Goal: Task Accomplishment & Management: Manage account settings

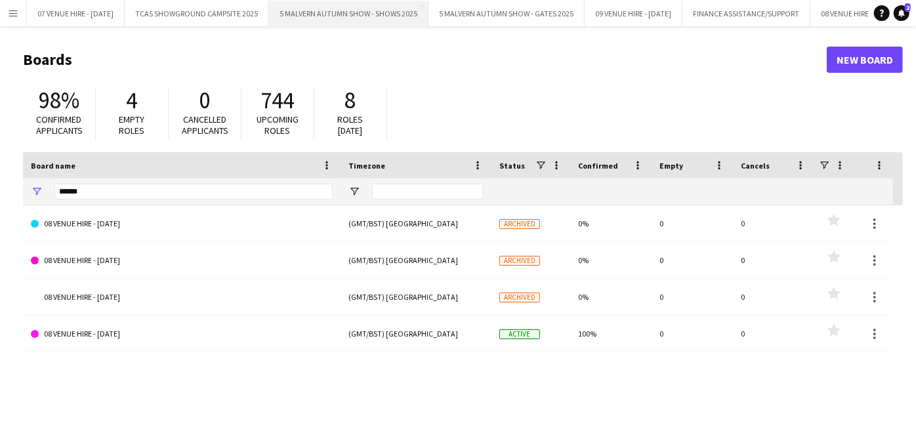
click at [377, 6] on button "5 MALVERN AUTUMN SHOW - SHOWS 2025 Close" at bounding box center [349, 14] width 160 height 26
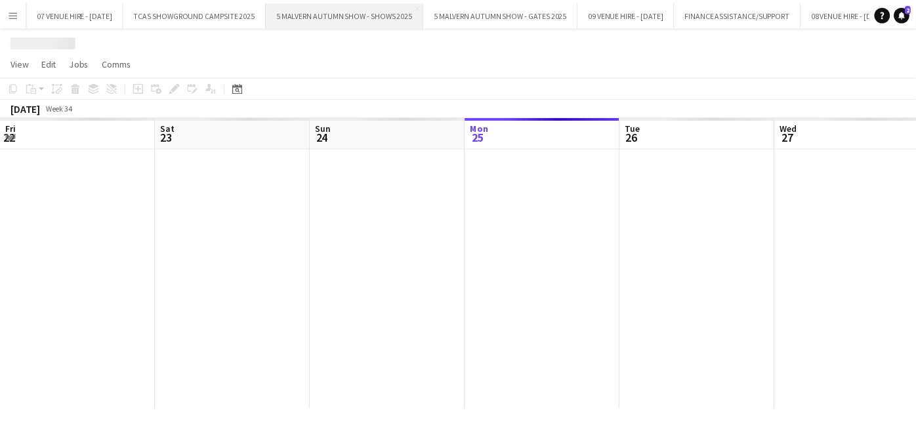
scroll to position [0, 313]
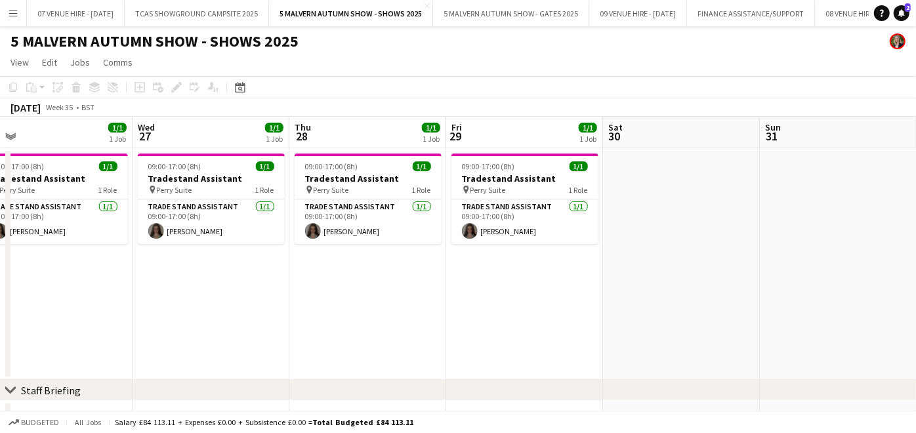
drag, startPoint x: 852, startPoint y: 176, endPoint x: 433, endPoint y: 189, distance: 419.7
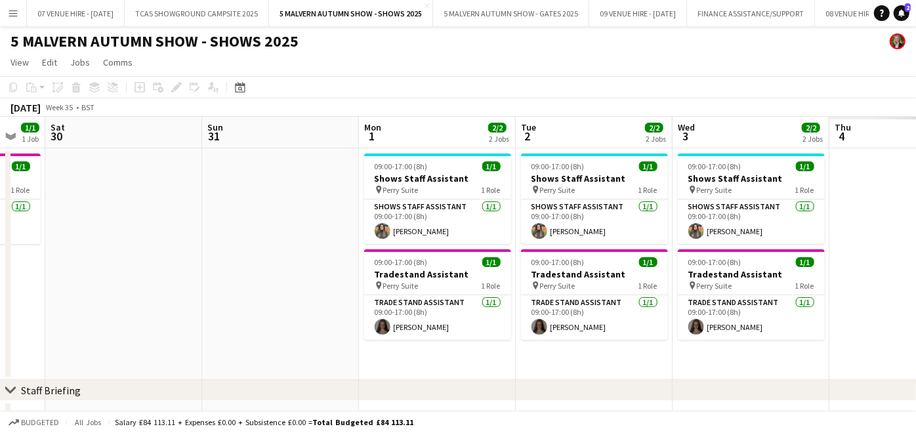
drag, startPoint x: 915, startPoint y: 215, endPoint x: 436, endPoint y: 232, distance: 479.5
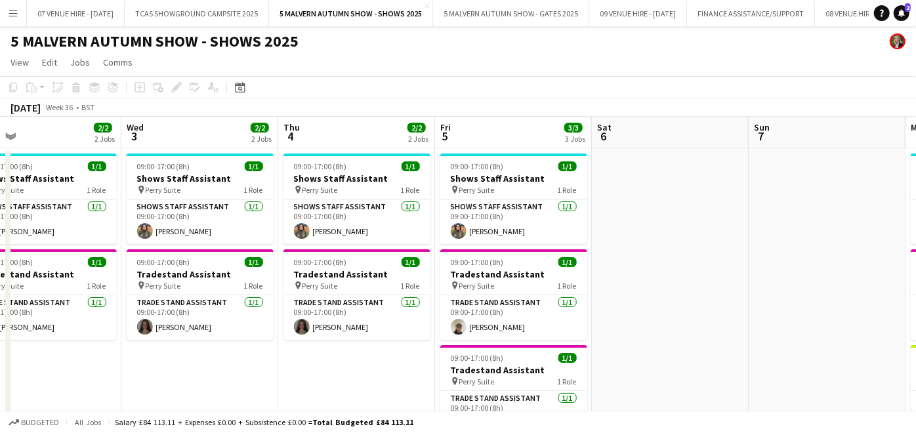
drag, startPoint x: 842, startPoint y: 165, endPoint x: 292, endPoint y: 263, distance: 558.1
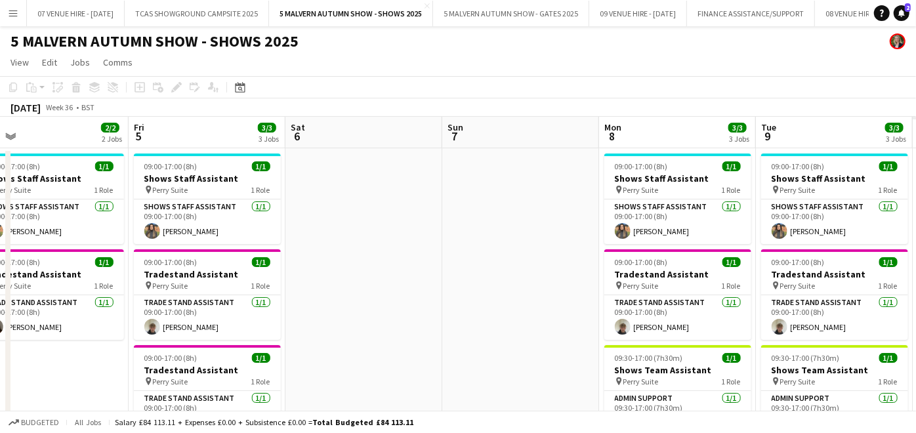
scroll to position [0, 512]
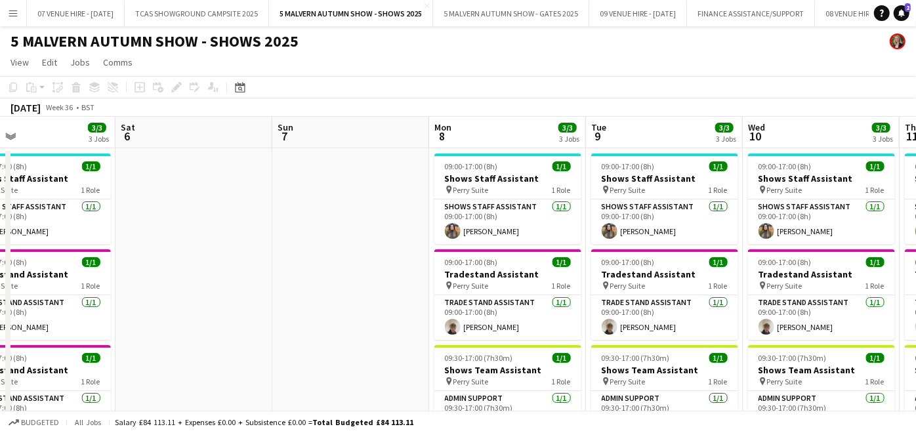
drag, startPoint x: 710, startPoint y: 230, endPoint x: 234, endPoint y: 270, distance: 478.2
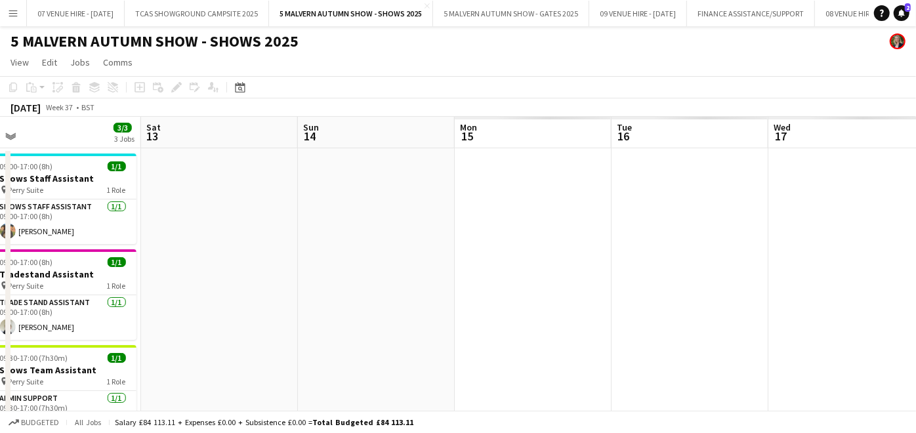
scroll to position [0, 330]
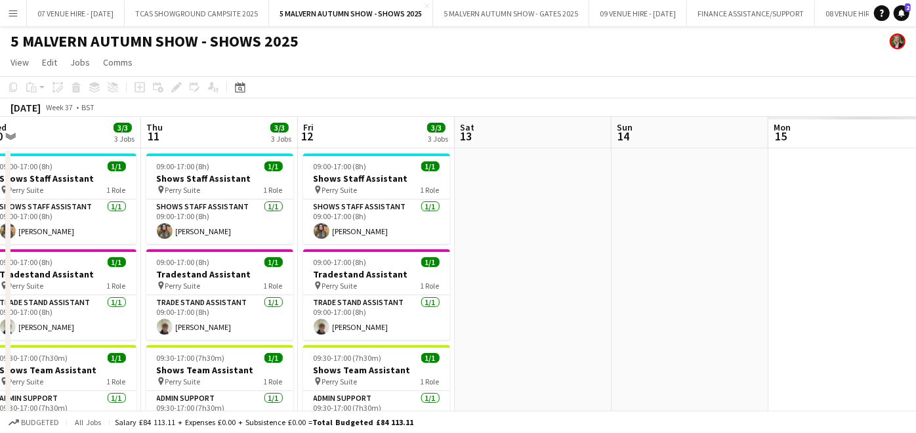
drag, startPoint x: 786, startPoint y: 171, endPoint x: -3, endPoint y: 307, distance: 800.5
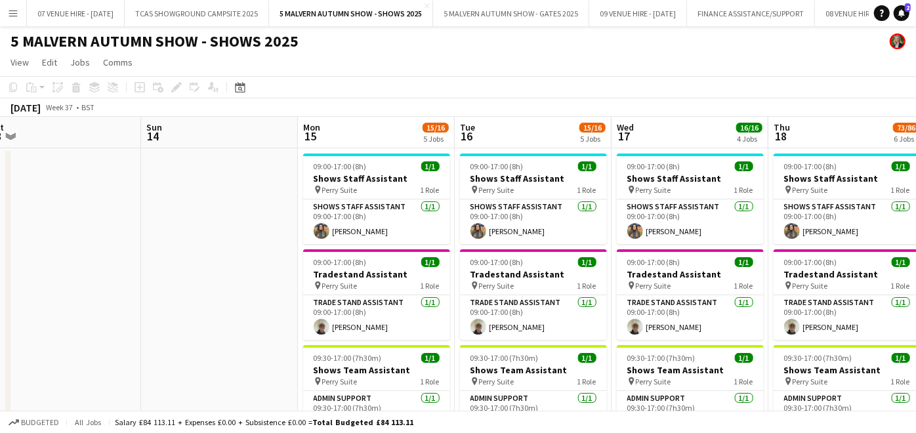
scroll to position [0, 459]
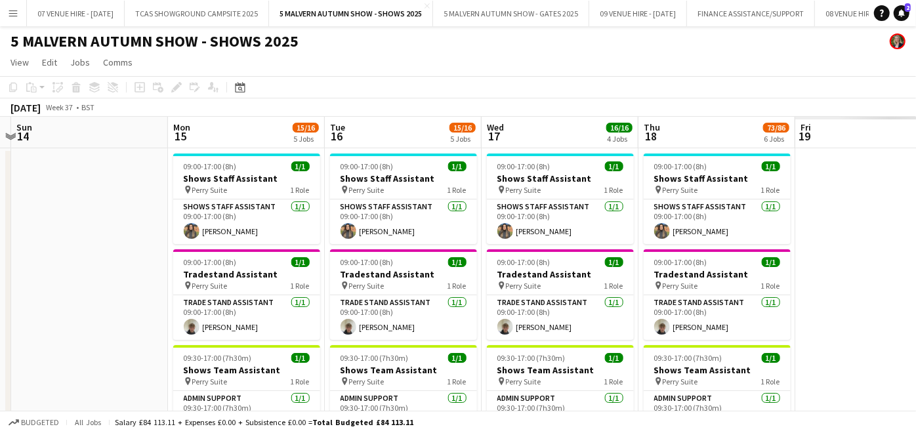
drag, startPoint x: 851, startPoint y: 166, endPoint x: 251, endPoint y: 249, distance: 606.4
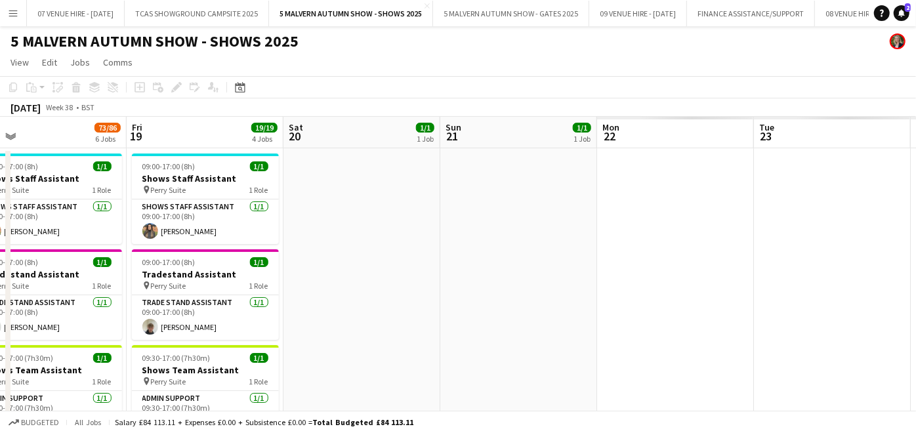
drag, startPoint x: 805, startPoint y: 198, endPoint x: 135, endPoint y: 280, distance: 675.1
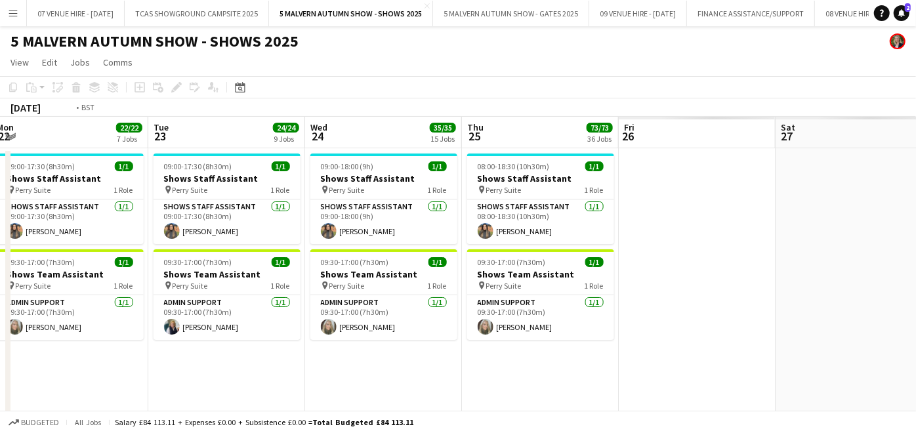
drag, startPoint x: 783, startPoint y: 177, endPoint x: 180, endPoint y: 208, distance: 604.1
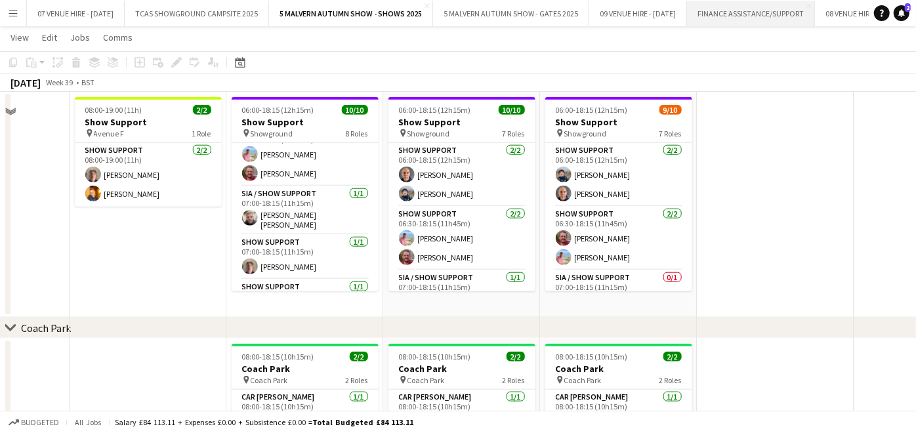
scroll to position [7449, 0]
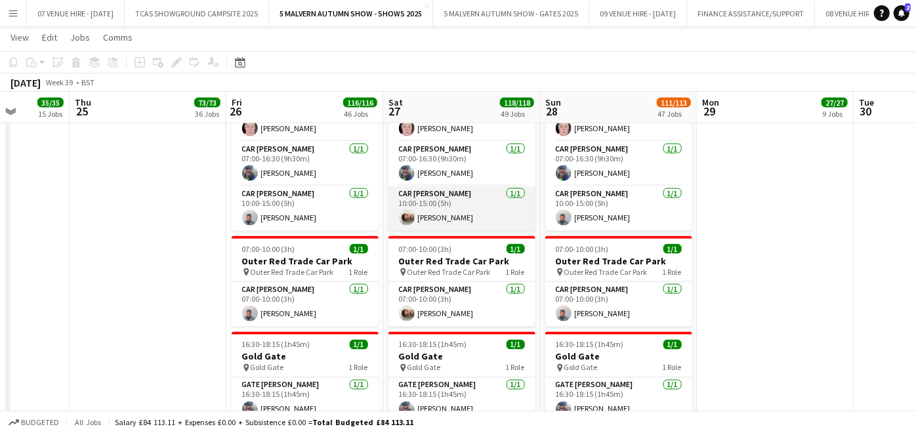
click at [445, 211] on app-card-role "Car [PERSON_NAME] [DATE] 10:00-15:00 (5h) [PERSON_NAME]" at bounding box center [462, 208] width 147 height 45
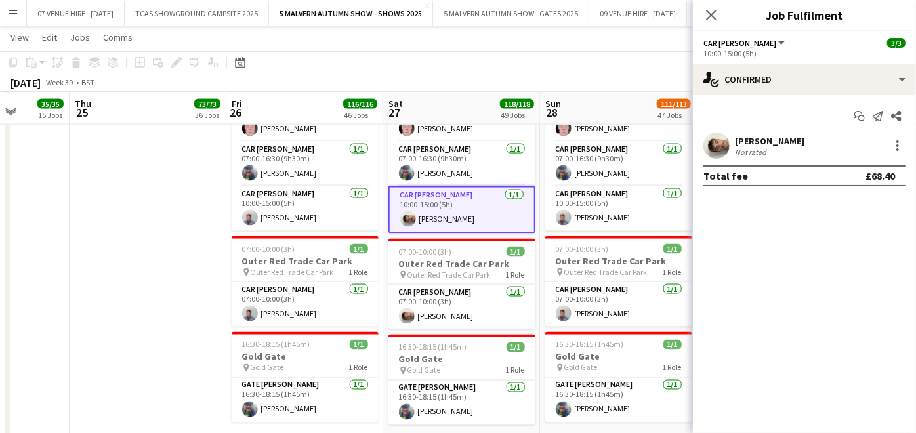
scroll to position [7450, 0]
click at [900, 146] on div at bounding box center [898, 146] width 16 height 16
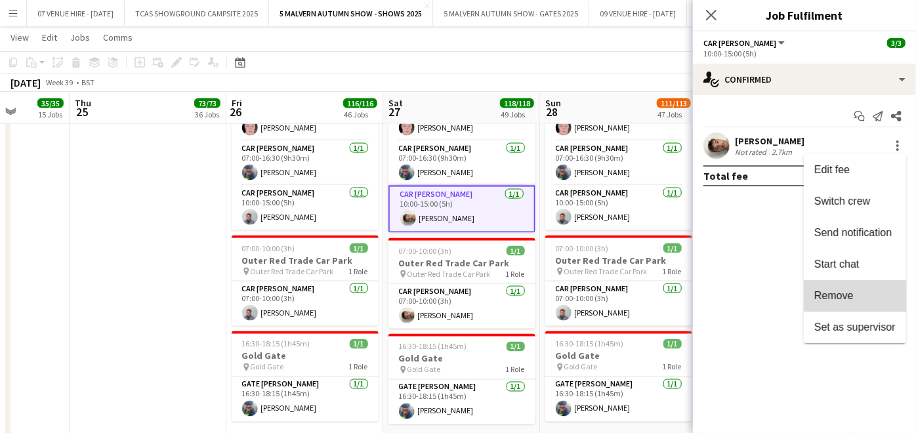
click at [846, 297] on span "Remove" at bounding box center [834, 295] width 39 height 11
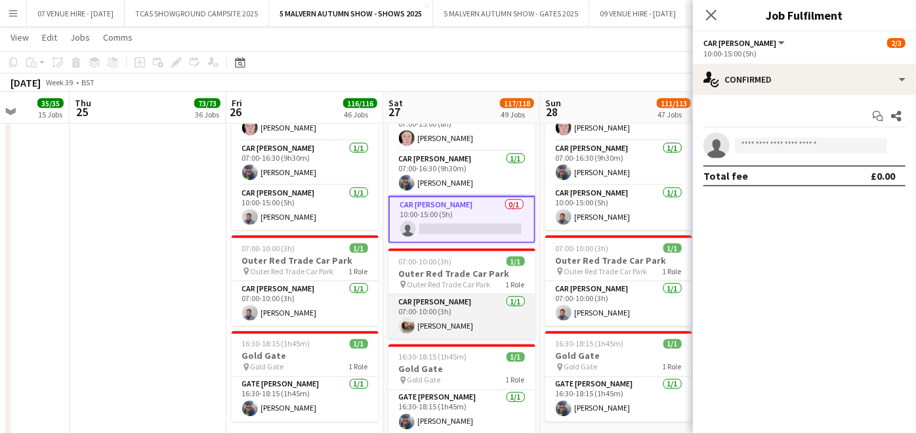
click at [438, 322] on app-card-role "Car [PERSON_NAME] [DATE] 07:00-10:00 (3h) [PERSON_NAME]" at bounding box center [462, 317] width 147 height 45
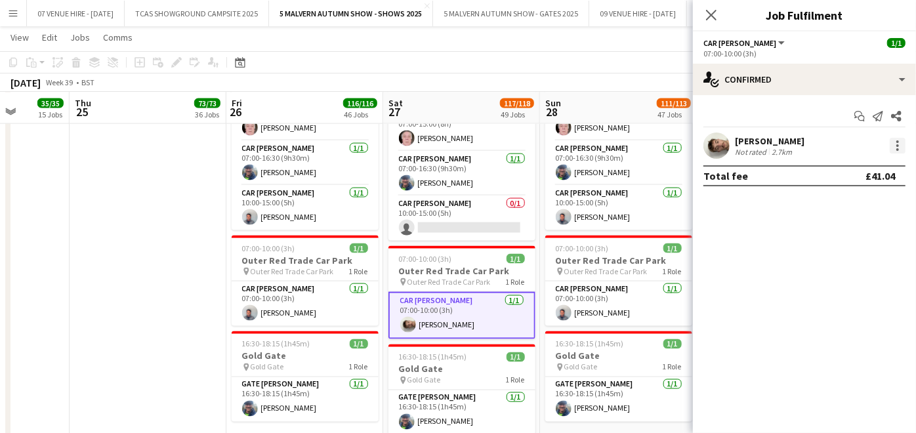
click at [896, 148] on div at bounding box center [898, 146] width 16 height 16
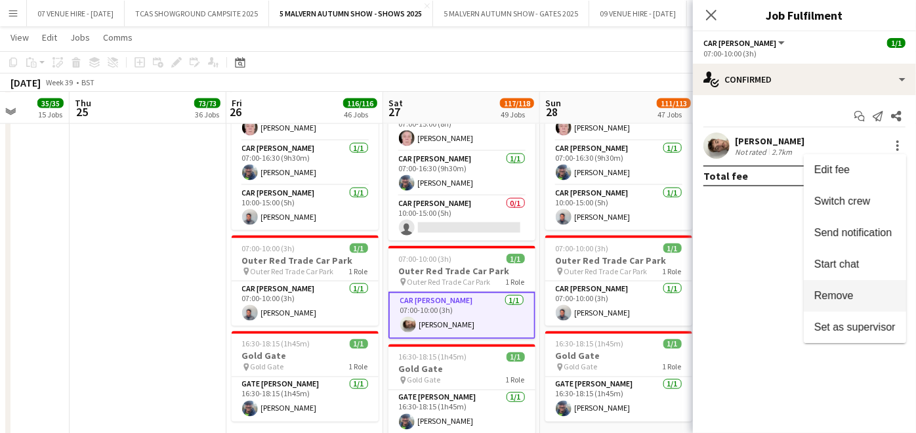
click at [824, 301] on span "Remove" at bounding box center [834, 295] width 39 height 11
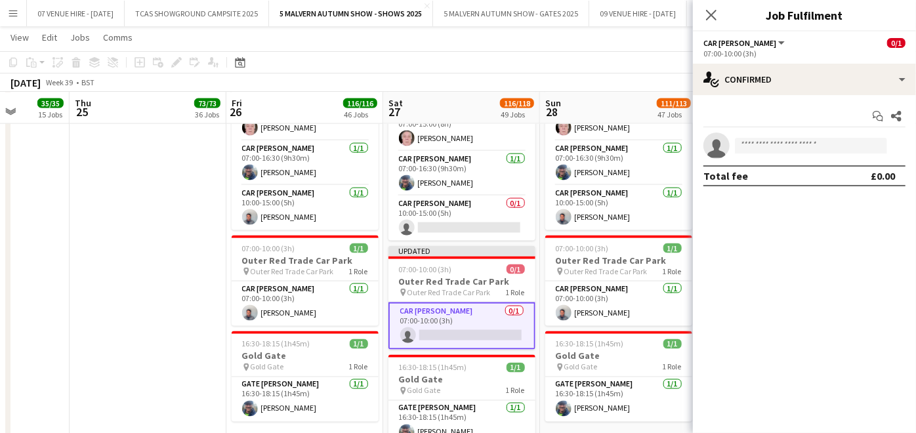
click at [184, 261] on app-date-cell at bounding box center [148, 254] width 157 height 418
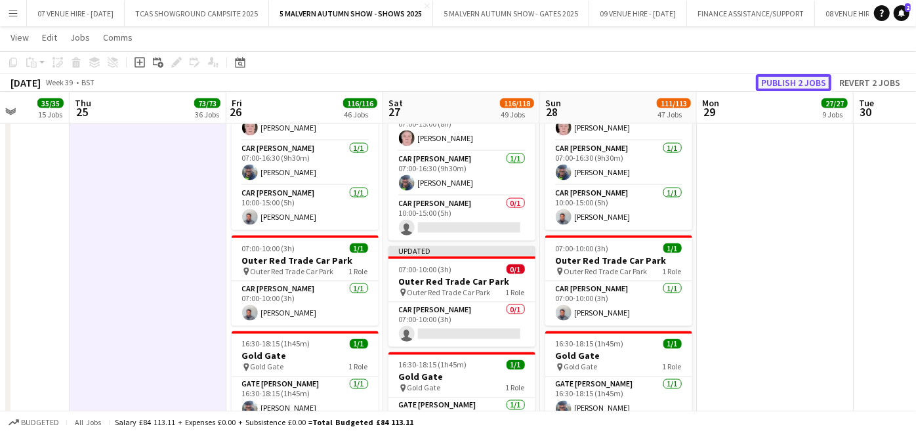
click at [802, 77] on button "Publish 2 jobs" at bounding box center [793, 82] width 75 height 17
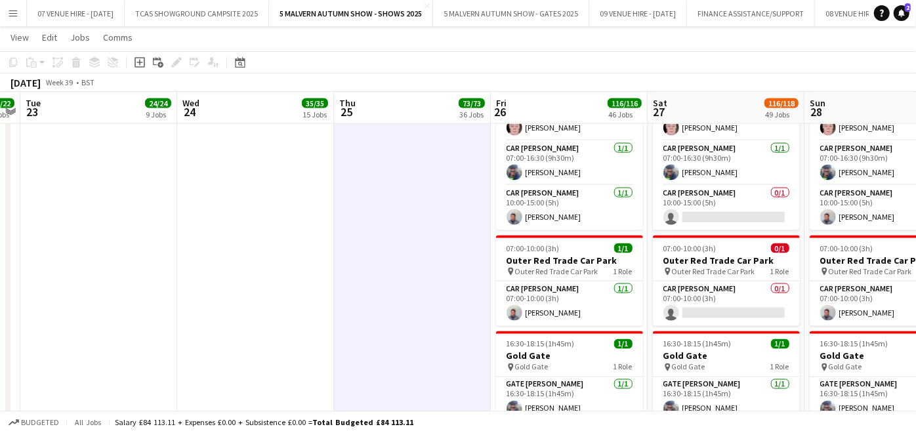
drag, startPoint x: 170, startPoint y: 191, endPoint x: 311, endPoint y: 200, distance: 141.4
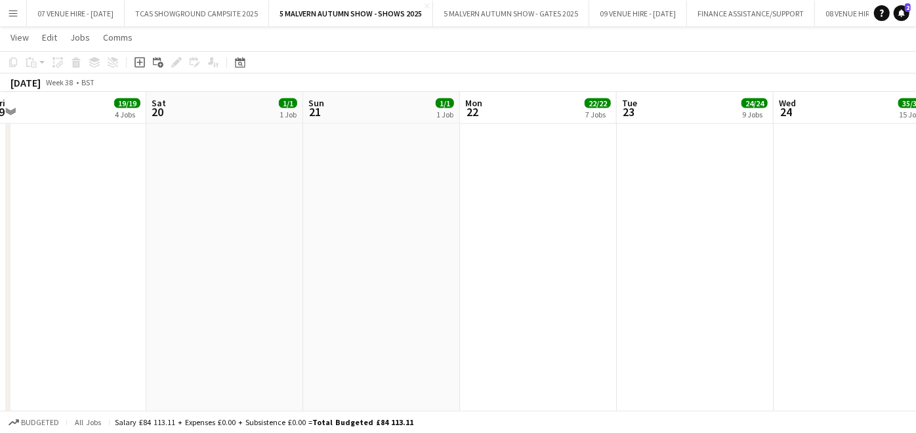
scroll to position [0, 392]
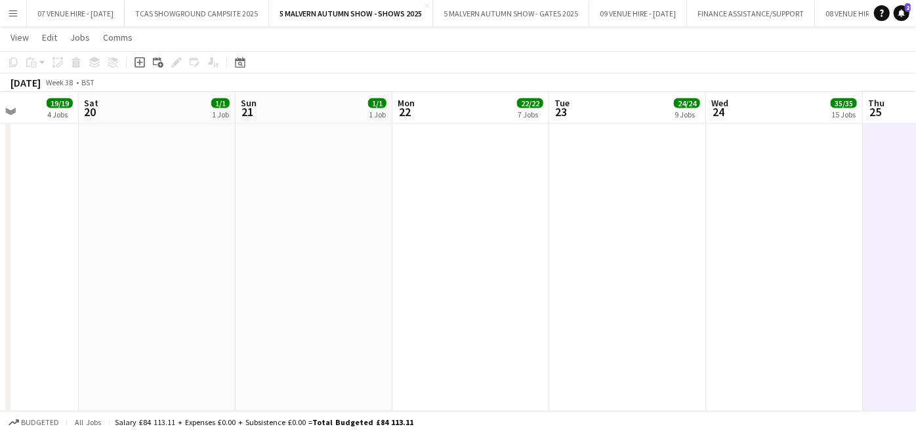
drag, startPoint x: 276, startPoint y: 191, endPoint x: 805, endPoint y: 226, distance: 530.3
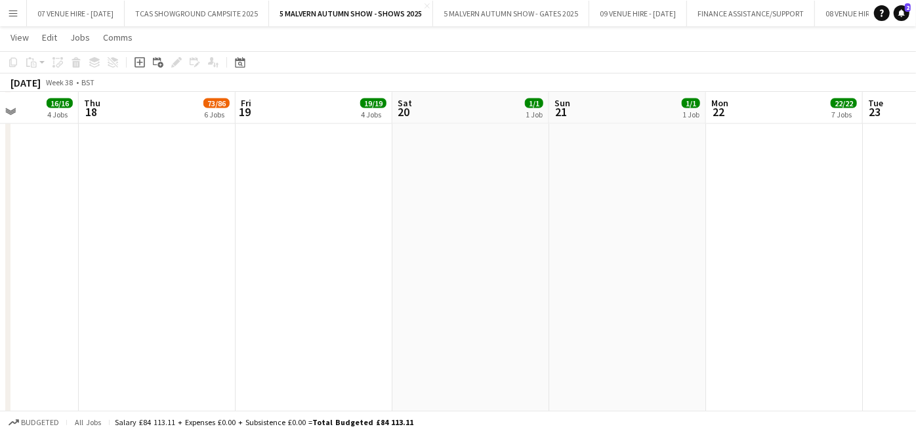
scroll to position [0, 360]
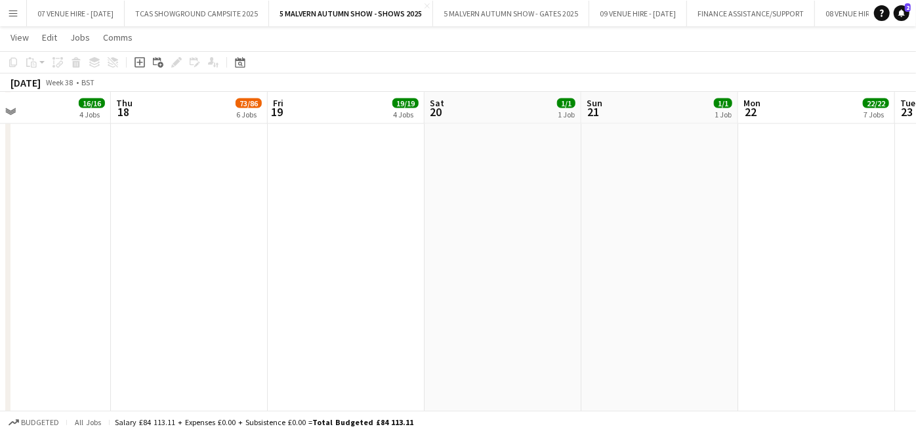
drag, startPoint x: 265, startPoint y: 189, endPoint x: 611, endPoint y: 214, distance: 346.8
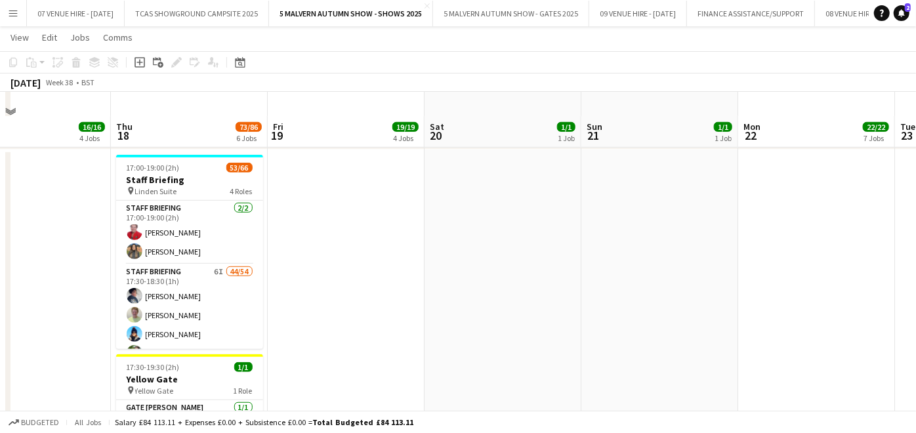
scroll to position [503, 0]
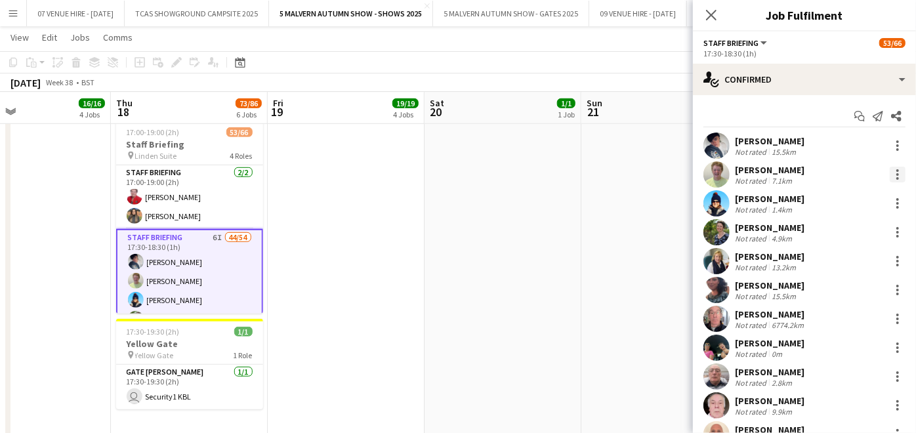
click at [890, 173] on div at bounding box center [898, 175] width 16 height 16
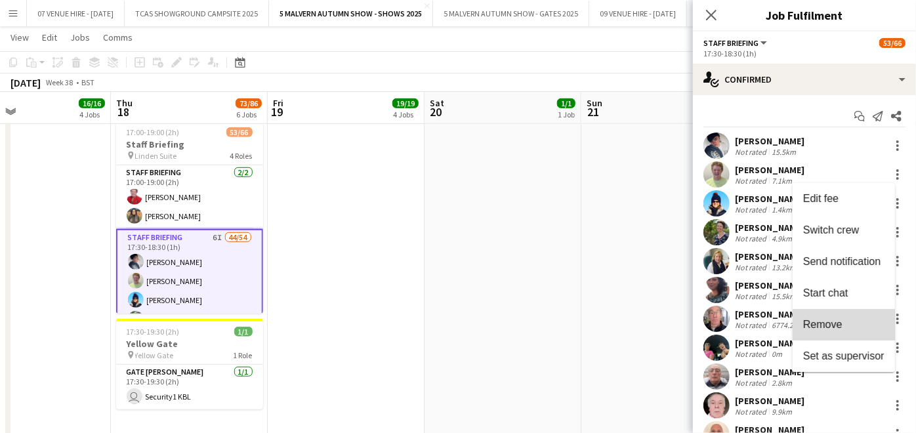
click at [830, 328] on span "Remove" at bounding box center [822, 324] width 39 height 11
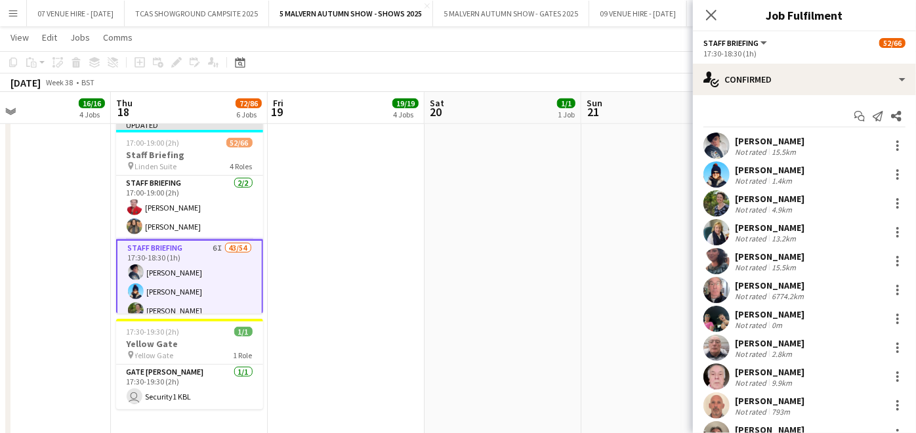
click at [467, 257] on app-date-cell at bounding box center [503, 275] width 157 height 323
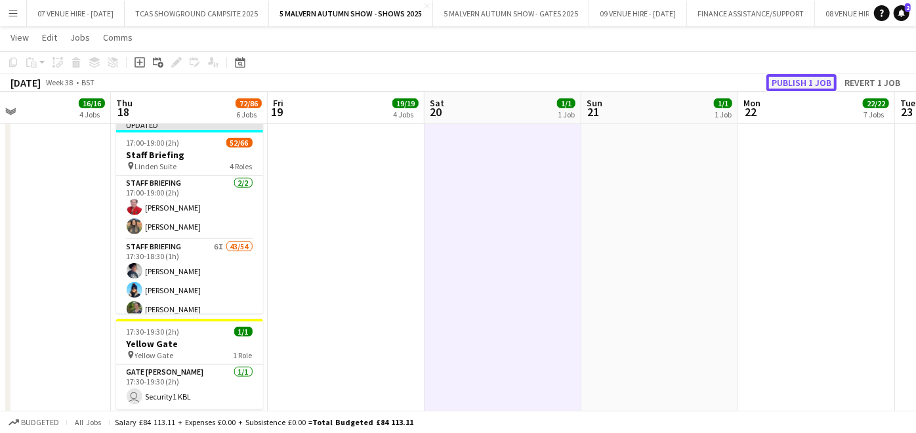
click at [803, 84] on button "Publish 1 job" at bounding box center [802, 82] width 70 height 17
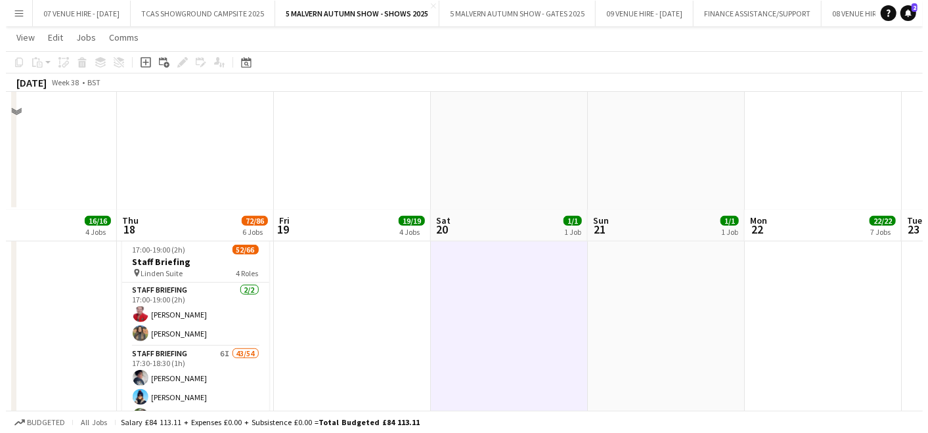
scroll to position [0, 0]
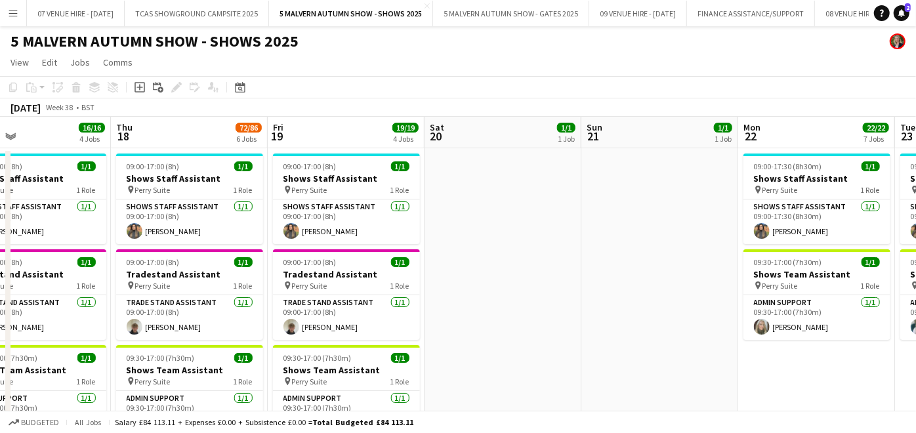
click at [9, 14] on app-icon "Menu" at bounding box center [13, 13] width 11 height 11
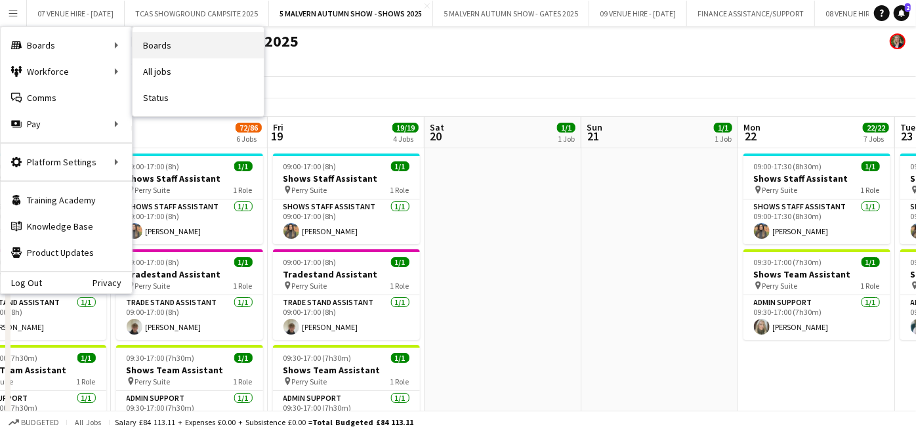
click at [161, 46] on link "Boards" at bounding box center [198, 45] width 131 height 26
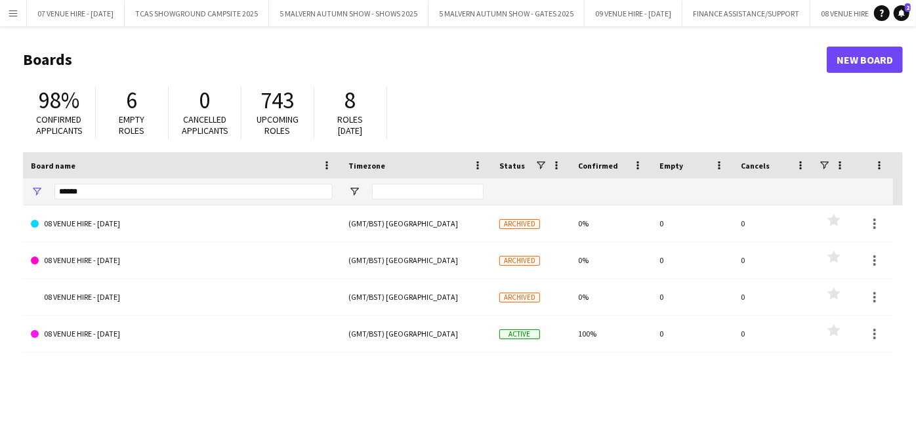
click at [158, 204] on div "******" at bounding box center [193, 192] width 278 height 26
drag, startPoint x: 158, startPoint y: 188, endPoint x: 45, endPoint y: 182, distance: 113.1
click at [45, 182] on div "******" at bounding box center [182, 192] width 318 height 26
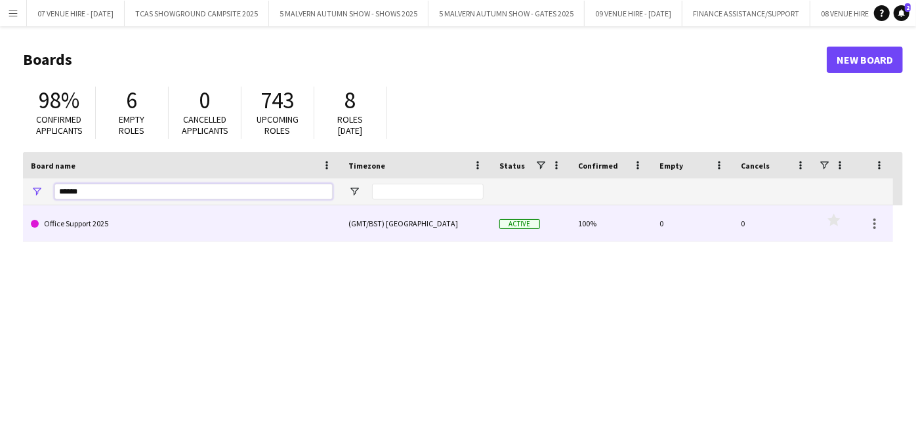
type input "******"
click at [79, 214] on link "Office Support 2025" at bounding box center [182, 223] width 302 height 37
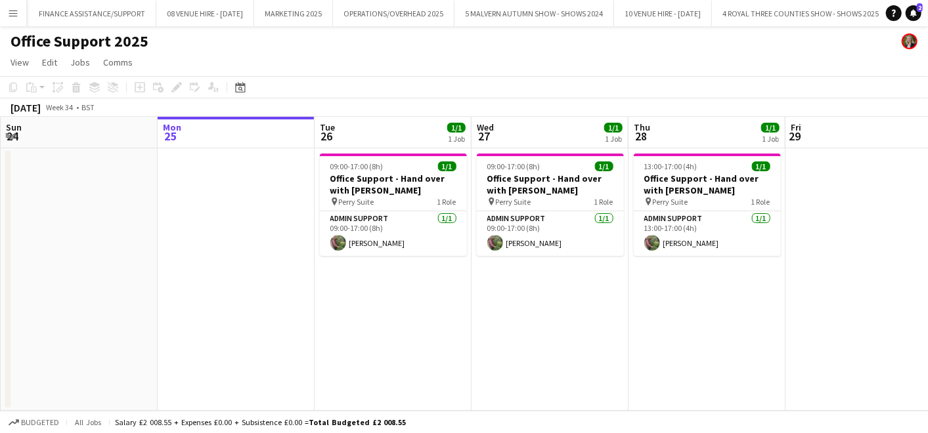
scroll to position [0, 843]
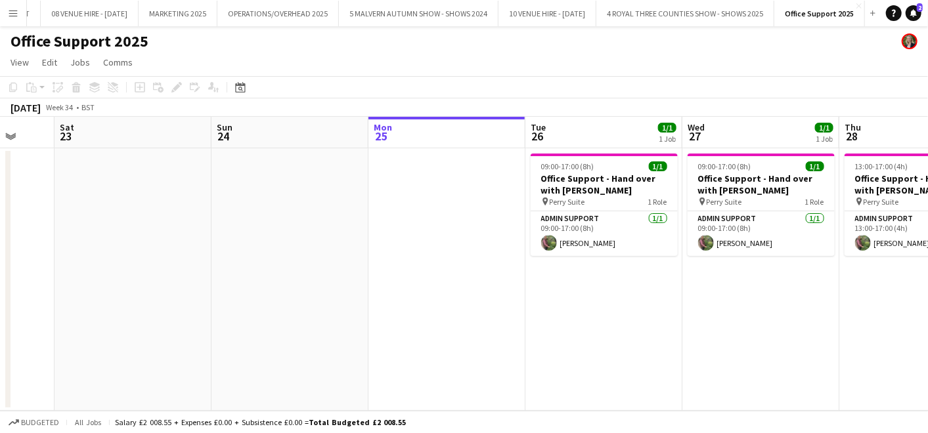
drag, startPoint x: 367, startPoint y: 180, endPoint x: 578, endPoint y: 175, distance: 210.8
click at [578, 175] on app-calendar-viewport "Wed 20 Thu 21 1/1 1 Job Fri 22 Sat 23 Sun 24 Mon 25 Tue 26 1/1 1 Job Wed 27 1/1…" at bounding box center [464, 264] width 928 height 294
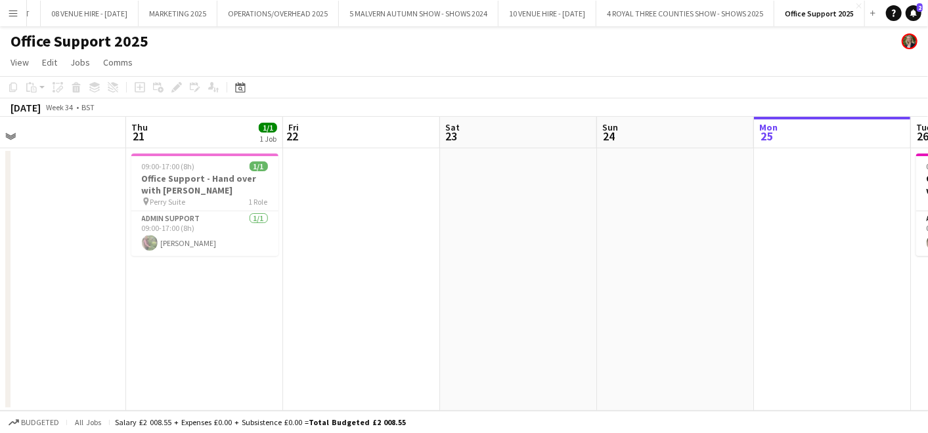
drag, startPoint x: 284, startPoint y: 189, endPoint x: 670, endPoint y: 179, distance: 386.1
click at [670, 179] on app-calendar-viewport "Mon 18 Tue 19 1/1 1 Job Wed 20 Thu 21 1/1 1 Job Fri 22 Sat 23 Sun 24 Mon 25 Tue…" at bounding box center [464, 264] width 928 height 294
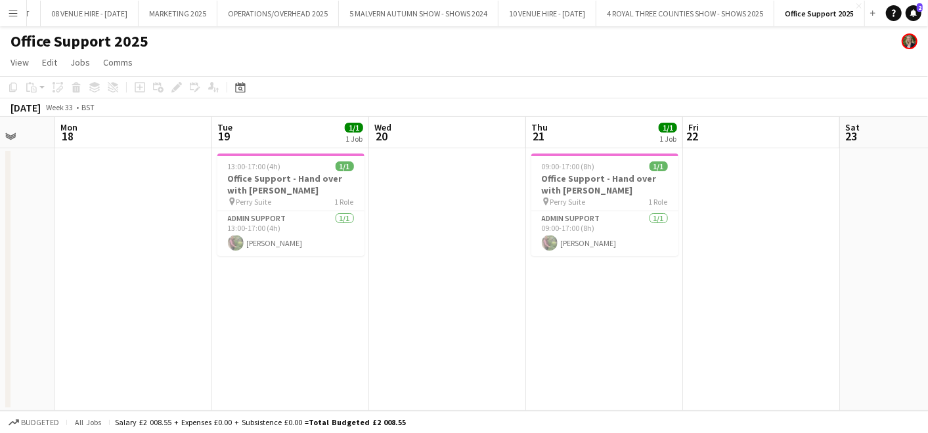
scroll to position [0, 414]
drag, startPoint x: 356, startPoint y: 184, endPoint x: 756, endPoint y: 179, distance: 400.4
click at [756, 179] on app-calendar-viewport "Fri 15 Sat 16 Sun 17 Mon 18 Tue 19 1/1 1 Job Wed 20 Thu 21 1/1 1 Job Fri 22 Sat…" at bounding box center [464, 264] width 928 height 294
click at [270, 171] on span "13:00-17:00 (4h)" at bounding box center [255, 166] width 53 height 10
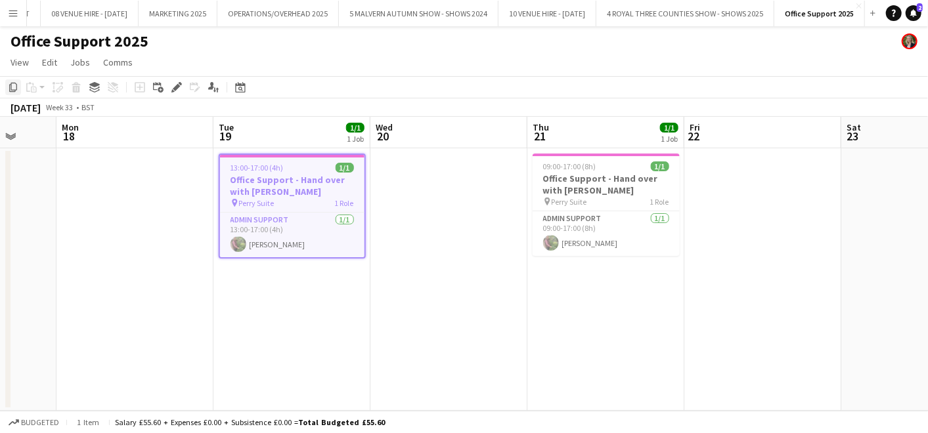
click at [16, 87] on icon "Copy" at bounding box center [13, 87] width 11 height 11
click at [743, 215] on app-date-cell at bounding box center [762, 279] width 157 height 263
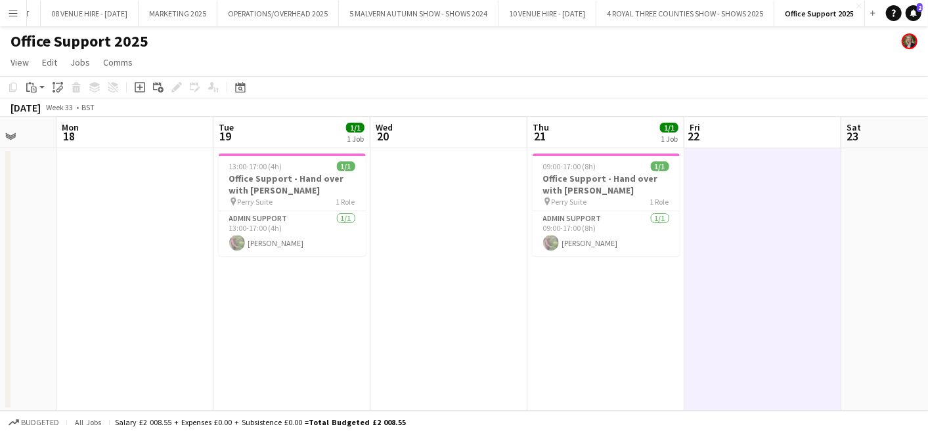
click at [720, 240] on app-date-cell at bounding box center [762, 279] width 157 height 263
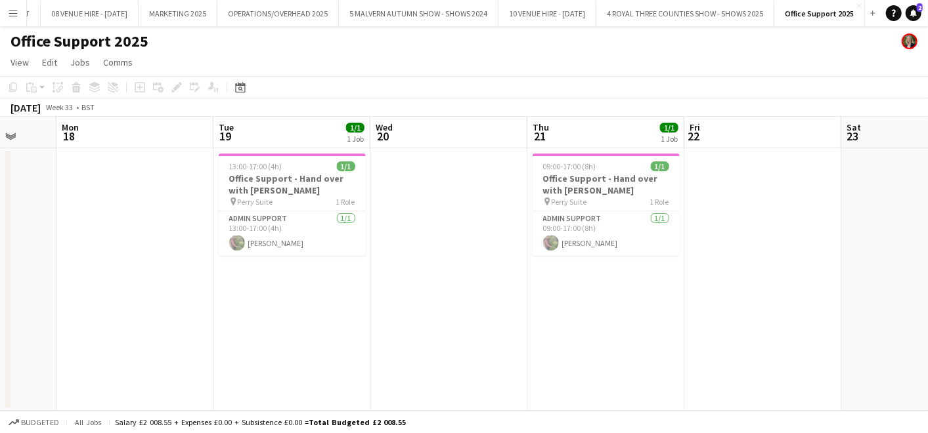
click at [712, 182] on app-date-cell at bounding box center [762, 279] width 157 height 263
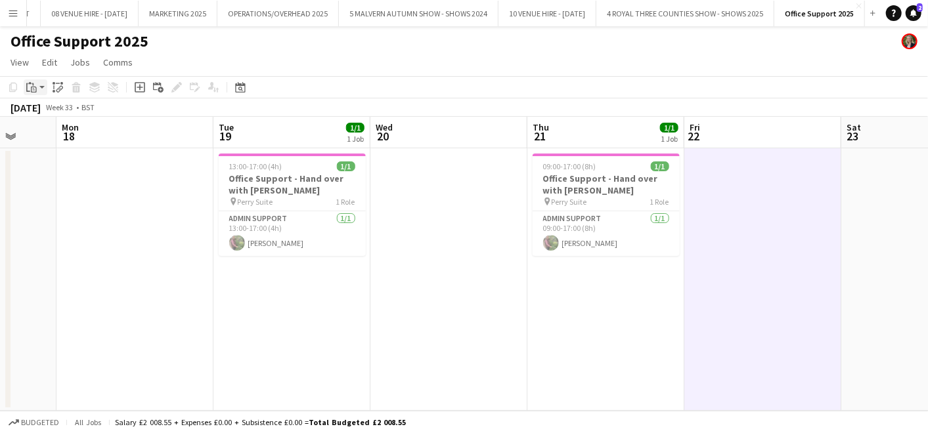
click at [32, 84] on icon at bounding box center [32, 84] width 1 height 3
click at [39, 135] on link "Paste with crew Ctrl+Shift+V" at bounding box center [96, 135] width 123 height 12
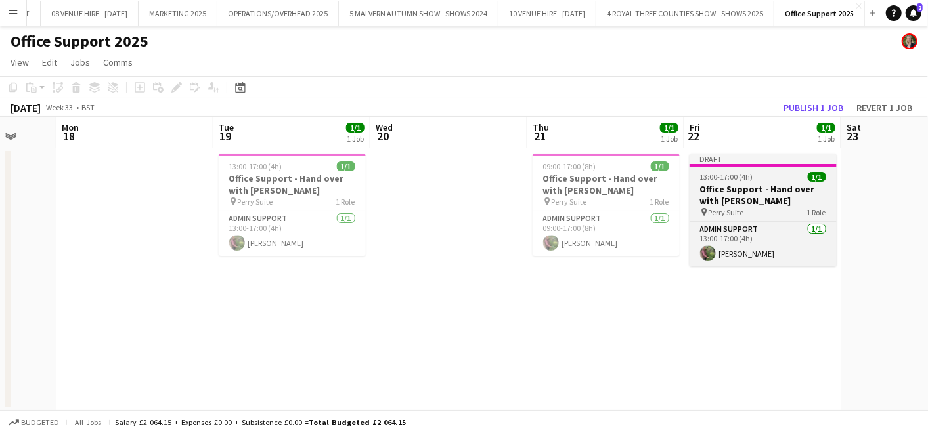
click at [740, 191] on h3 "Office Support - Hand over with [PERSON_NAME]" at bounding box center [762, 195] width 147 height 24
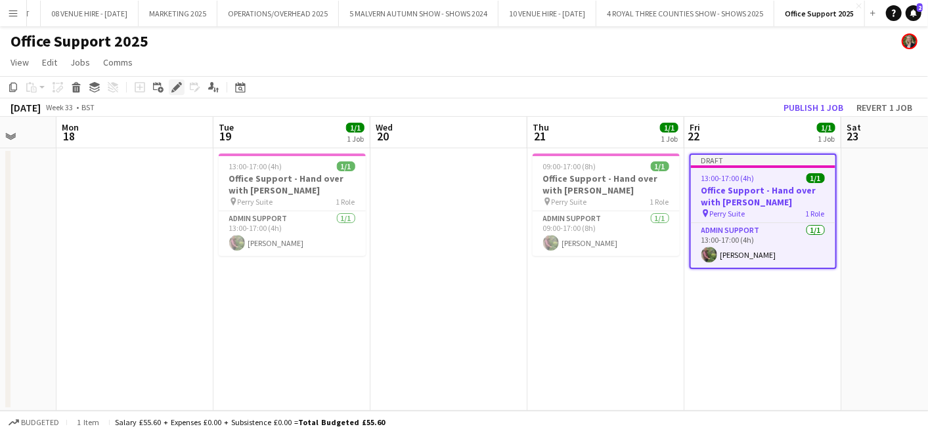
click at [181, 85] on div "Edit" at bounding box center [177, 87] width 16 height 16
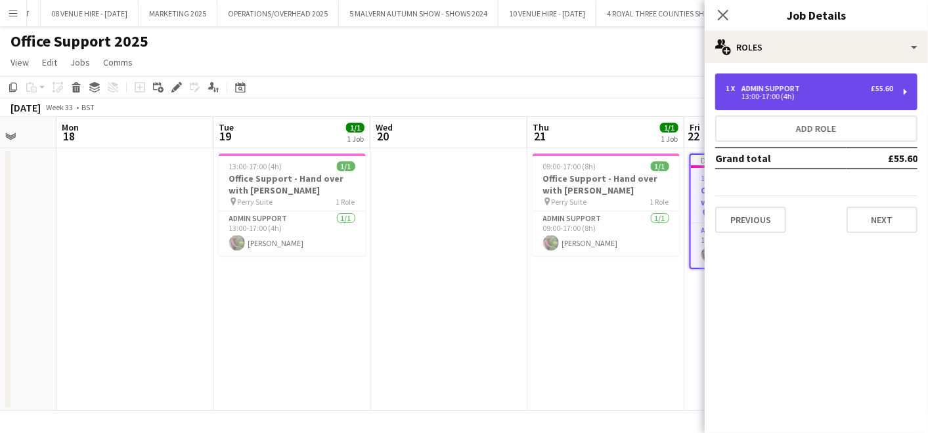
click at [750, 95] on div "13:00-17:00 (4h)" at bounding box center [808, 96] width 167 height 7
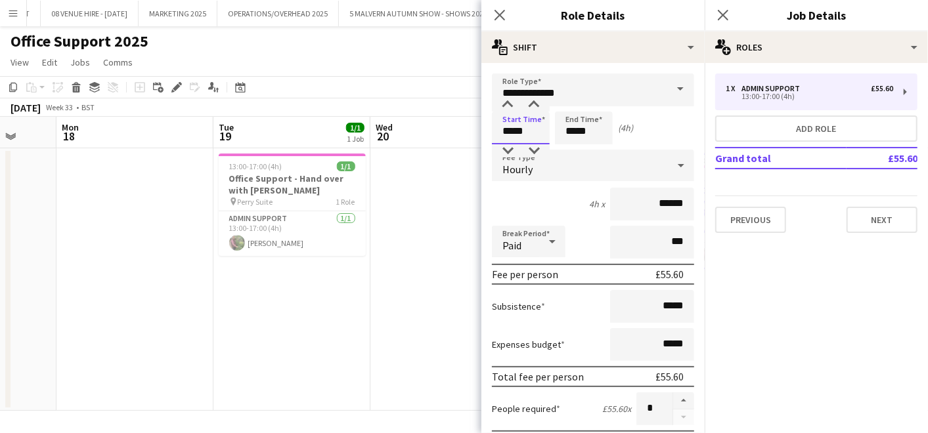
click at [545, 128] on input "*****" at bounding box center [521, 128] width 58 height 33
click at [508, 149] on div at bounding box center [507, 150] width 26 height 13
type input "*****"
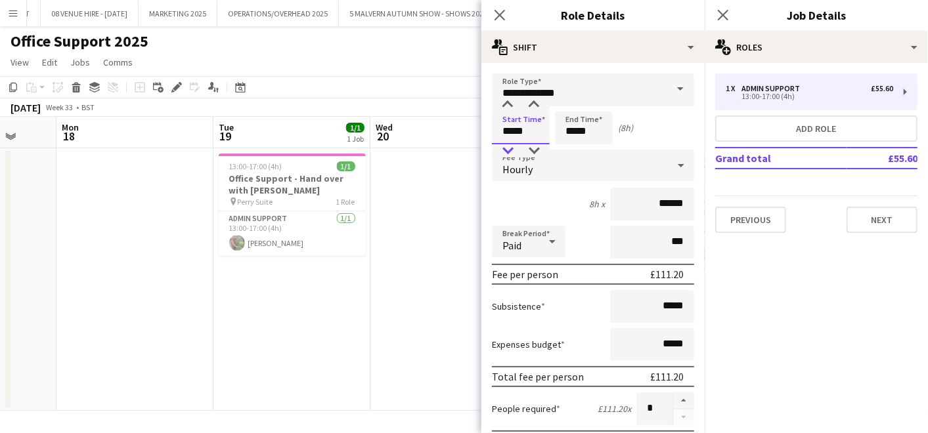
click at [508, 149] on div at bounding box center [507, 150] width 26 height 13
click at [599, 123] on input "*****" at bounding box center [584, 128] width 58 height 33
click at [570, 154] on div at bounding box center [570, 150] width 26 height 13
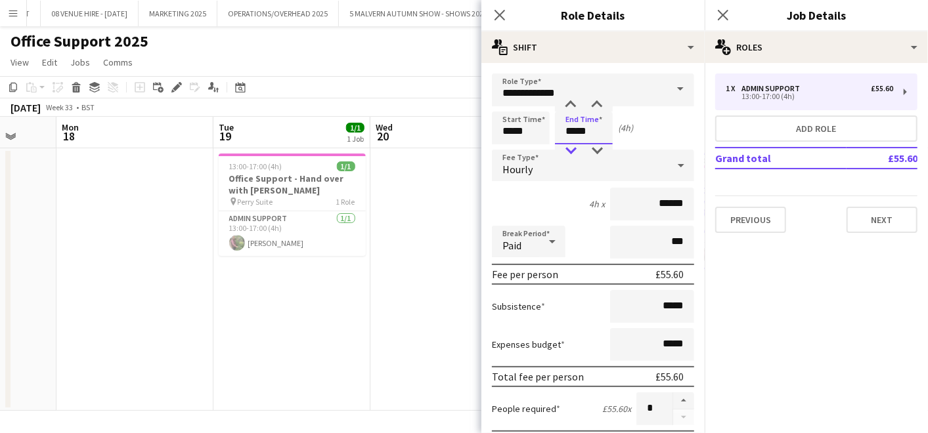
click at [570, 154] on div at bounding box center [570, 150] width 26 height 13
type input "*****"
click at [570, 154] on div at bounding box center [570, 150] width 26 height 13
click at [452, 207] on app-date-cell at bounding box center [448, 279] width 157 height 263
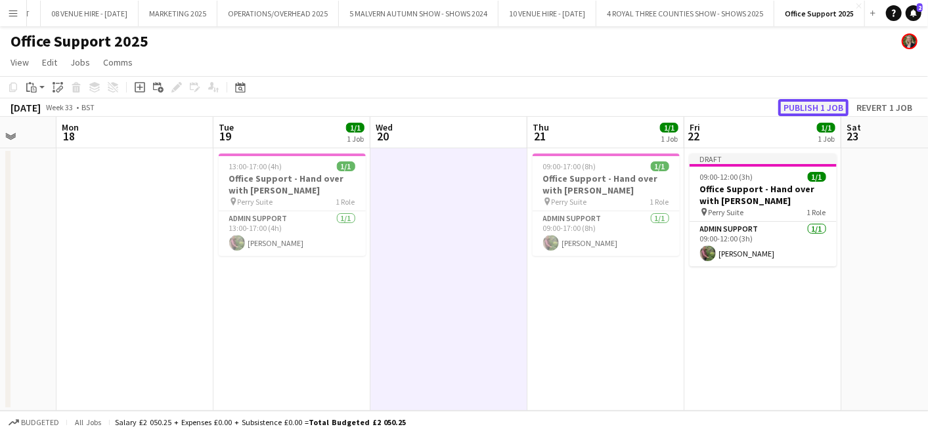
click at [824, 106] on button "Publish 1 job" at bounding box center [813, 107] width 70 height 17
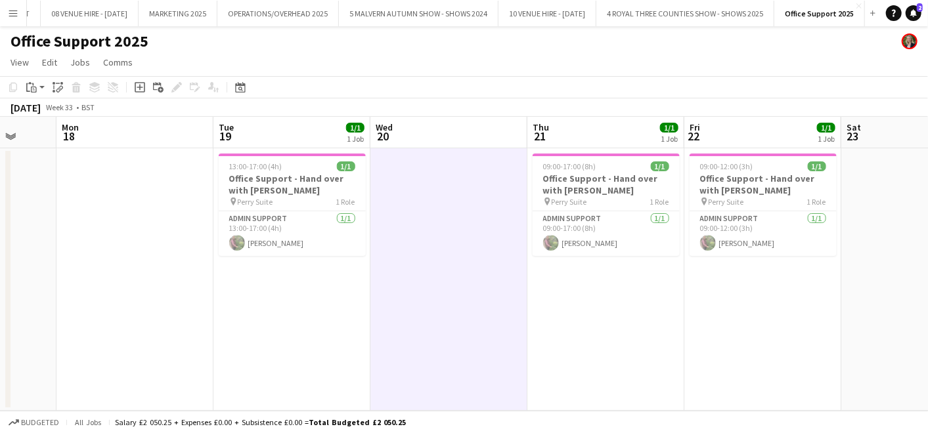
click at [16, 11] on app-icon "Menu" at bounding box center [13, 13] width 11 height 11
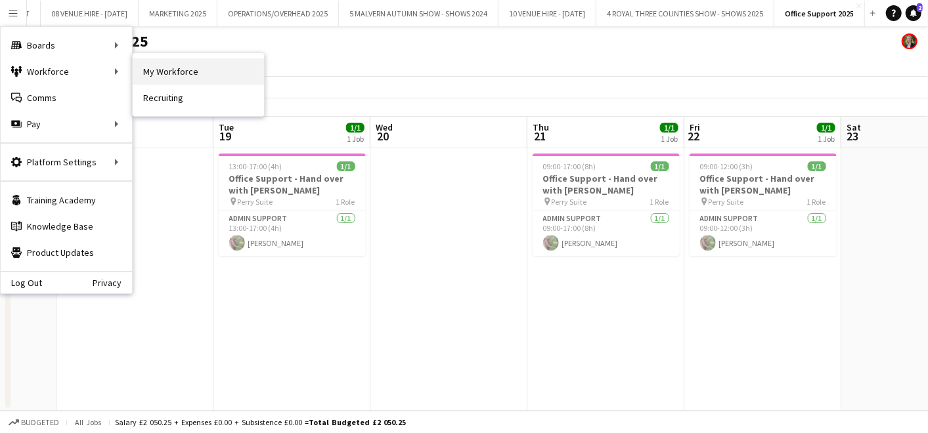
click at [166, 81] on link "My Workforce" at bounding box center [198, 71] width 131 height 26
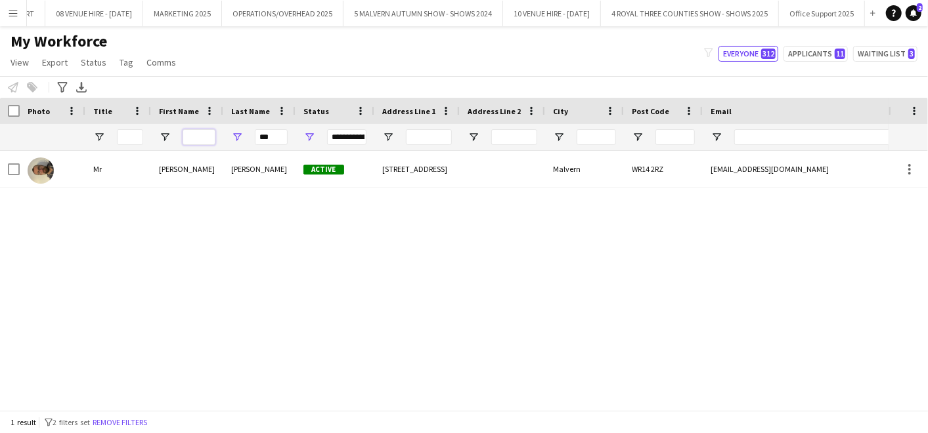
click at [198, 137] on input "First Name Filter Input" at bounding box center [198, 137] width 33 height 16
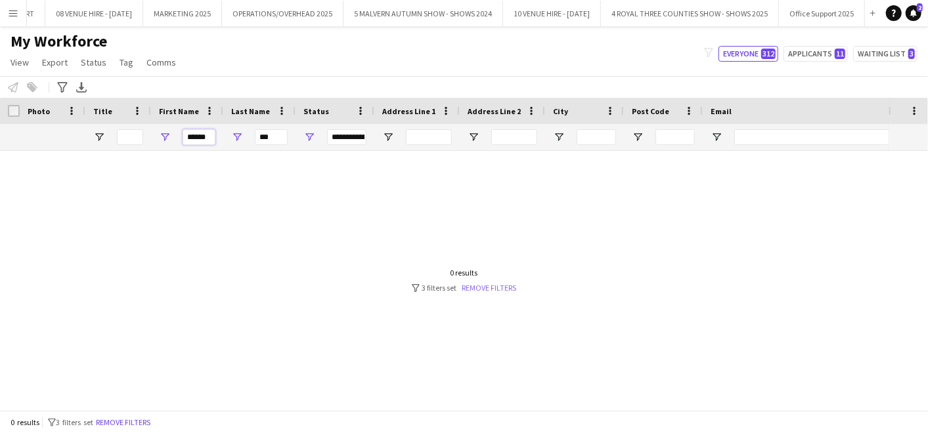
type input "******"
click at [497, 285] on link "Remove filters" at bounding box center [489, 288] width 54 height 10
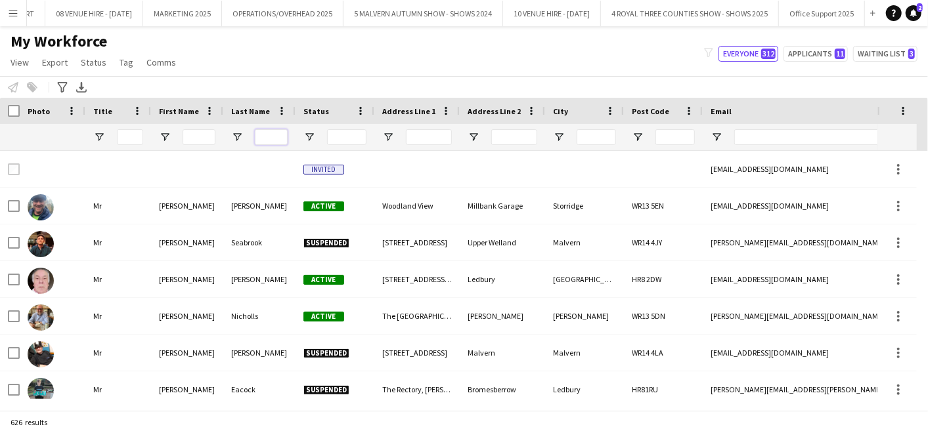
click at [263, 137] on input "Last Name Filter Input" at bounding box center [271, 137] width 33 height 16
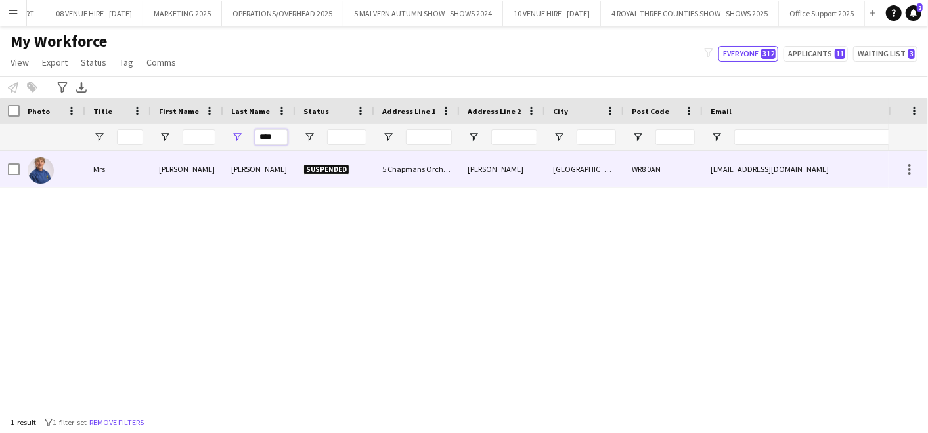
type input "****"
click at [47, 166] on img at bounding box center [41, 171] width 26 height 26
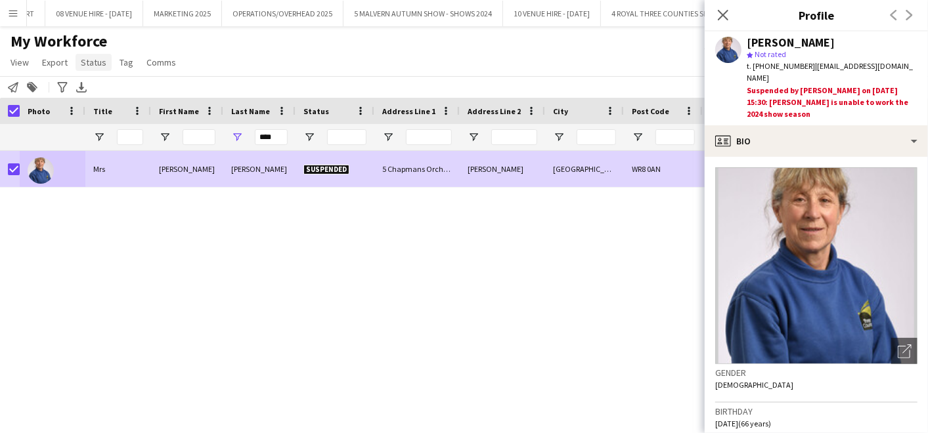
click at [97, 58] on span "Status" at bounding box center [94, 62] width 26 height 12
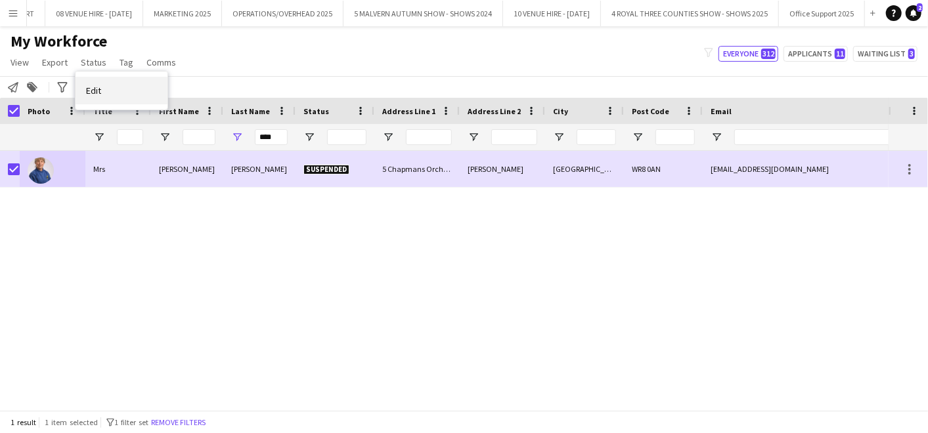
click at [94, 81] on link "Edit" at bounding box center [121, 91] width 92 height 28
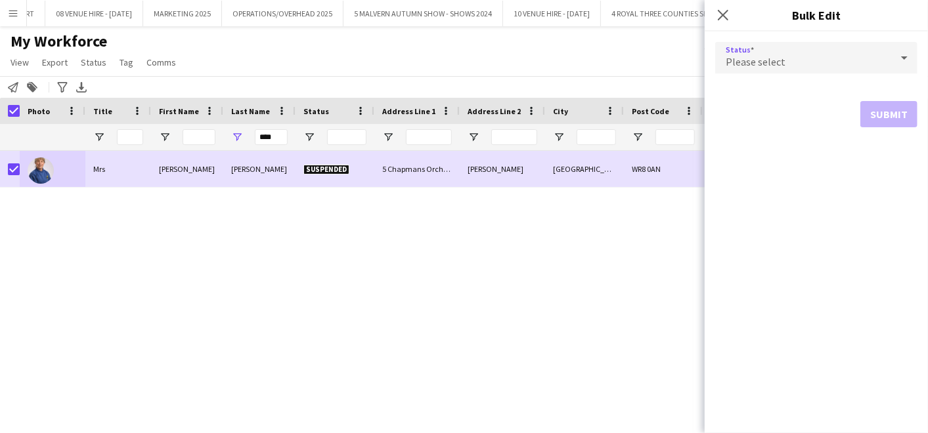
click at [778, 62] on span "Please select" at bounding box center [755, 61] width 60 height 13
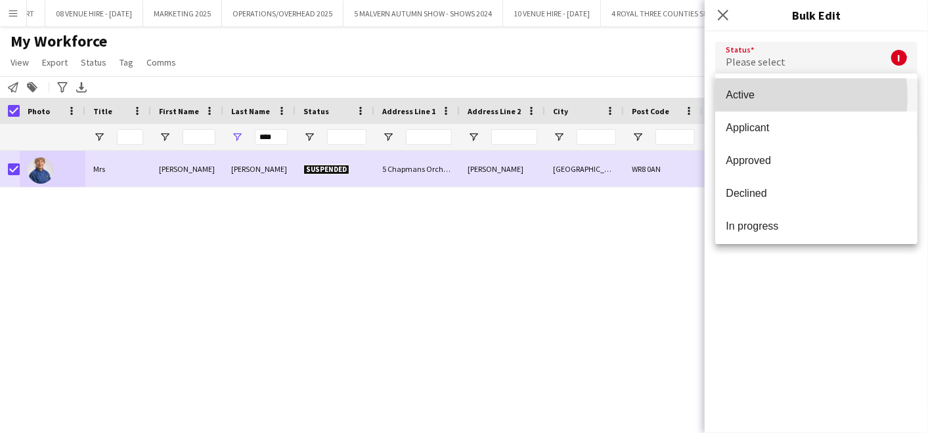
click at [777, 97] on span "Active" at bounding box center [815, 95] width 181 height 12
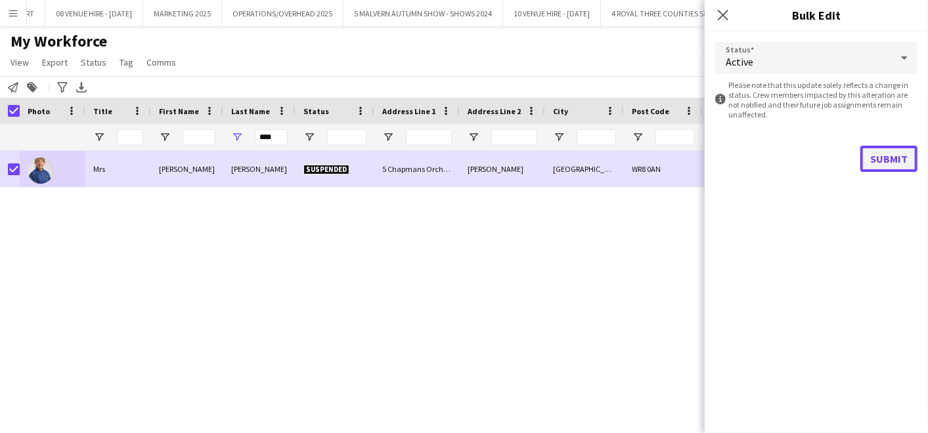
click at [901, 159] on button "Submit" at bounding box center [888, 159] width 57 height 26
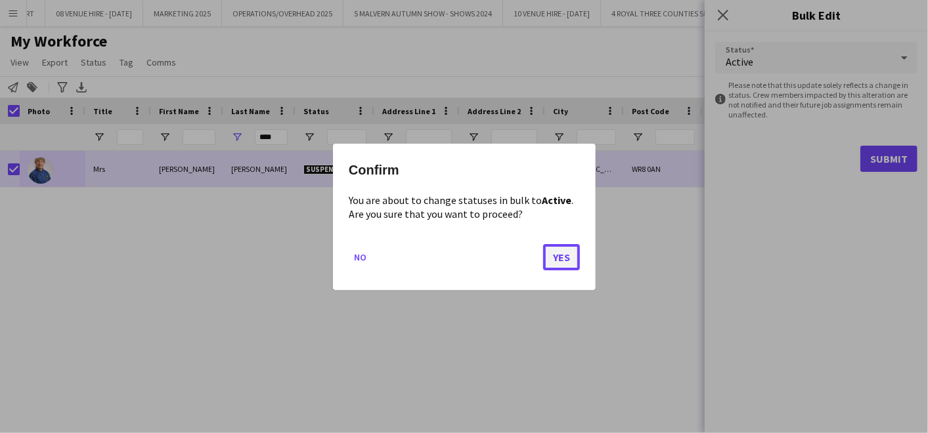
click at [563, 251] on button "Yes" at bounding box center [561, 257] width 37 height 26
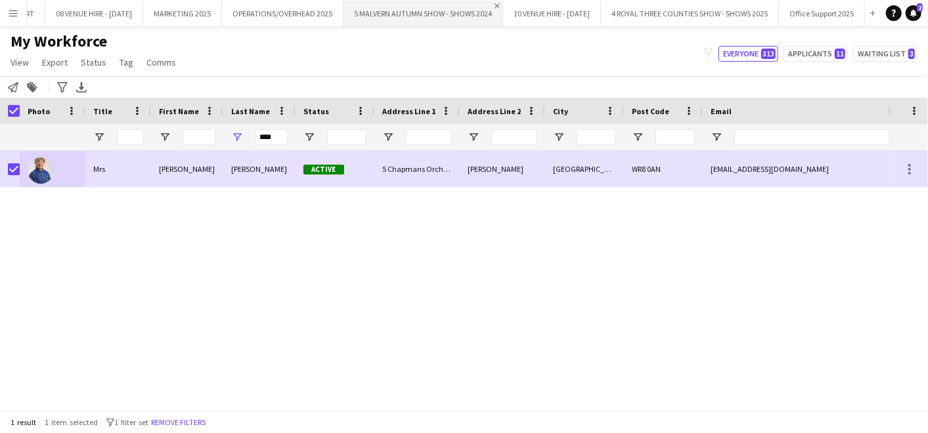
click at [494, 3] on app-icon "Close" at bounding box center [496, 5] width 5 height 5
click at [373, 3] on app-icon "Close" at bounding box center [375, 5] width 5 height 5
click at [859, 8] on button "Office Support 2025 Close" at bounding box center [822, 14] width 86 height 26
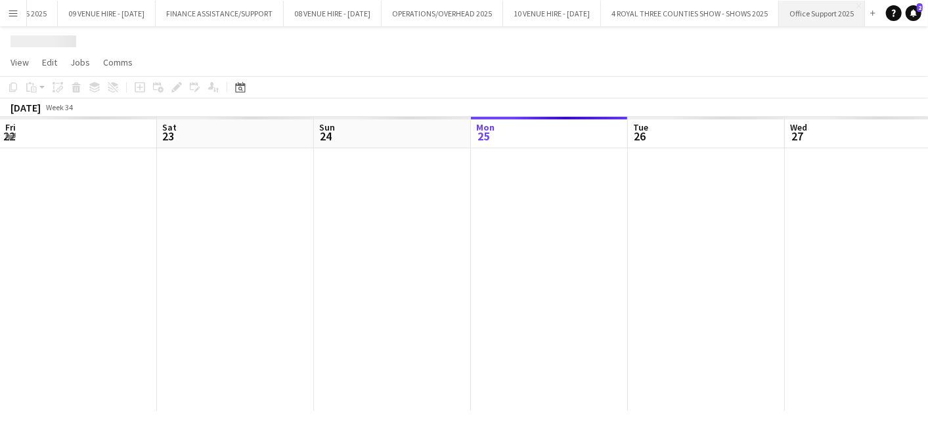
scroll to position [0, 313]
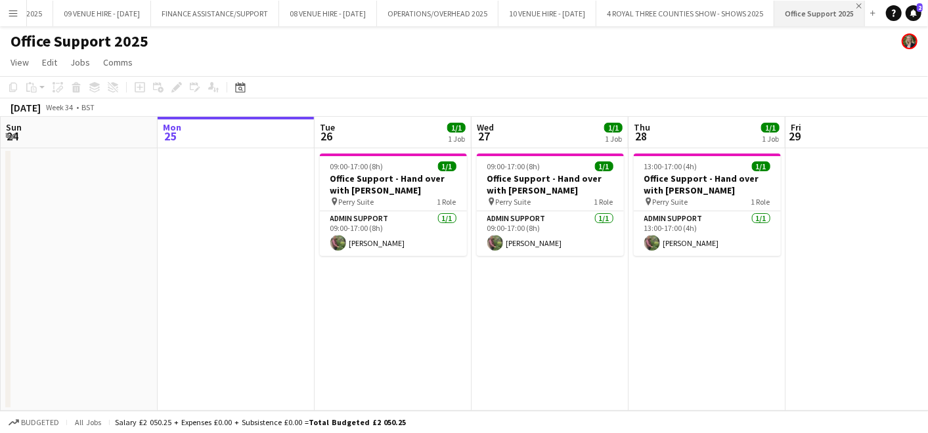
click at [861, 5] on app-icon "Close" at bounding box center [858, 5] width 5 height 5
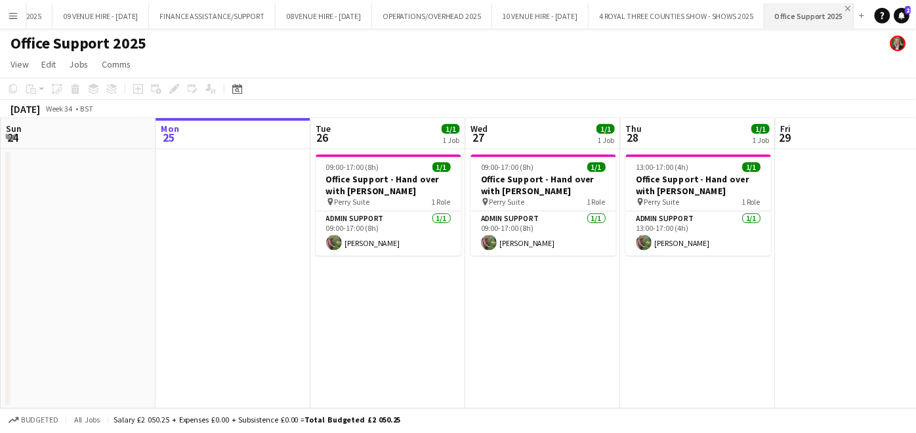
scroll to position [0, 534]
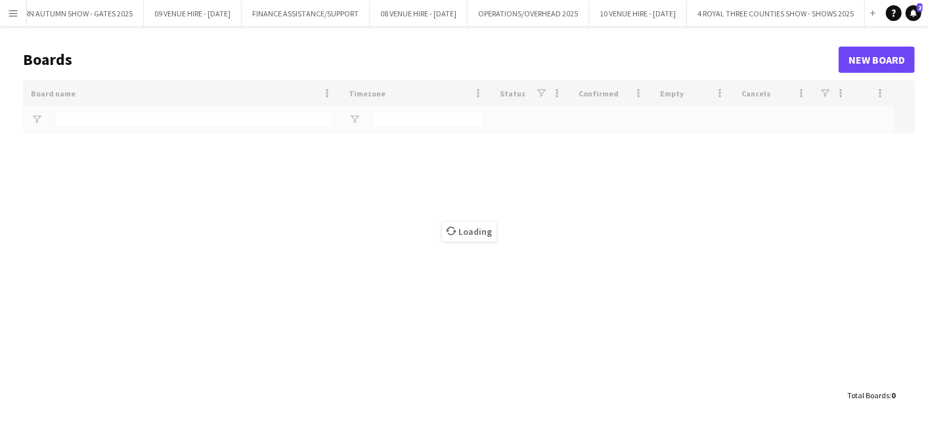
type input "******"
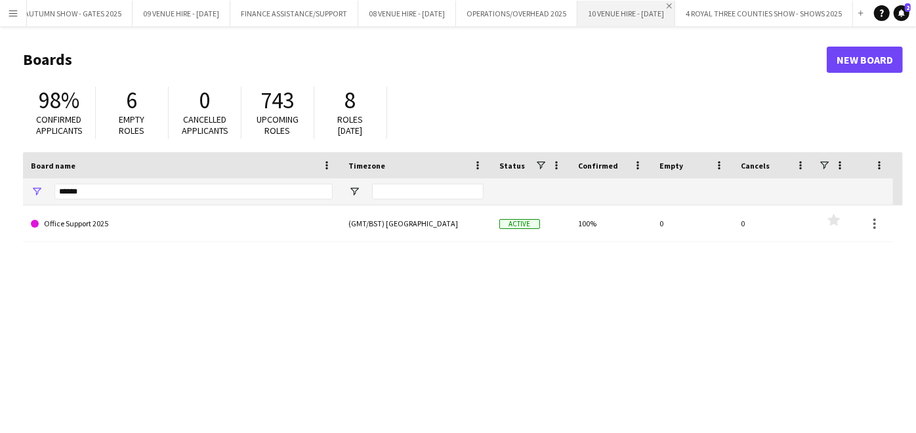
click at [672, 6] on app-icon "Close" at bounding box center [669, 5] width 5 height 5
click at [848, 5] on app-icon "Close" at bounding box center [847, 5] width 5 height 5
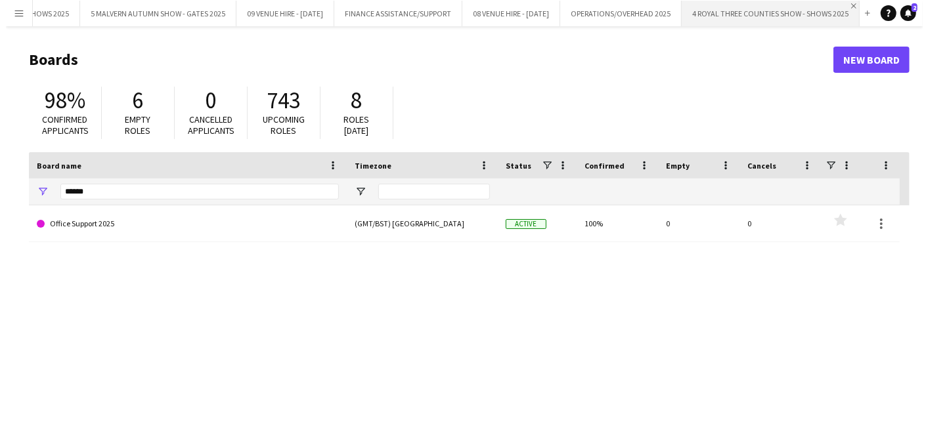
scroll to position [0, 242]
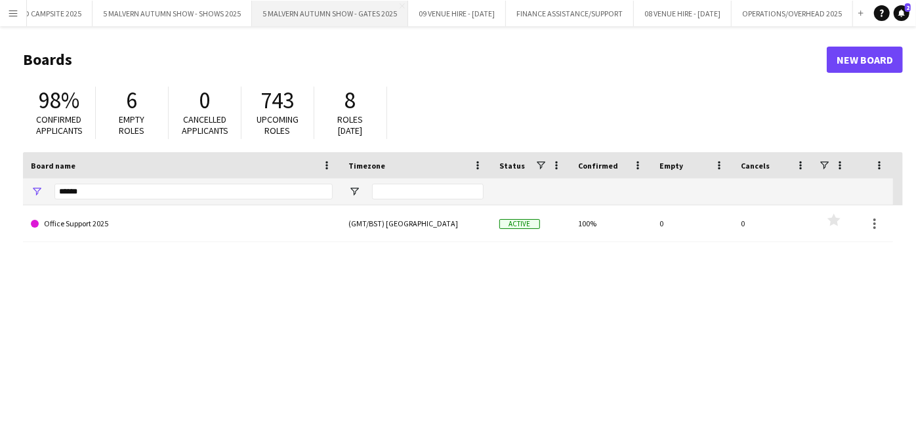
click at [278, 15] on button "5 MALVERN AUTUMN SHOW - GATES 2025 Close" at bounding box center [330, 14] width 156 height 26
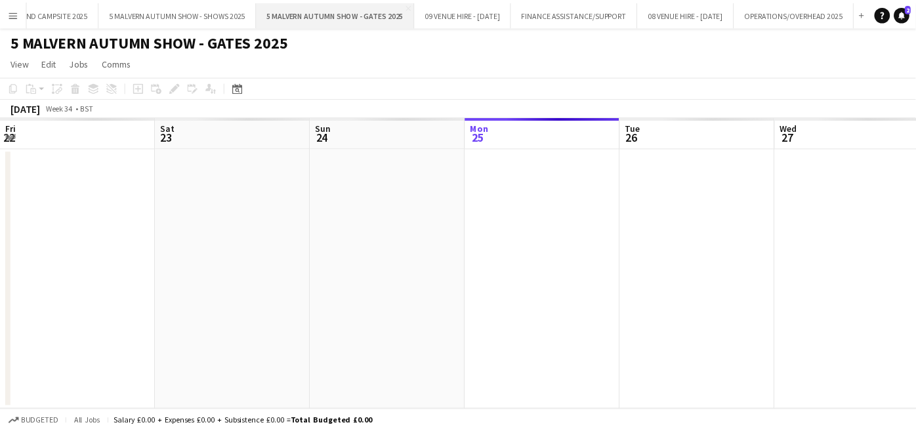
scroll to position [0, 313]
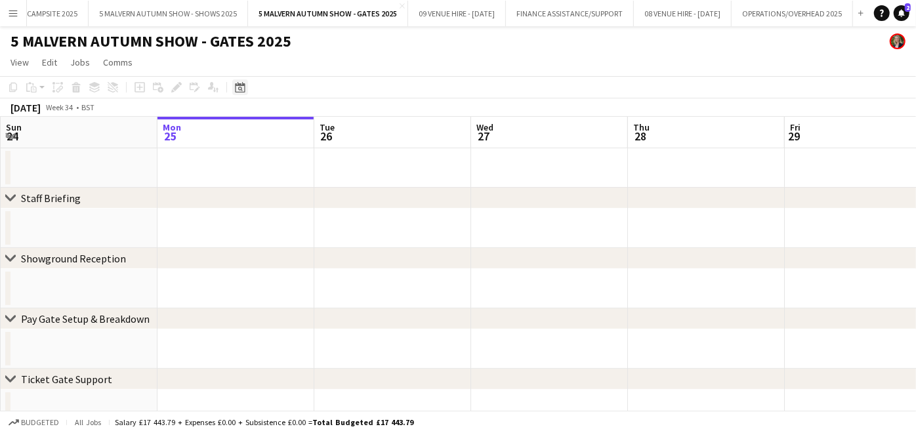
click at [240, 87] on icon at bounding box center [240, 89] width 5 height 5
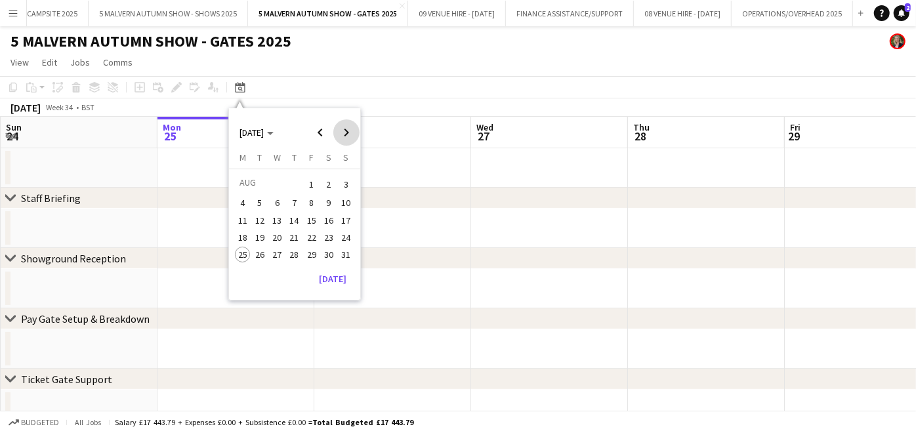
click at [347, 135] on span "Next month" at bounding box center [346, 132] width 26 height 26
click at [349, 247] on span "28" at bounding box center [347, 252] width 16 height 16
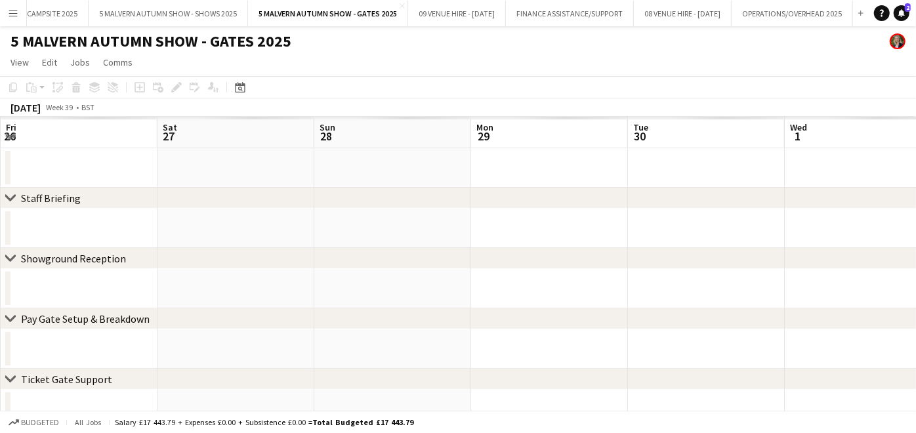
scroll to position [0, 451]
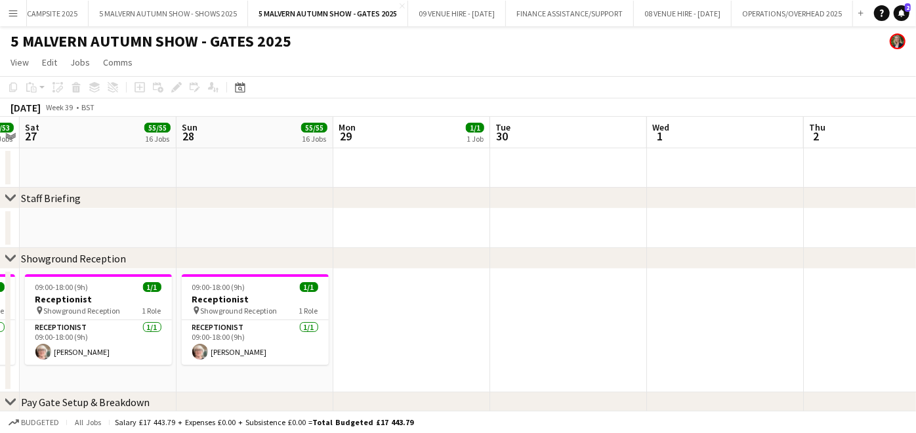
drag, startPoint x: 295, startPoint y: 194, endPoint x: 523, endPoint y: 213, distance: 229.2
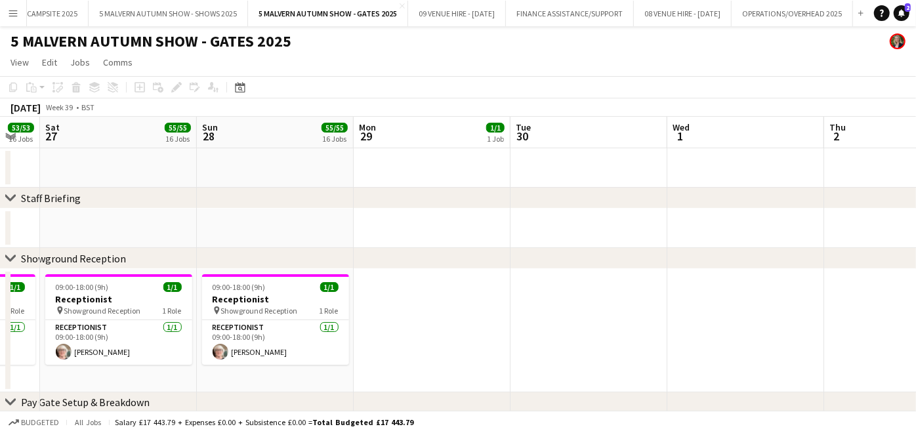
scroll to position [0, 452]
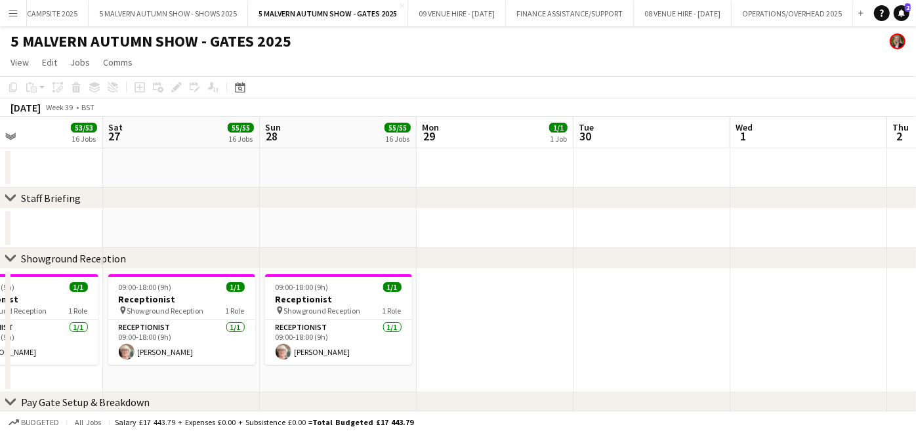
drag, startPoint x: 253, startPoint y: 174, endPoint x: 502, endPoint y: 207, distance: 251.0
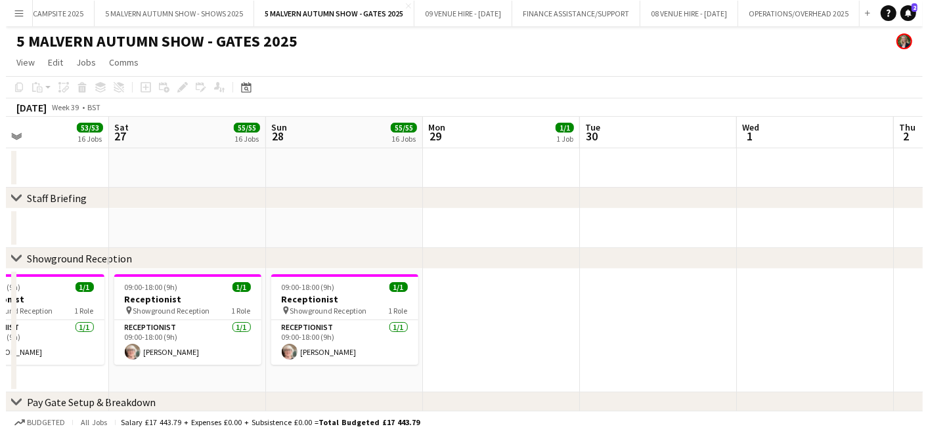
scroll to position [0, 268]
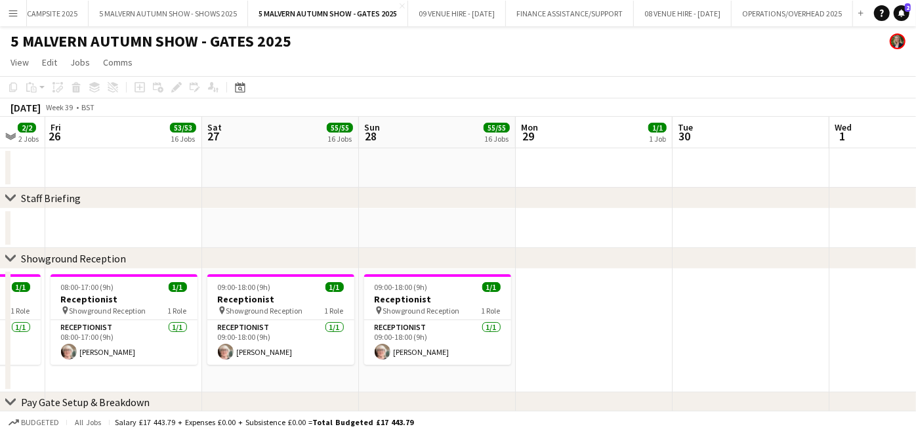
drag, startPoint x: 359, startPoint y: 168, endPoint x: 539, endPoint y: 191, distance: 181.3
click at [173, 10] on button "5 MALVERN AUTUMN SHOW - SHOWS 2025 Close" at bounding box center [169, 14] width 160 height 26
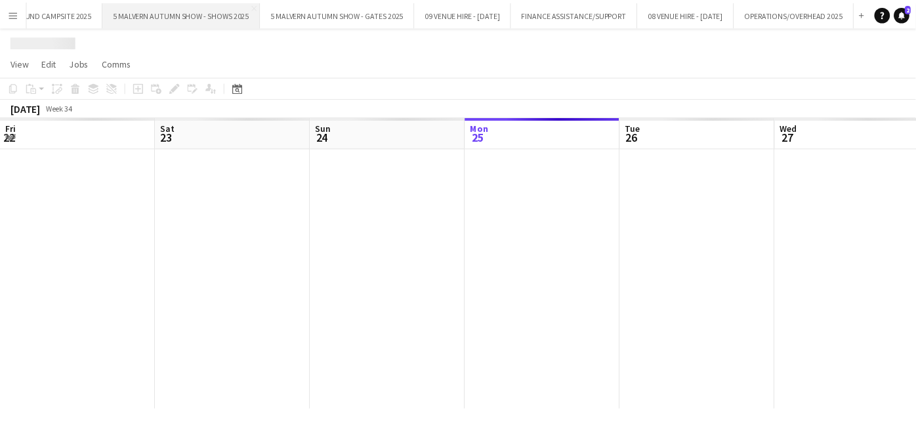
scroll to position [0, 313]
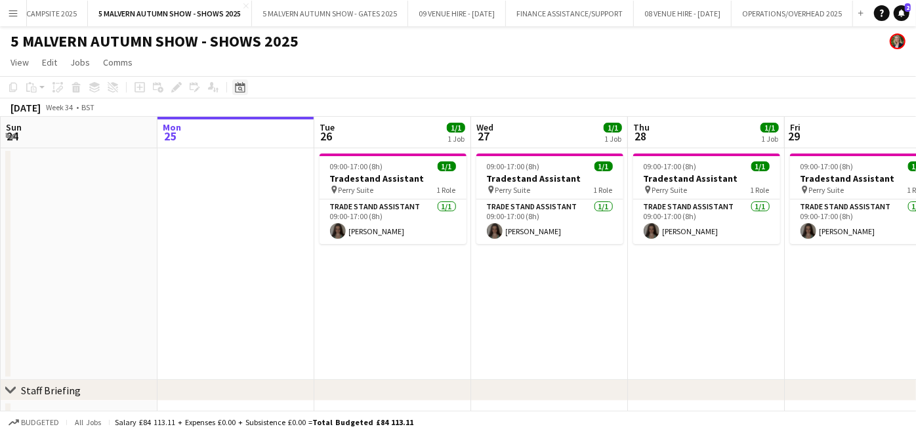
click at [242, 87] on icon "Date picker" at bounding box center [240, 87] width 11 height 11
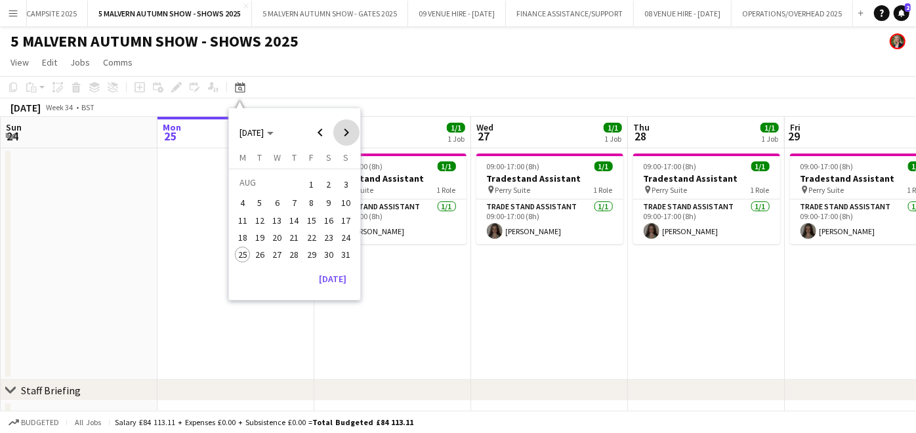
click at [354, 133] on span "Next month" at bounding box center [346, 132] width 26 height 26
click at [349, 256] on span "28" at bounding box center [347, 252] width 16 height 16
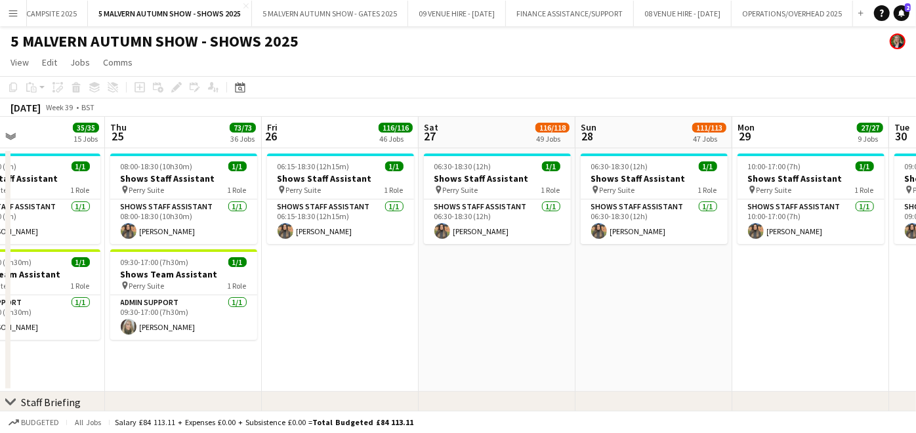
scroll to position [0, 265]
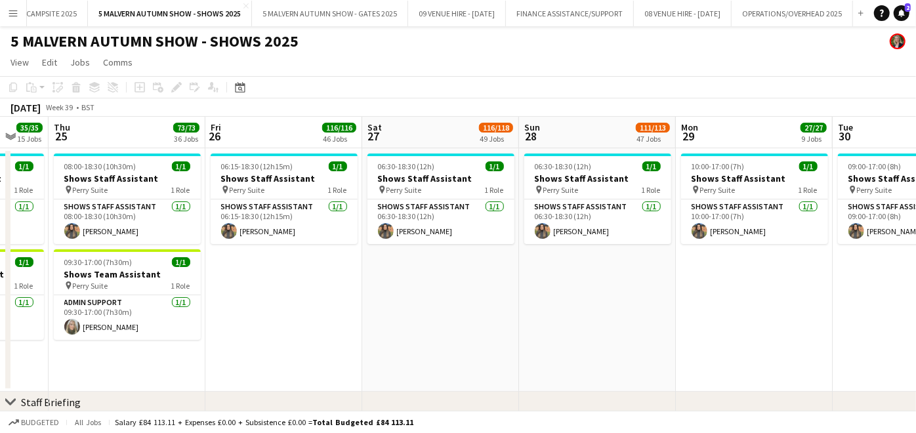
drag, startPoint x: 283, startPoint y: 177, endPoint x: 626, endPoint y: 191, distance: 343.0
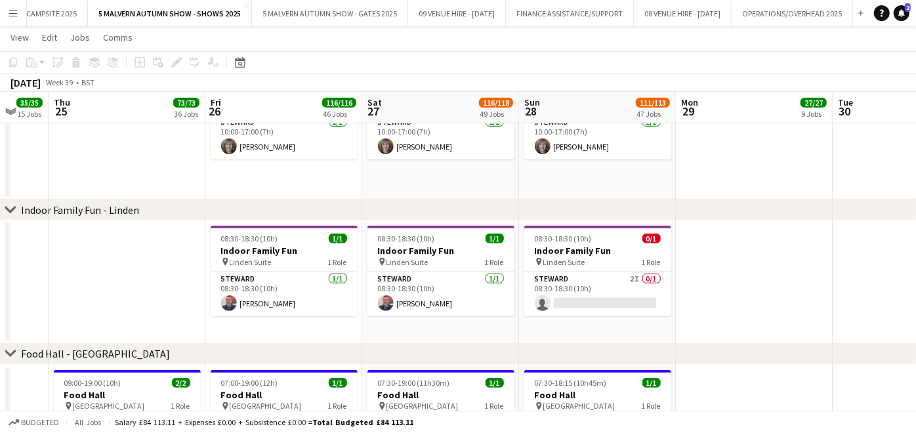
scroll to position [3443, 0]
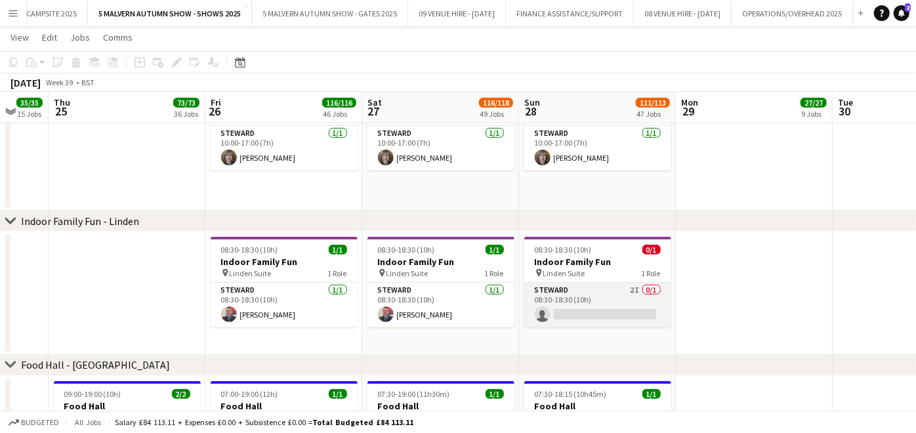
click at [633, 308] on app-card-role "[PERSON_NAME] 2I 0/1 08:30-18:30 (10h) single-neutral-actions" at bounding box center [597, 305] width 147 height 45
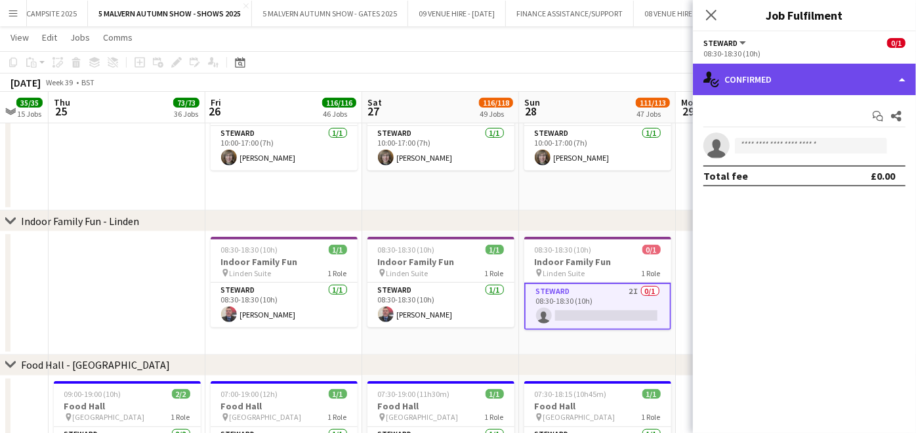
click at [848, 73] on div "single-neutral-actions-check-2 Confirmed" at bounding box center [804, 80] width 223 height 32
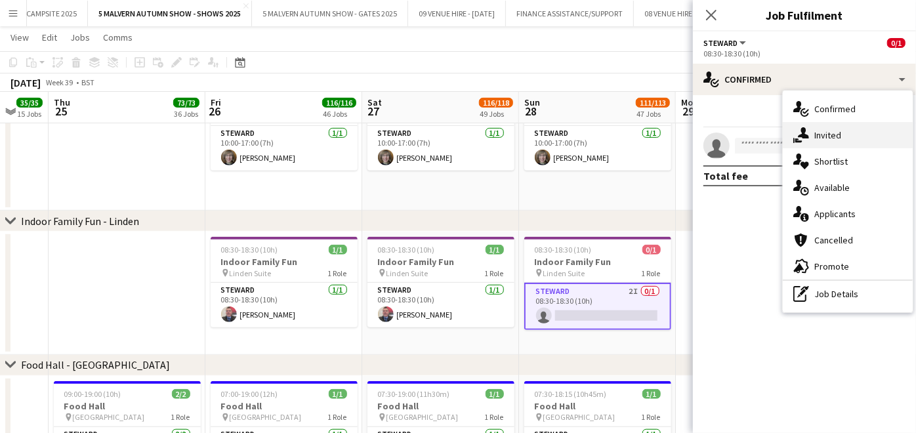
click at [827, 140] on div "single-neutral-actions-share-1 Invited" at bounding box center [848, 135] width 130 height 26
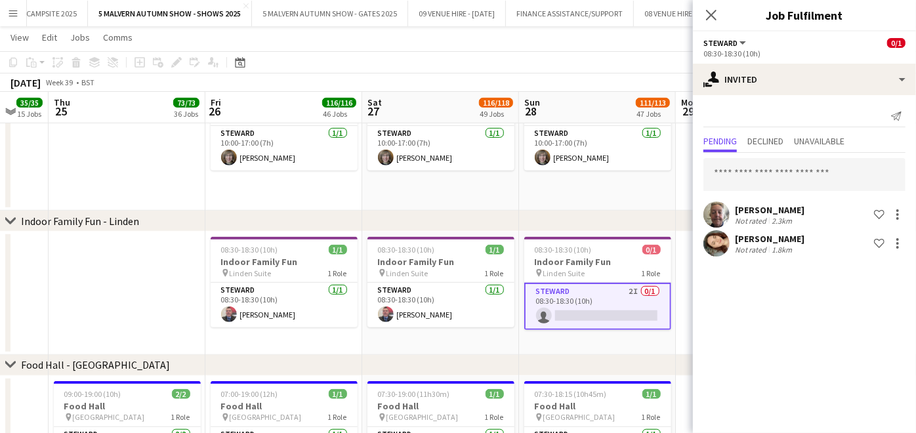
click at [119, 274] on app-date-cell at bounding box center [127, 293] width 157 height 123
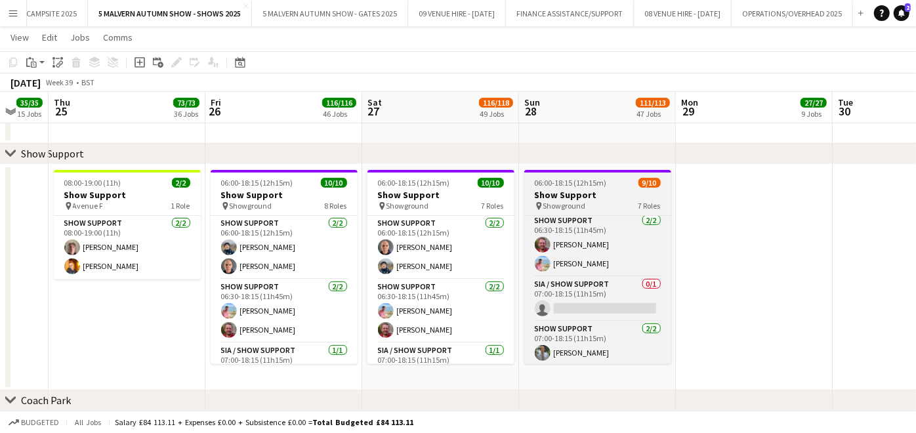
scroll to position [67, 0]
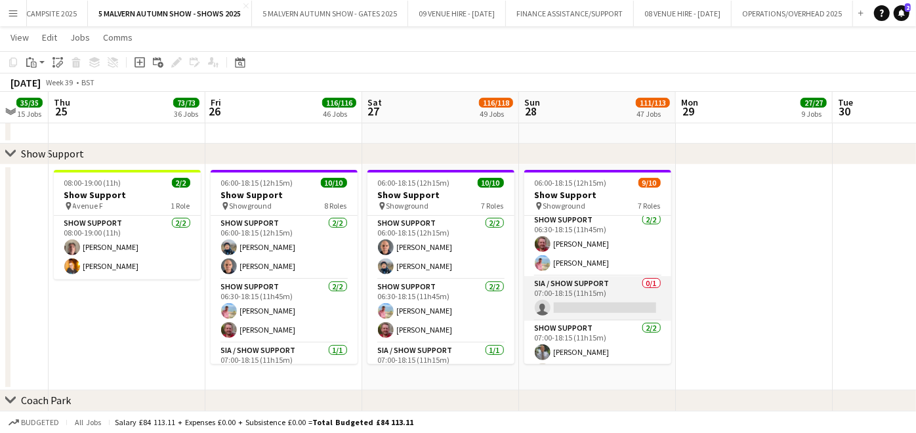
click at [598, 301] on app-card-role "SIA / Show Support 0/1 07:00-18:15 (11h15m) single-neutral-actions" at bounding box center [597, 298] width 147 height 45
click at [608, 299] on app-card-role "SIA / Show Support 0/1 07:00-18:15 (11h15m) single-neutral-actions" at bounding box center [597, 298] width 147 height 45
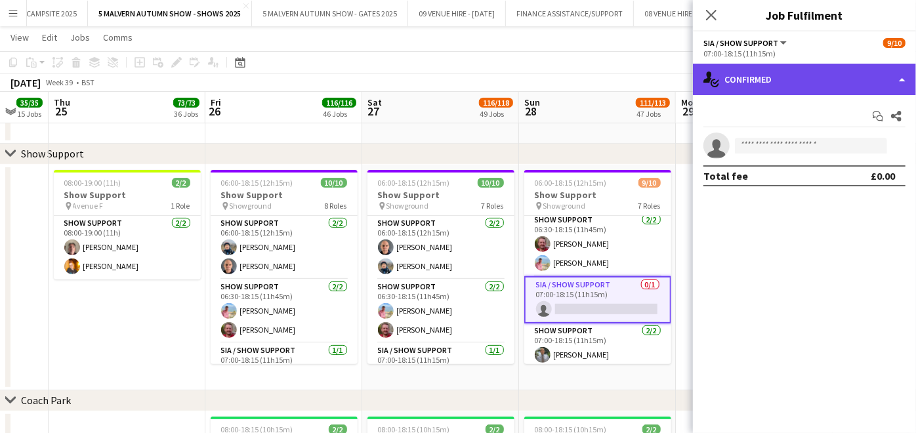
click at [769, 90] on div "single-neutral-actions-check-2 Confirmed" at bounding box center [804, 80] width 223 height 32
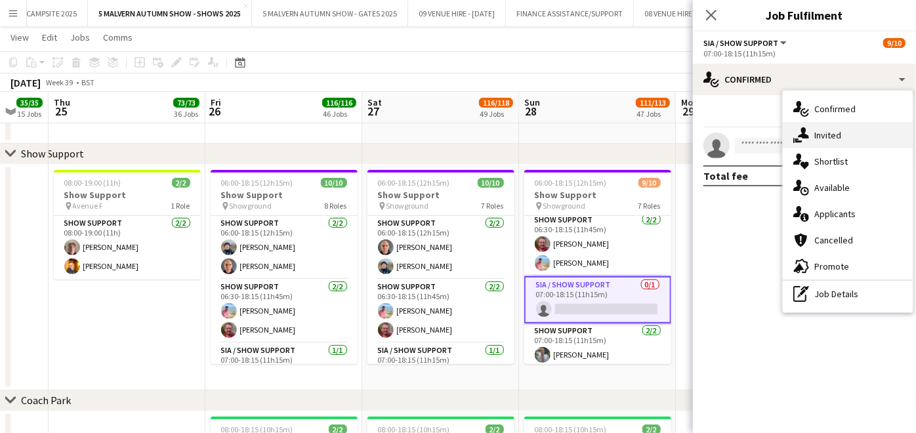
click at [818, 134] on div "single-neutral-actions-share-1 Invited" at bounding box center [848, 135] width 130 height 26
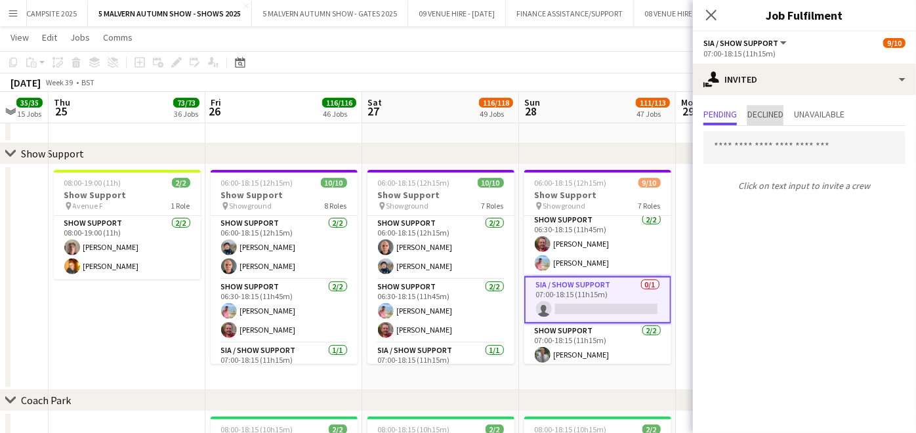
click at [774, 114] on span "Declined" at bounding box center [766, 114] width 36 height 9
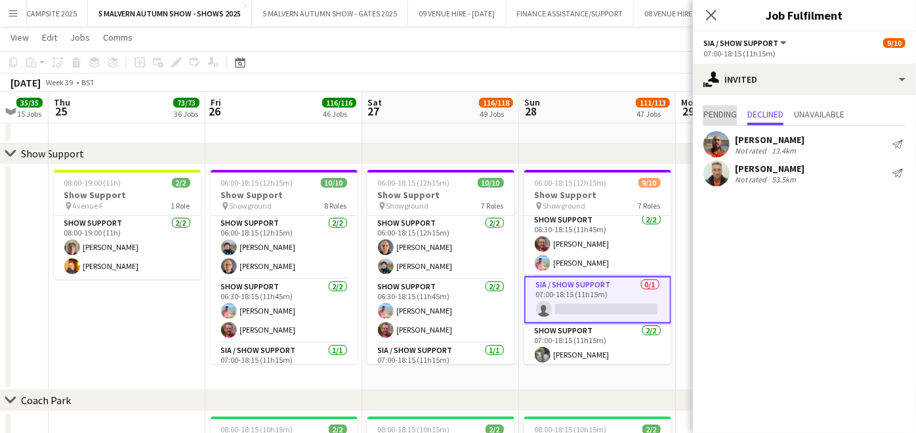
click at [729, 110] on span "Pending" at bounding box center [720, 114] width 33 height 9
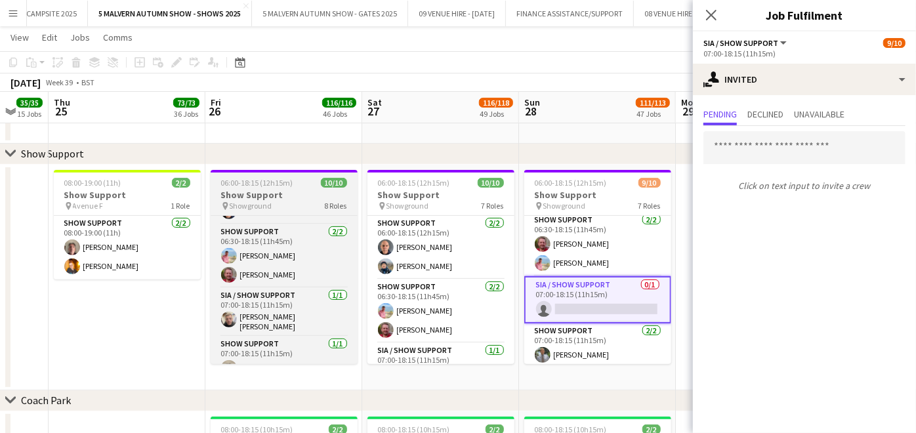
scroll to position [56, 0]
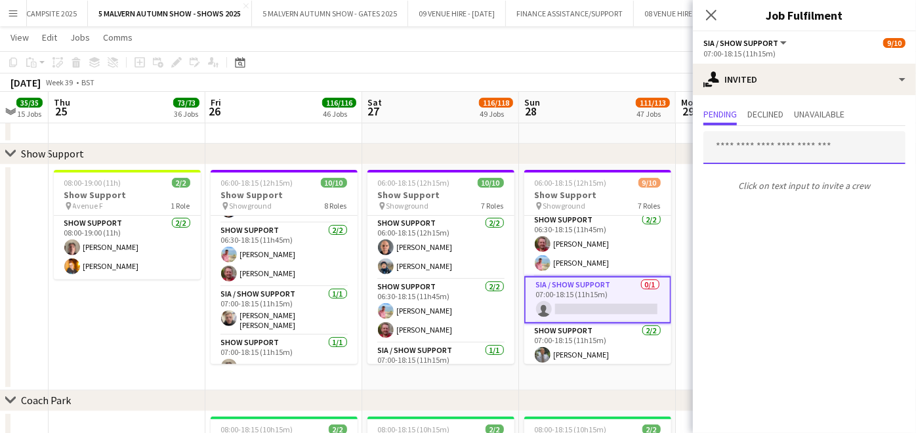
click at [748, 152] on input "text" at bounding box center [805, 147] width 202 height 33
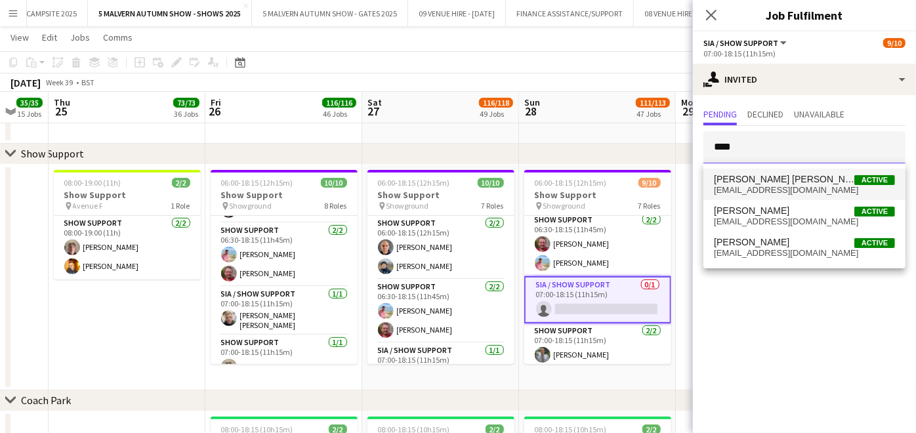
type input "****"
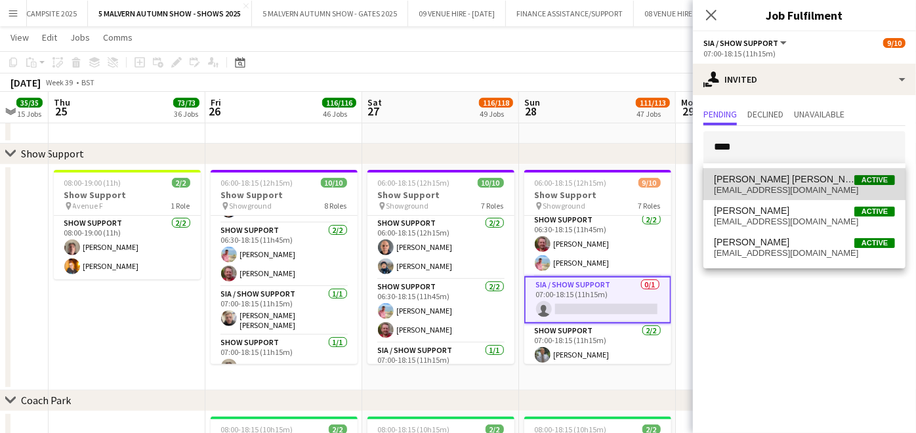
click at [740, 189] on span "[EMAIL_ADDRESS][DOMAIN_NAME]" at bounding box center [804, 190] width 181 height 11
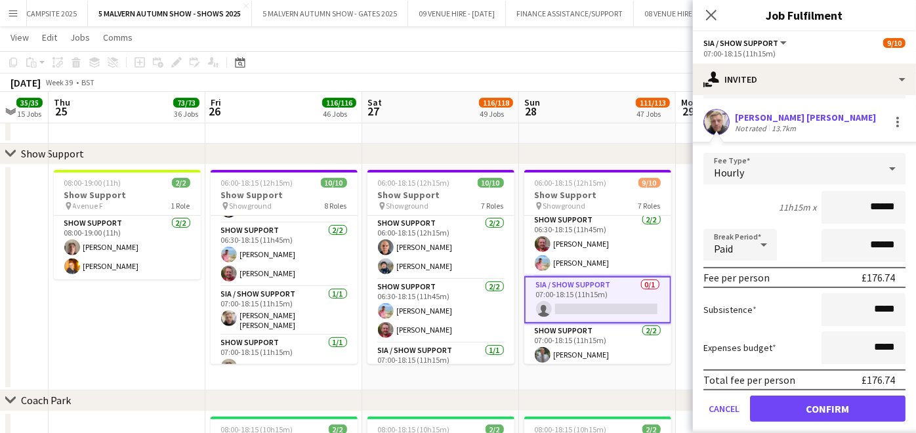
scroll to position [92, 0]
click at [848, 403] on button "Confirm" at bounding box center [828, 409] width 156 height 26
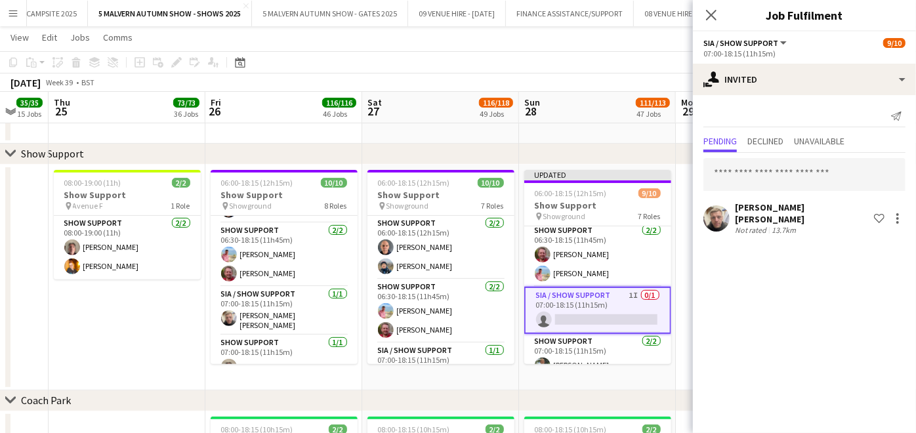
scroll to position [0, 0]
click at [200, 322] on app-date-cell "08:00-19:00 (11h) 2/2 Show Support pin Avenue F 1 Role Show Support [DATE] 08:0…" at bounding box center [127, 278] width 157 height 226
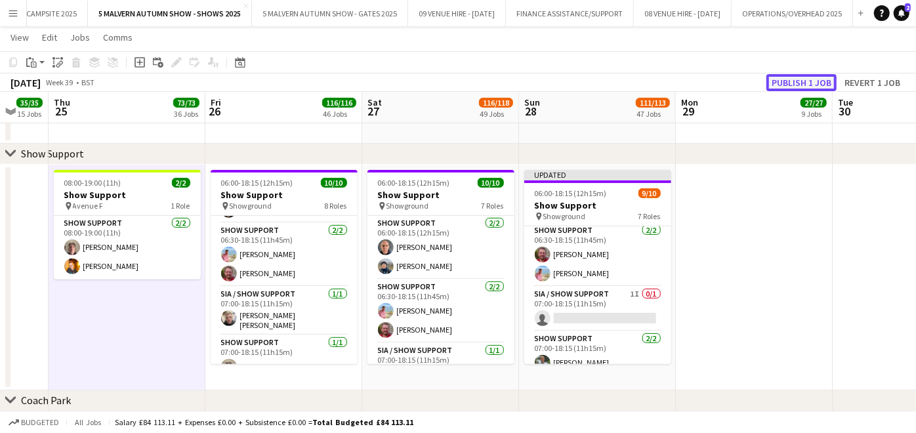
click at [789, 84] on button "Publish 1 job" at bounding box center [802, 82] width 70 height 17
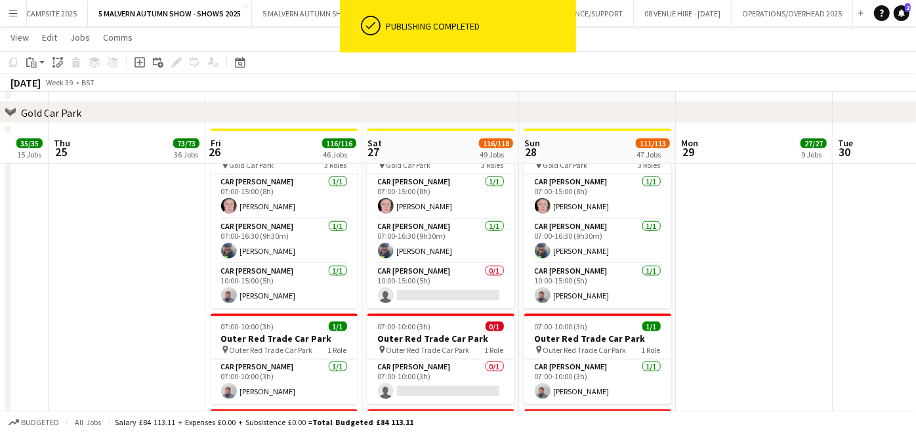
scroll to position [6941, 0]
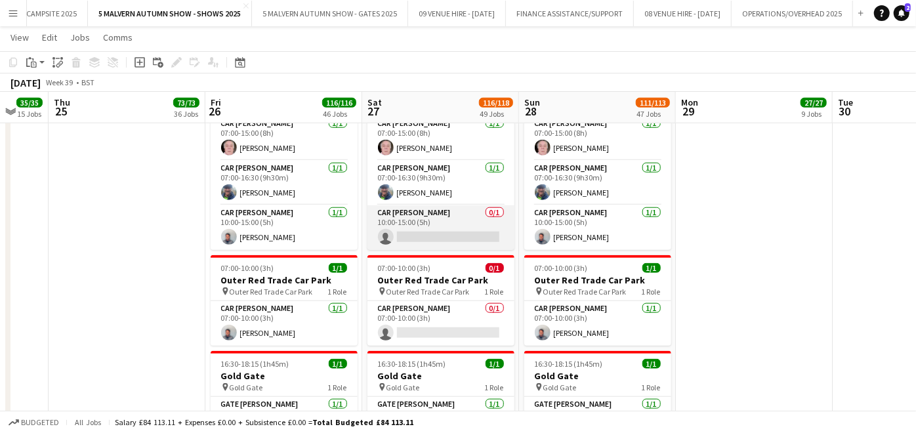
click at [467, 236] on app-card-role "Car [PERSON_NAME] 0/1 10:00-15:00 (5h) single-neutral-actions" at bounding box center [441, 227] width 147 height 45
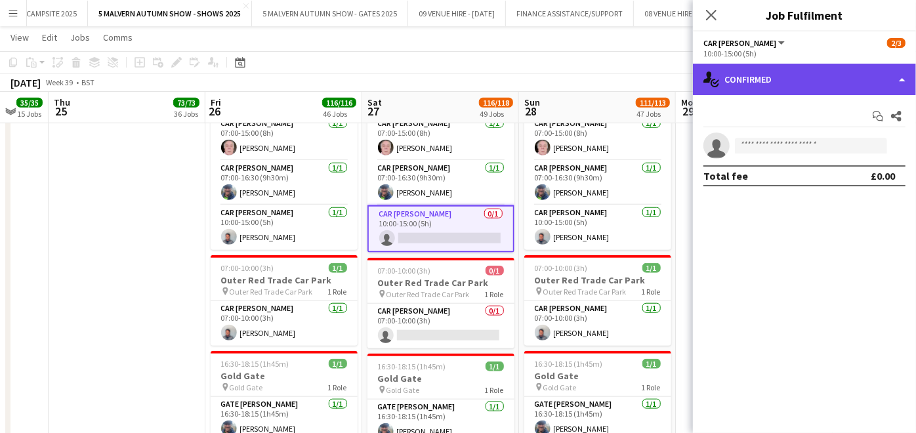
click at [836, 70] on div "single-neutral-actions-check-2 Confirmed" at bounding box center [804, 80] width 223 height 32
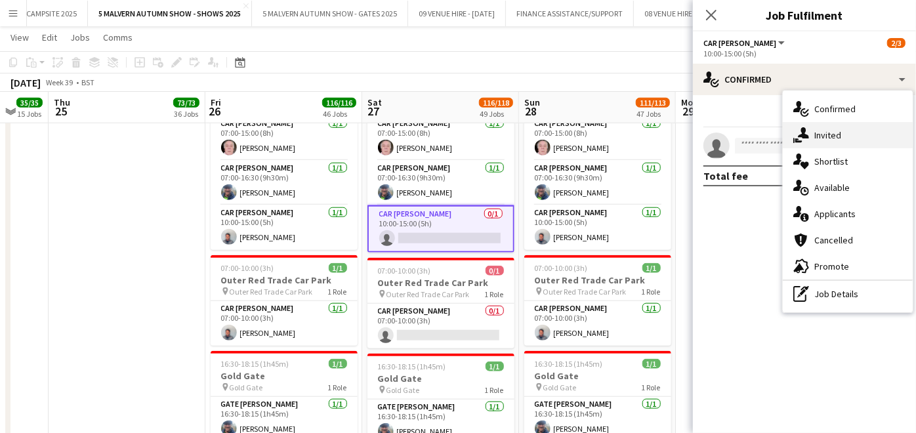
click at [824, 131] on div "single-neutral-actions-share-1 Invited" at bounding box center [848, 135] width 130 height 26
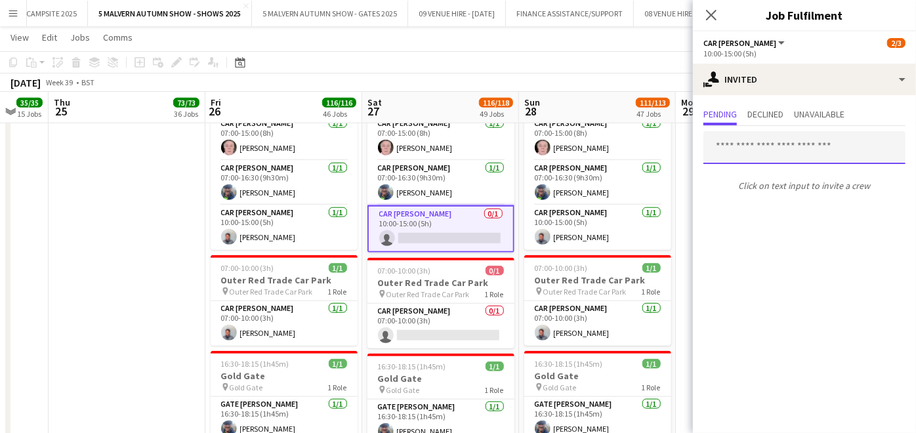
click at [794, 148] on input "text" at bounding box center [805, 147] width 202 height 33
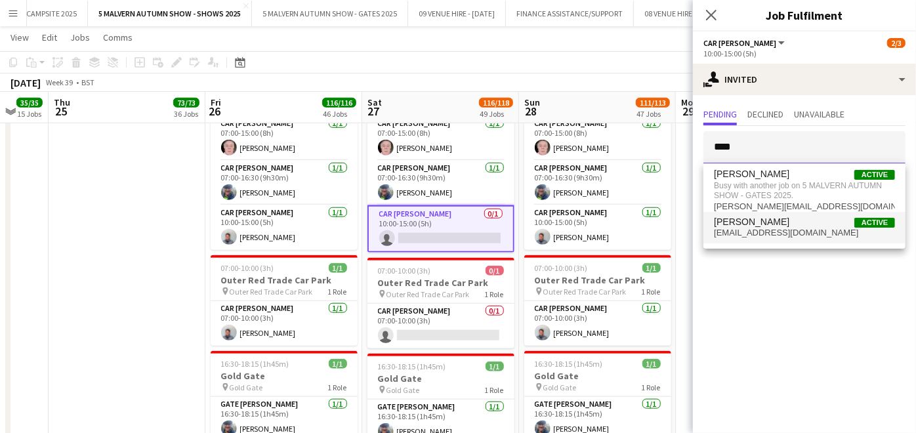
type input "****"
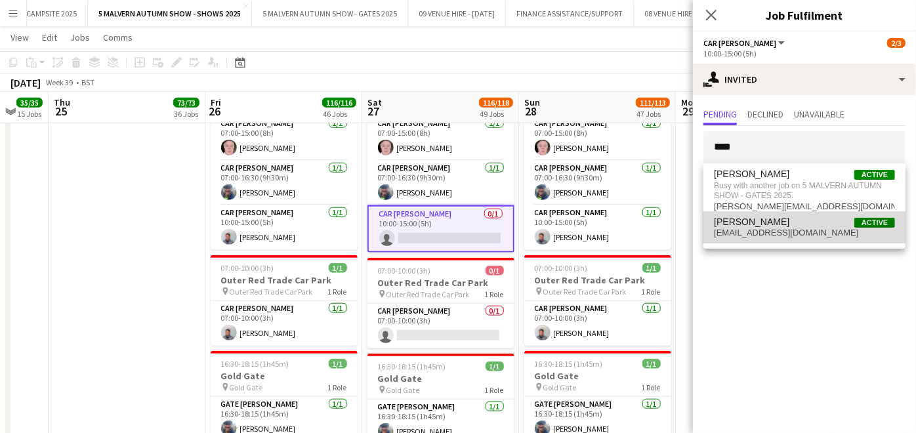
click at [773, 221] on span "[PERSON_NAME]" at bounding box center [751, 222] width 75 height 11
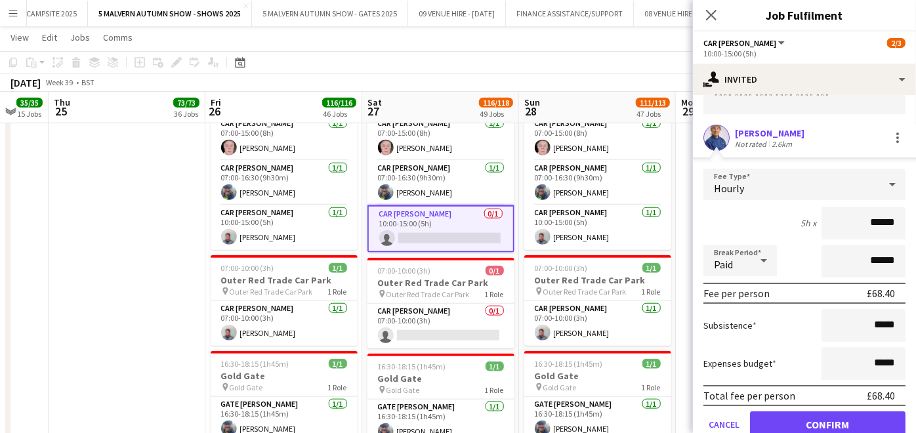
scroll to position [102, 0]
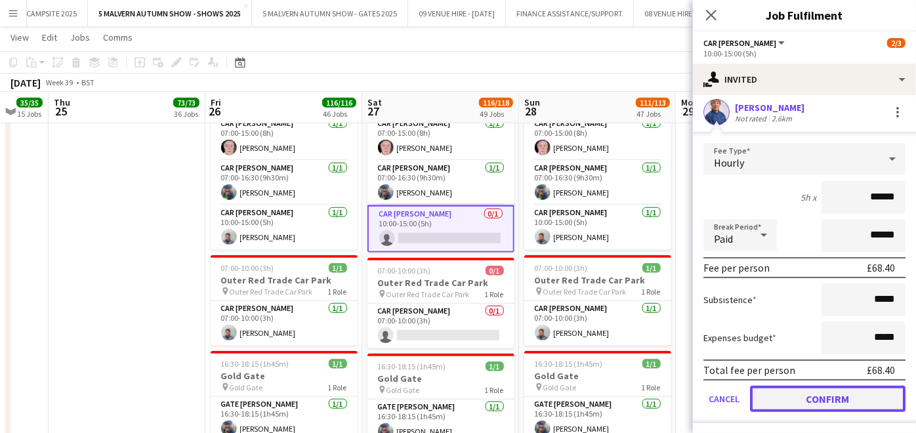
click at [847, 386] on button "Confirm" at bounding box center [828, 399] width 156 height 26
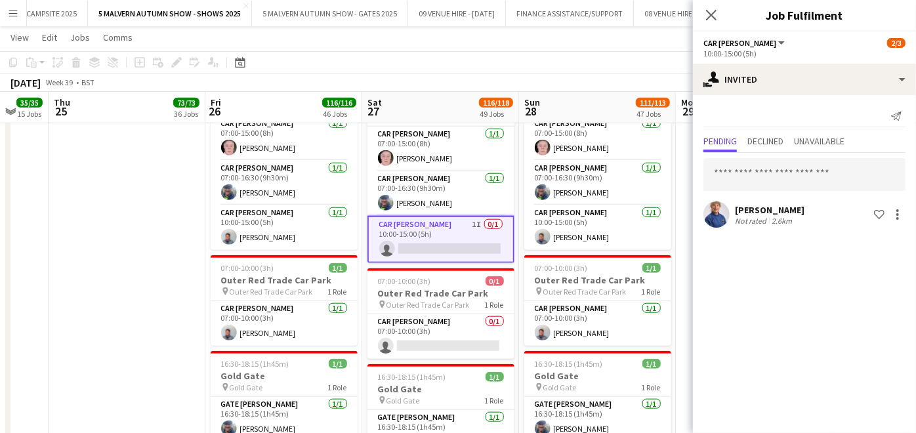
scroll to position [0, 0]
click at [485, 339] on app-card-role "Car [PERSON_NAME] 0/1 07:00-10:00 (3h) single-neutral-actions" at bounding box center [441, 336] width 147 height 45
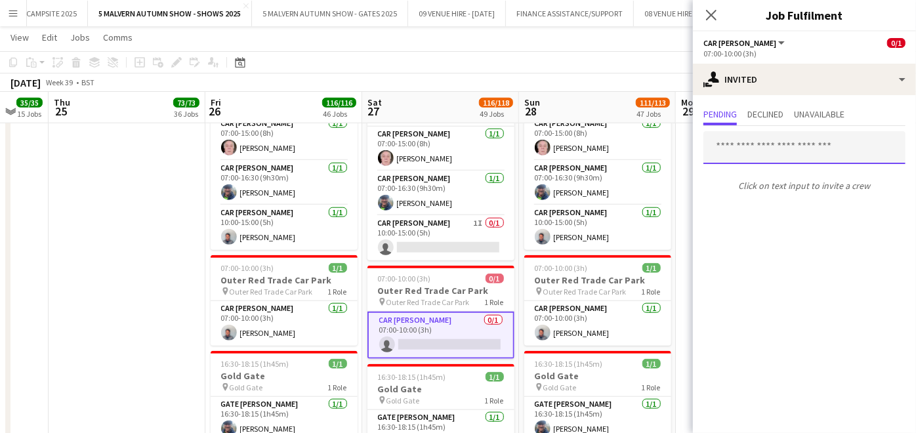
click at [795, 148] on input "text" at bounding box center [805, 147] width 202 height 33
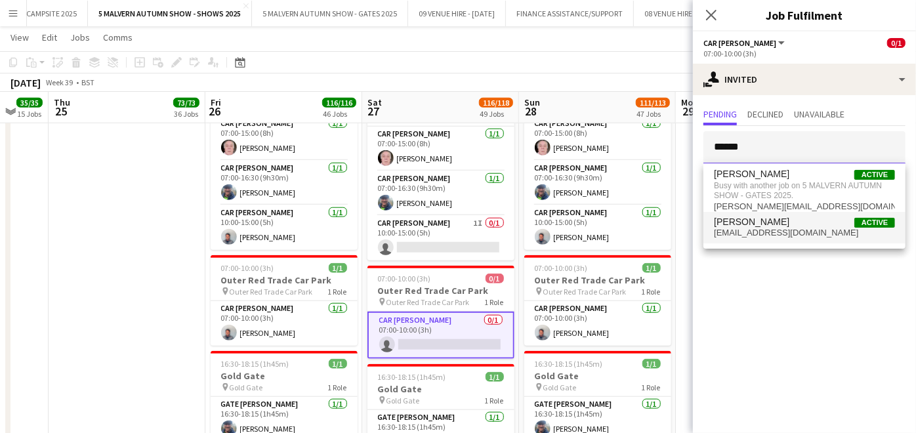
type input "******"
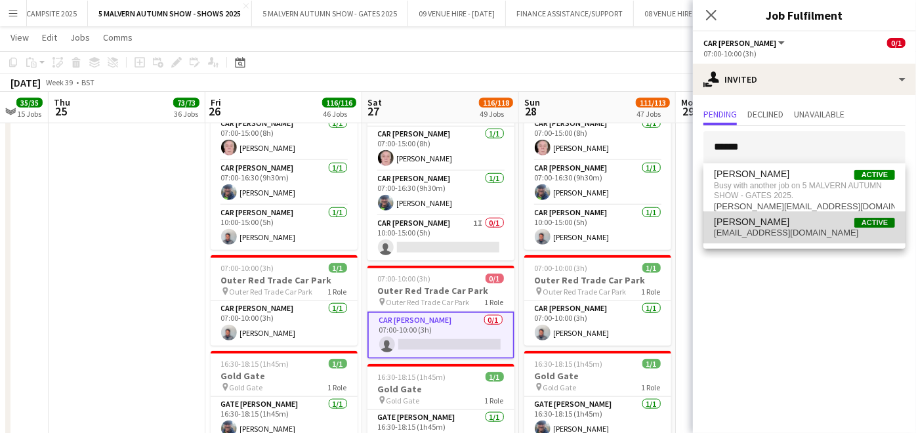
click at [779, 232] on span "[EMAIL_ADDRESS][DOMAIN_NAME]" at bounding box center [804, 233] width 181 height 11
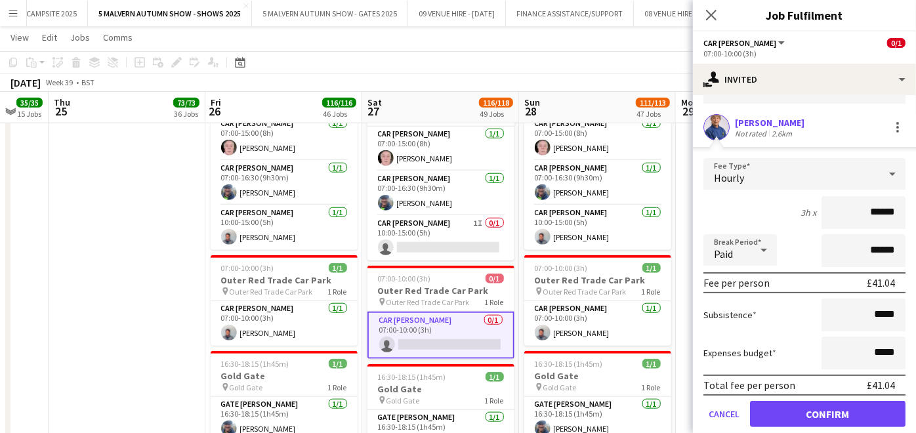
scroll to position [102, 0]
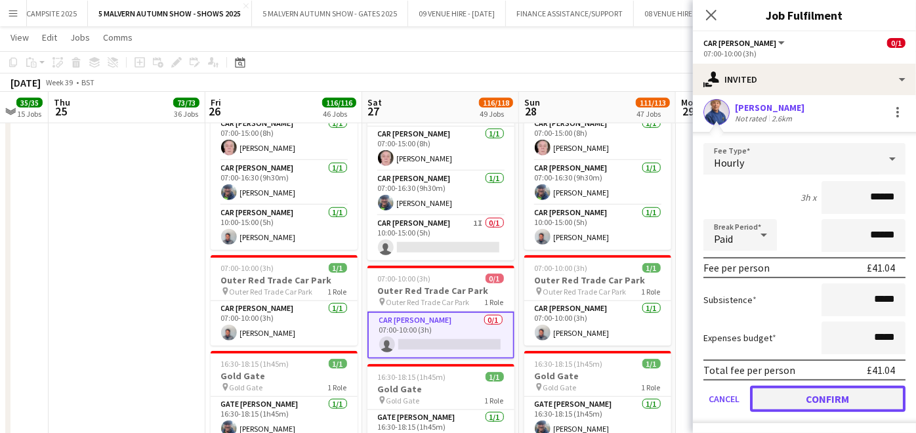
click at [866, 399] on button "Confirm" at bounding box center [828, 399] width 156 height 26
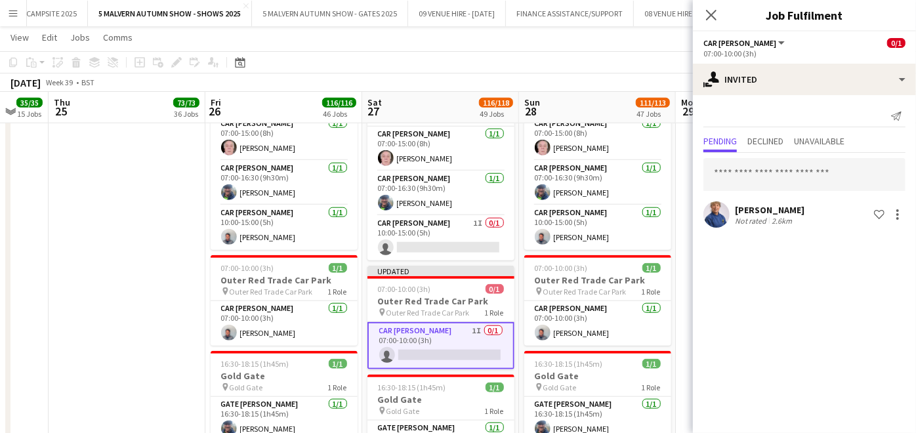
scroll to position [0, 0]
click at [137, 320] on app-date-cell at bounding box center [127, 274] width 157 height 418
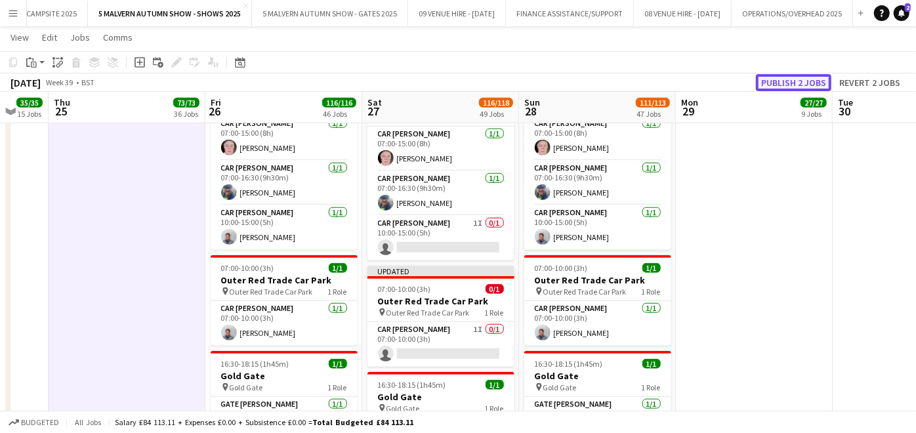
click at [795, 82] on button "Publish 2 jobs" at bounding box center [793, 82] width 75 height 17
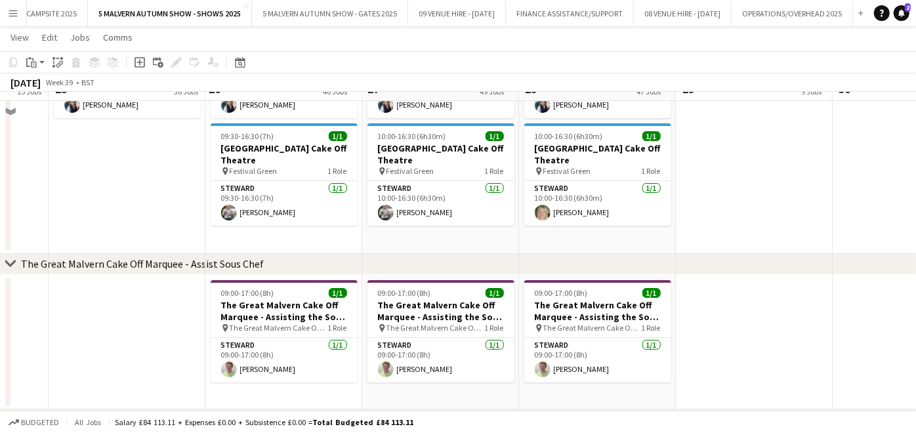
scroll to position [2968, 0]
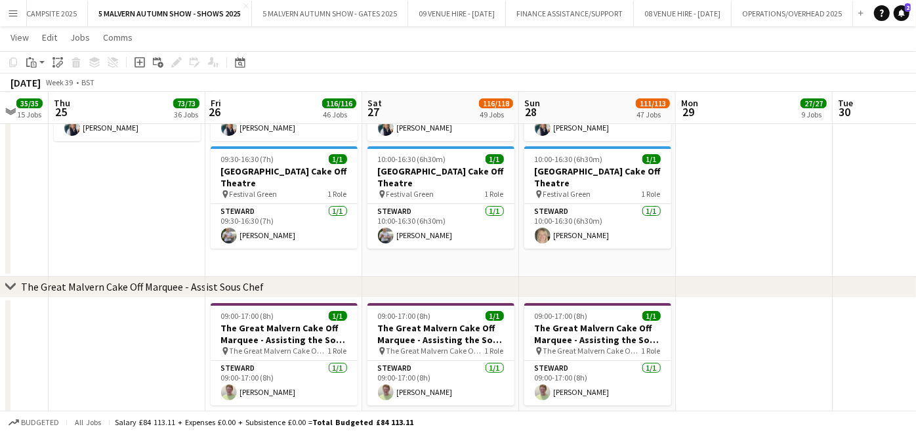
drag, startPoint x: 232, startPoint y: 197, endPoint x: 500, endPoint y: 202, distance: 267.2
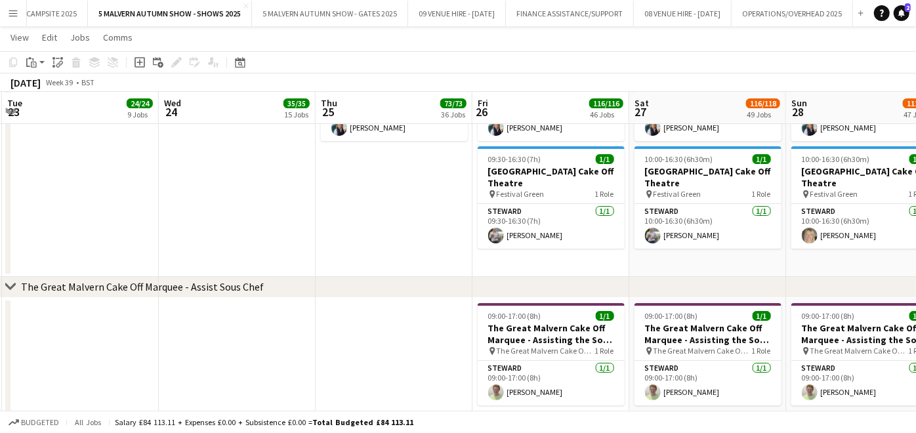
scroll to position [0, 303]
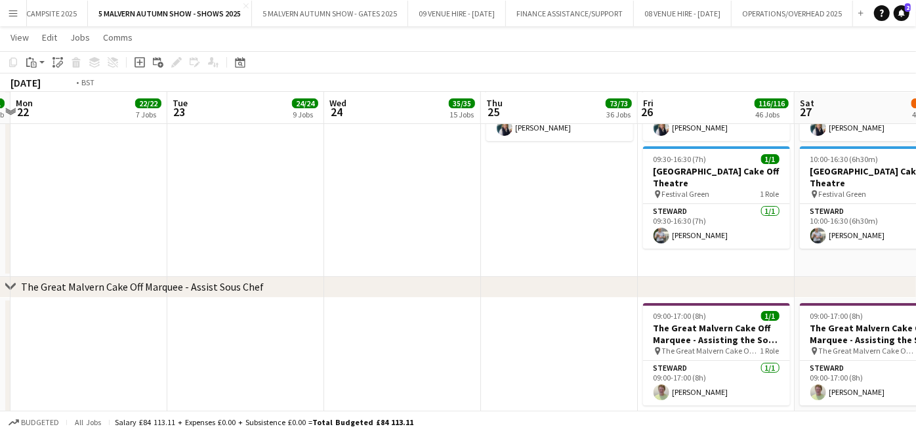
drag, startPoint x: 349, startPoint y: 183, endPoint x: 514, endPoint y: 179, distance: 164.8
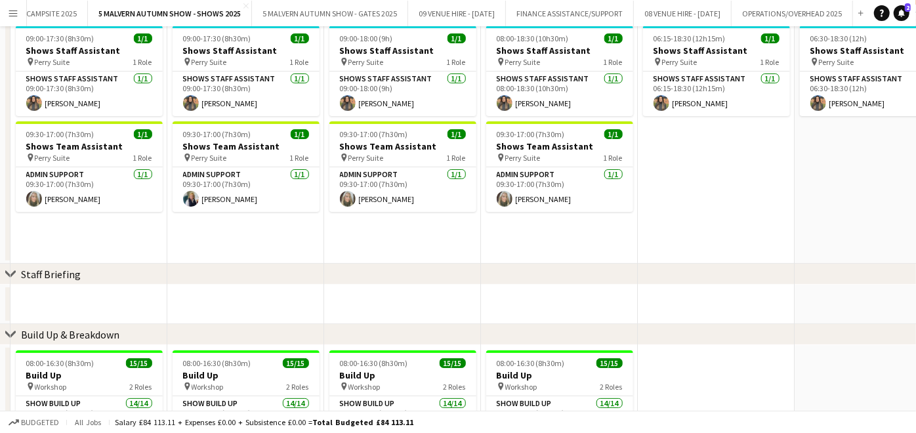
scroll to position [0, 0]
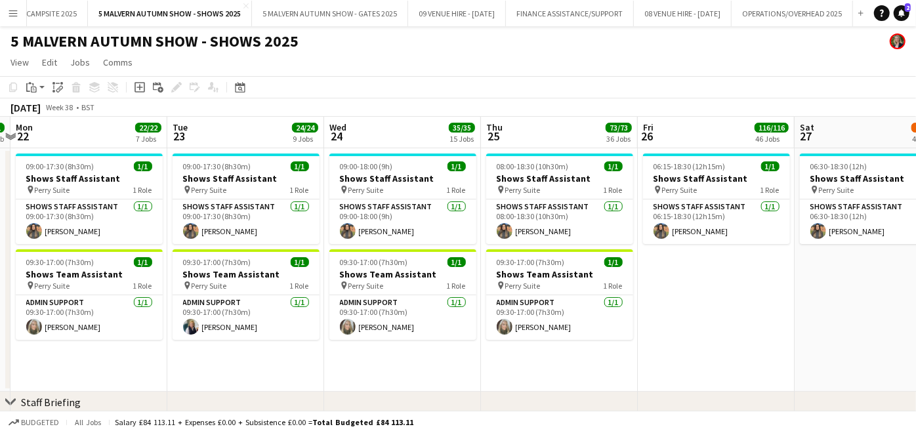
drag, startPoint x: 215, startPoint y: 189, endPoint x: 558, endPoint y: 151, distance: 345.4
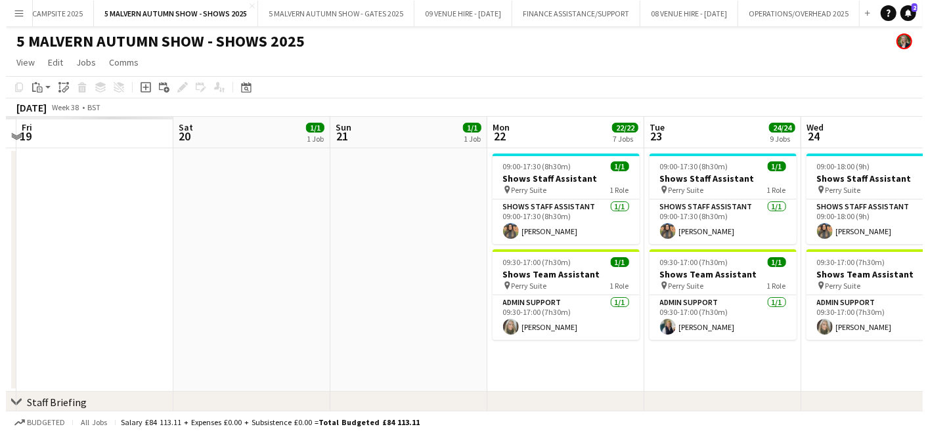
scroll to position [0, 431]
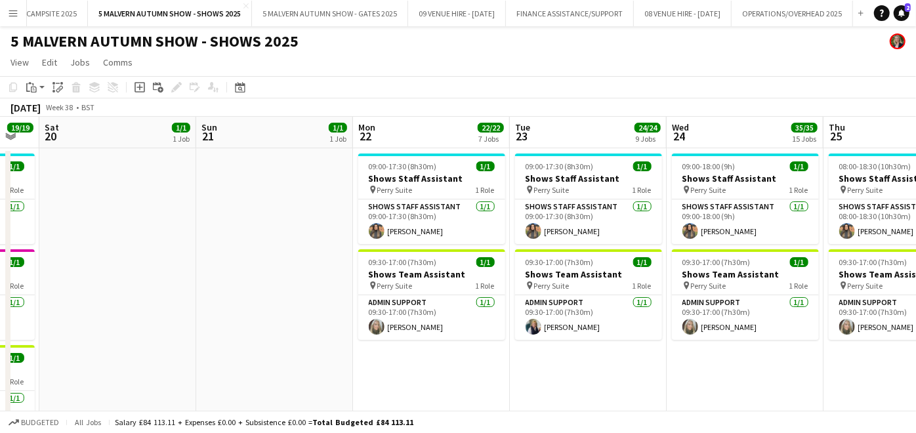
click at [16, 5] on button "Menu" at bounding box center [13, 13] width 26 height 26
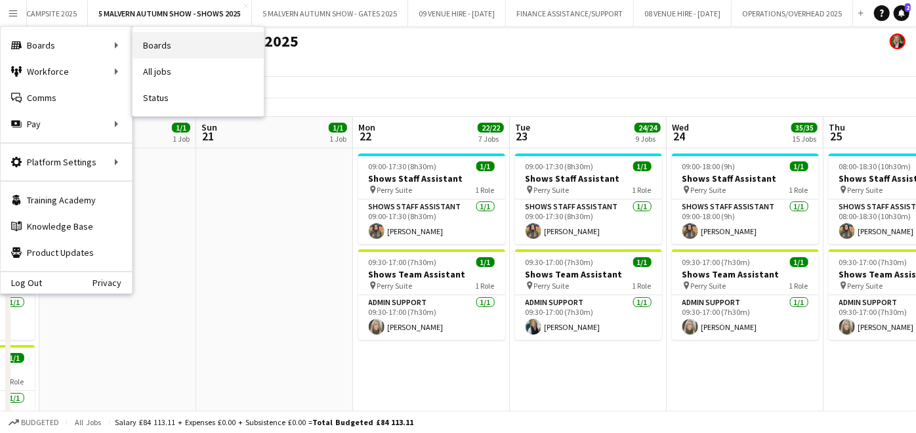
click at [159, 47] on link "Boards" at bounding box center [198, 45] width 131 height 26
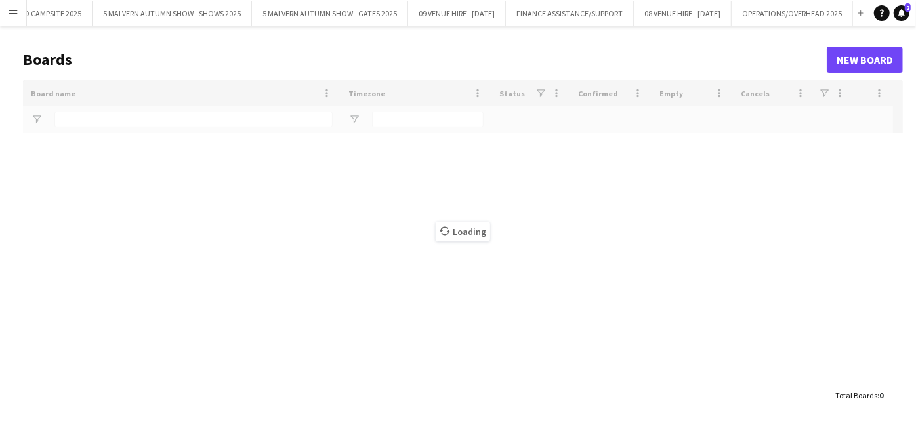
type input "******"
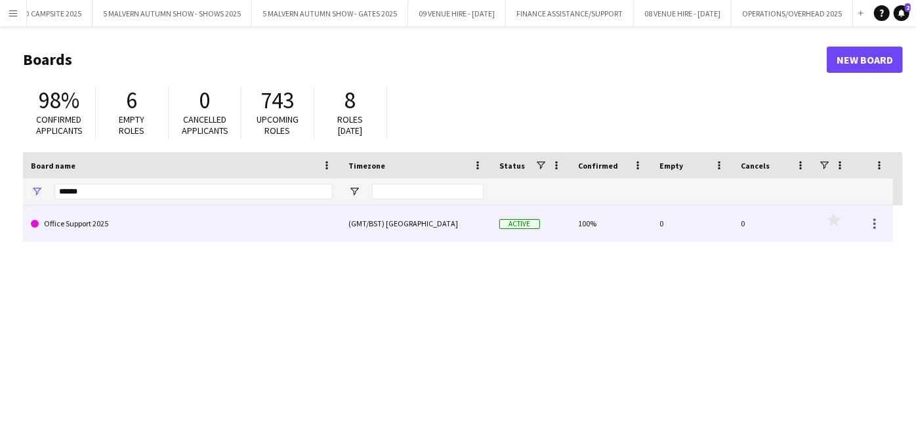
click at [100, 228] on link "Office Support 2025" at bounding box center [182, 223] width 302 height 37
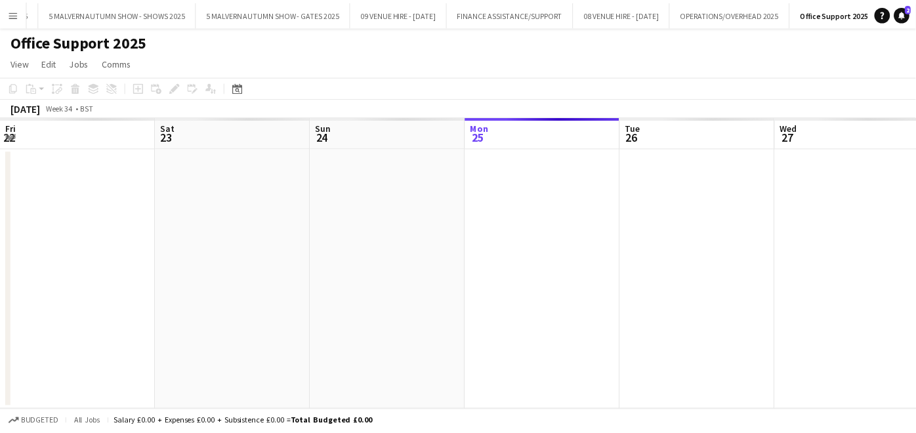
scroll to position [0, 313]
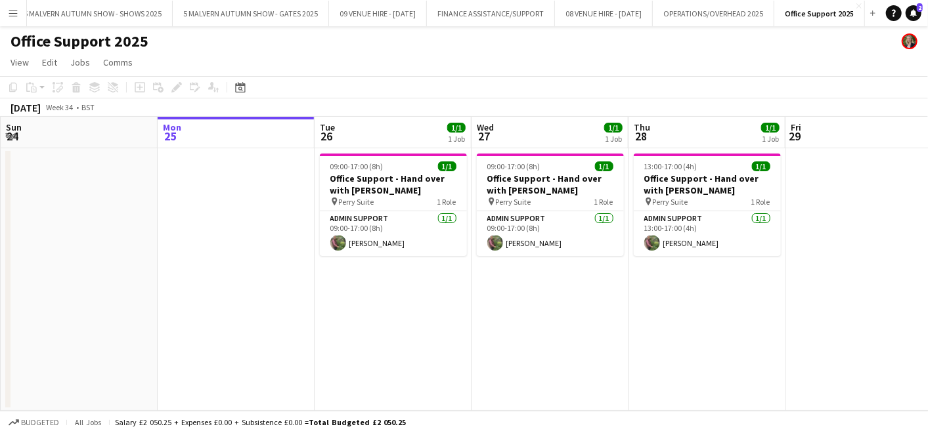
click at [9, 14] on app-icon "Menu" at bounding box center [13, 13] width 11 height 11
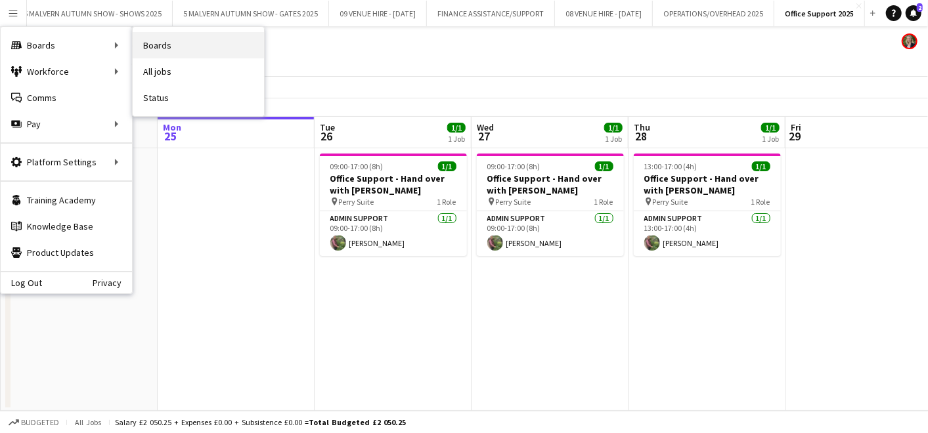
click at [162, 45] on link "Boards" at bounding box center [198, 45] width 131 height 26
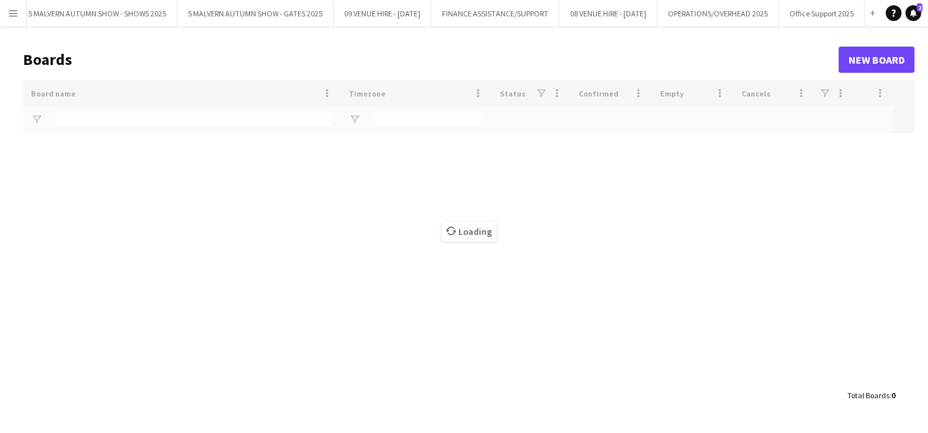
scroll to position [0, 316]
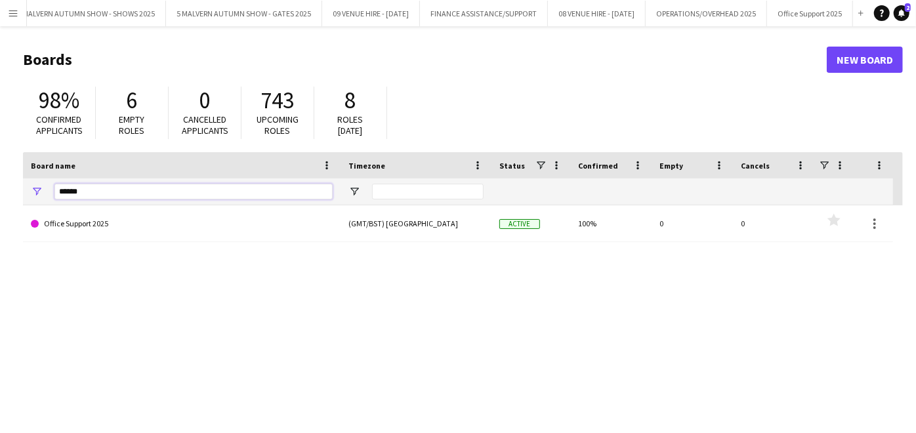
drag, startPoint x: 129, startPoint y: 195, endPoint x: 0, endPoint y: 171, distance: 130.9
click at [0, 171] on html "Menu Boards Boards Boards All jobs Status Workforce Workforce My Workforce Recr…" at bounding box center [458, 250] width 916 height 500
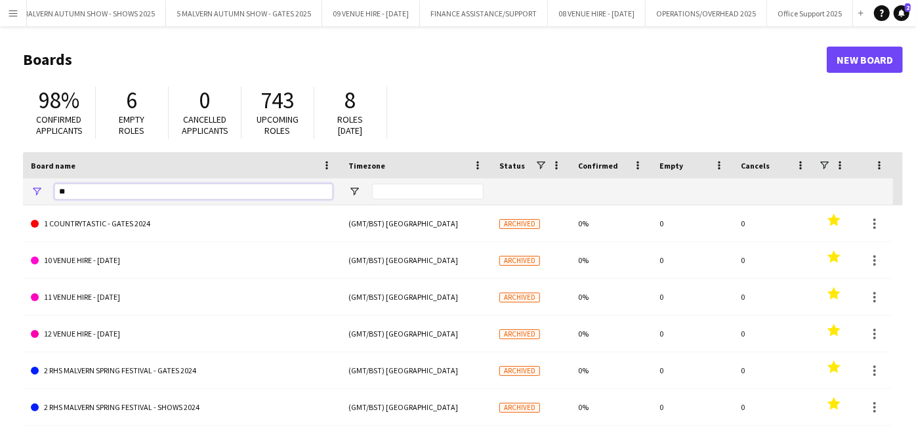
type input "*"
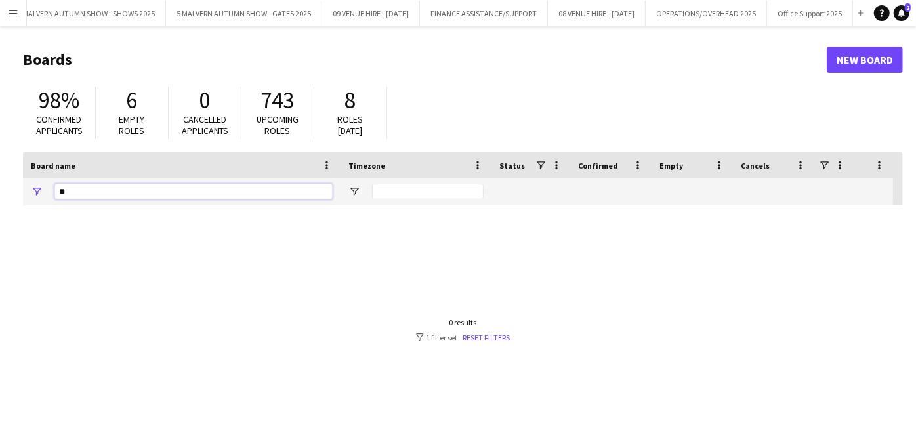
type input "*"
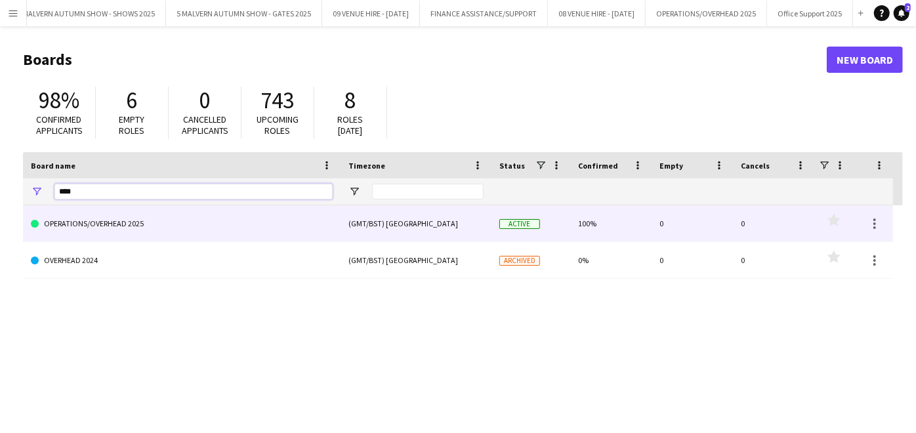
type input "****"
click at [104, 226] on link "OPERATIONS/OVERHEAD 2025" at bounding box center [182, 223] width 302 height 37
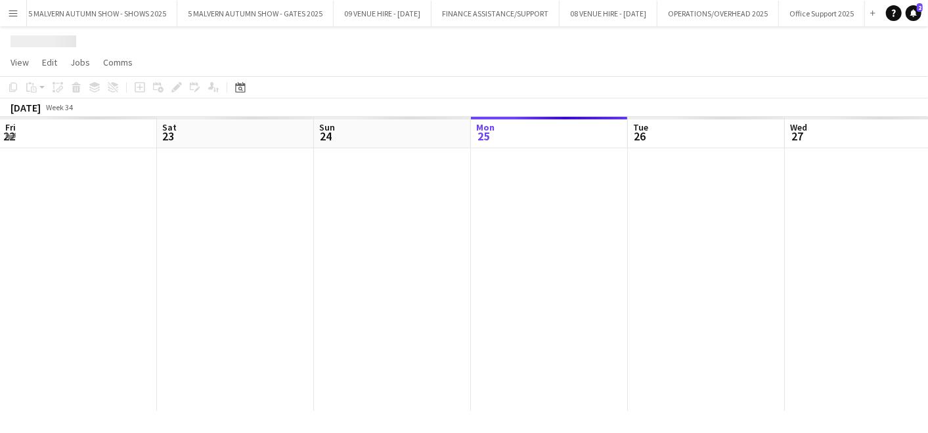
scroll to position [0, 313]
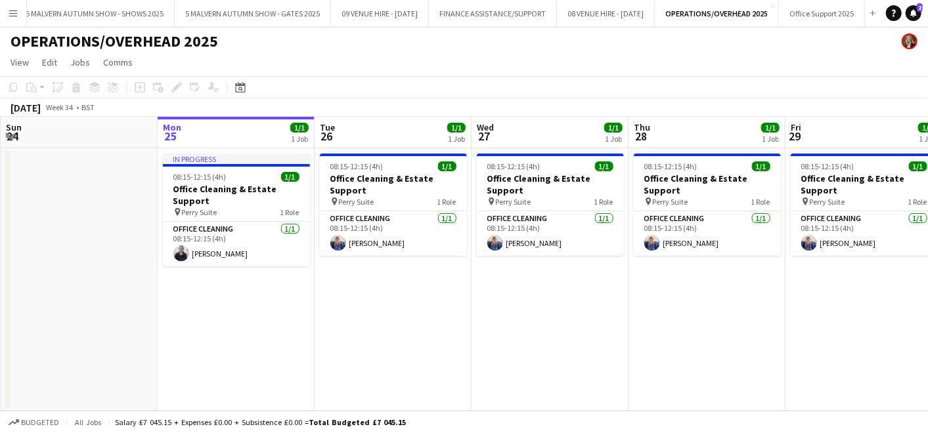
click at [724, 349] on app-date-cell "08:15-12:15 (4h) 1/1 Office Cleaning & Estate Support pin Perry Suite 1 Role Of…" at bounding box center [706, 279] width 157 height 263
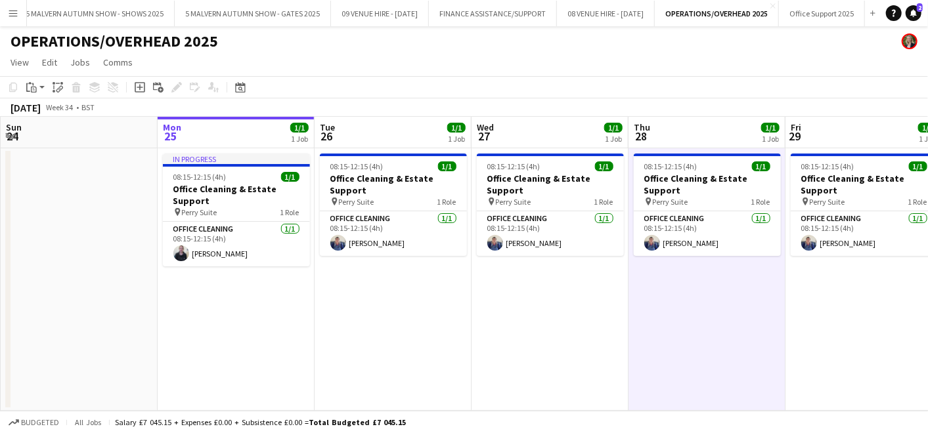
click at [700, 329] on app-date-cell "08:15-12:15 (4h) 1/1 Office Cleaning & Estate Support pin Perry Suite 1 Role Of…" at bounding box center [706, 279] width 157 height 263
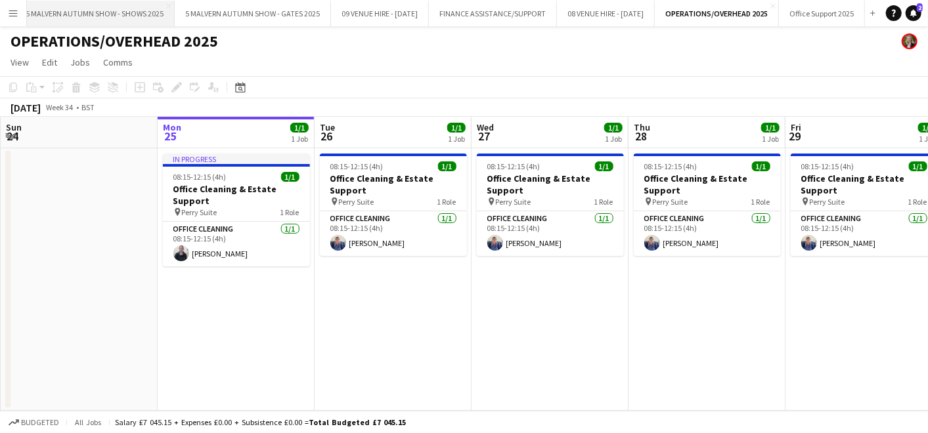
click at [92, 12] on button "5 MALVERN AUTUMN SHOW - SHOWS 2025 Close" at bounding box center [95, 14] width 160 height 26
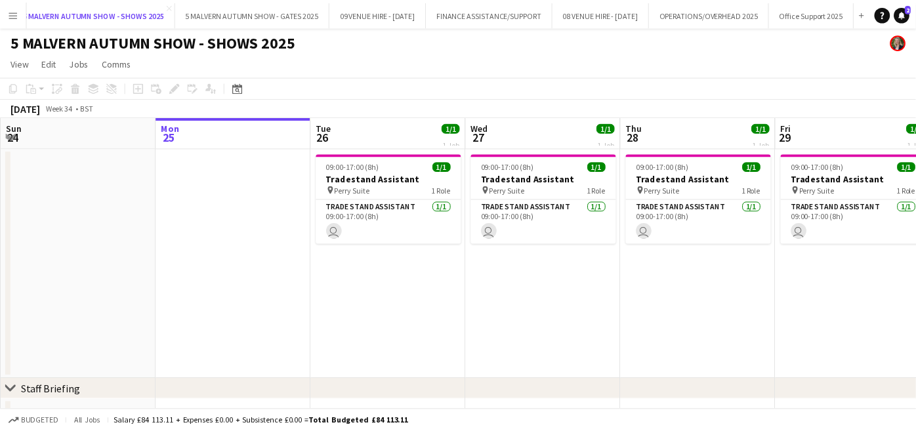
scroll to position [0, 251]
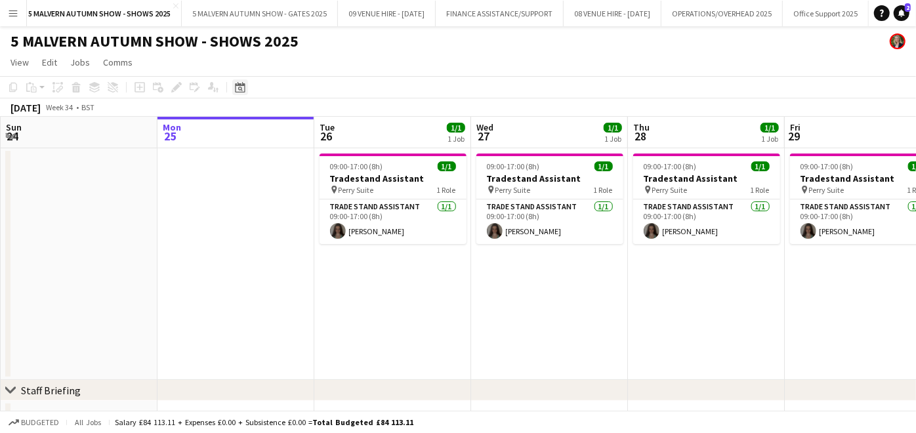
click at [236, 85] on icon at bounding box center [240, 87] width 10 height 11
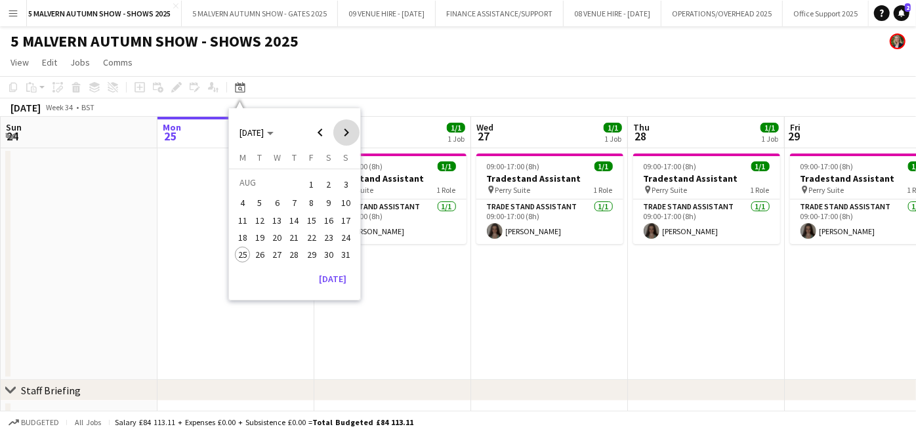
click at [343, 133] on span "Next month" at bounding box center [346, 132] width 26 height 26
click at [242, 234] on span "15" at bounding box center [243, 234] width 16 height 16
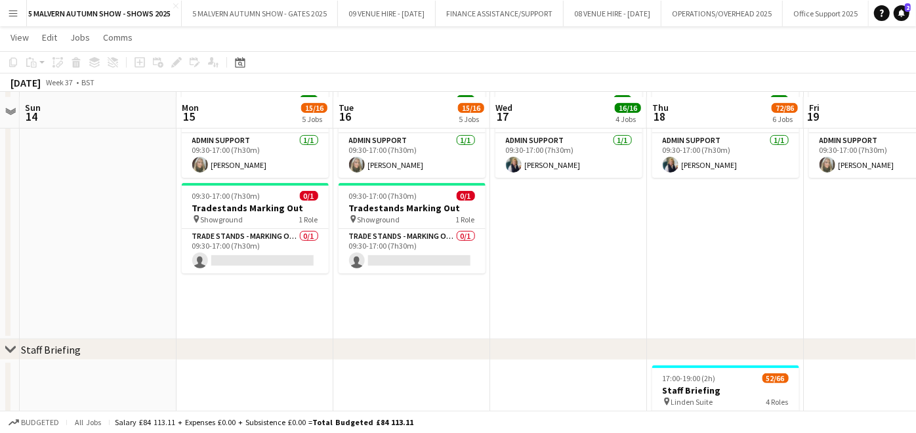
scroll to position [261, 0]
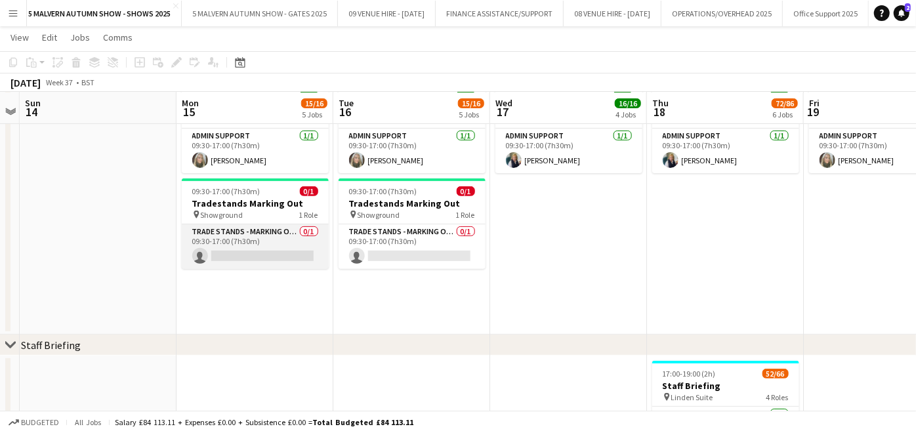
click at [237, 248] on app-card-role "Trade Stands - Marking Out 0/1 09:30-17:00 (7h30m) single-neutral-actions" at bounding box center [255, 246] width 147 height 45
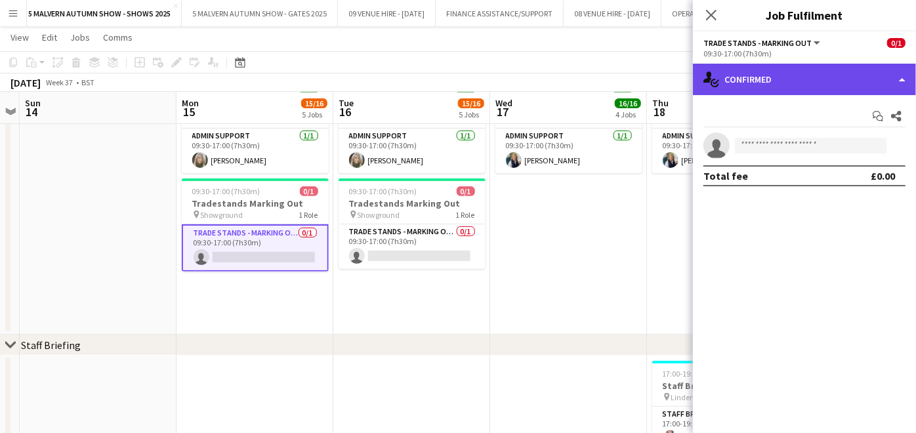
click at [792, 77] on div "single-neutral-actions-check-2 Confirmed" at bounding box center [804, 80] width 223 height 32
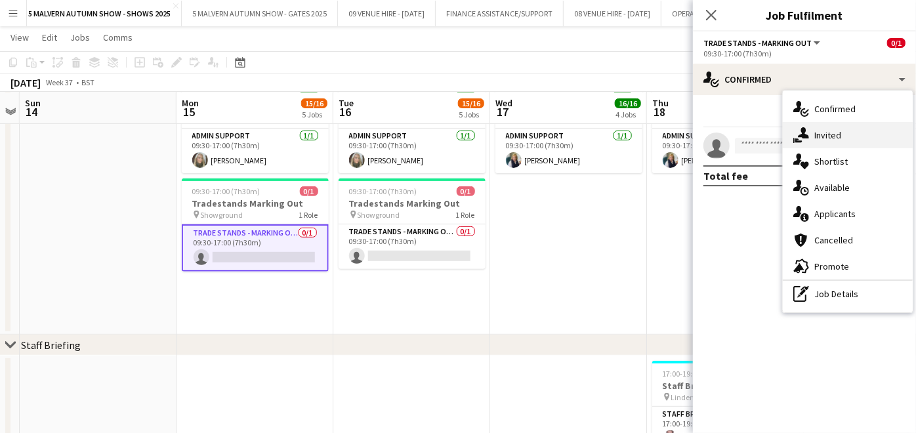
click at [821, 133] on div "single-neutral-actions-share-1 Invited" at bounding box center [848, 135] width 130 height 26
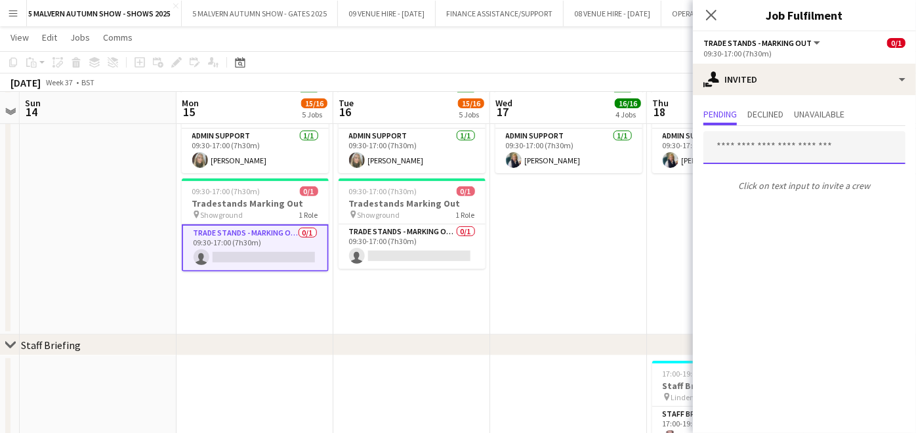
click at [777, 148] on input "text" at bounding box center [805, 147] width 202 height 33
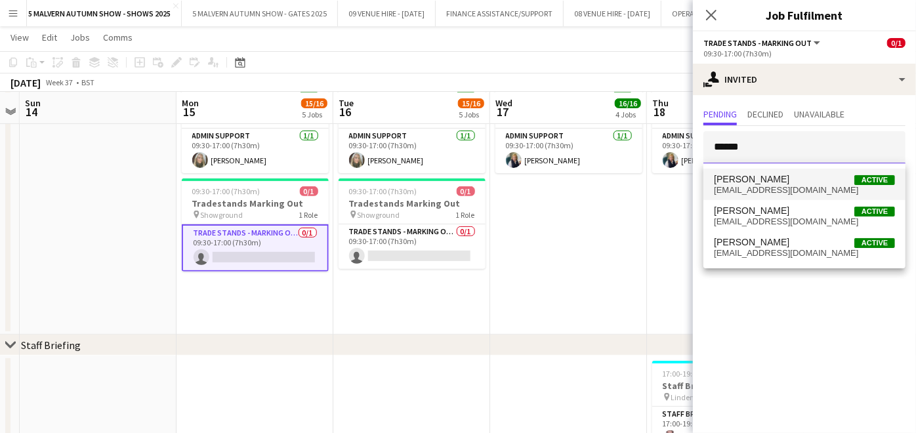
type input "******"
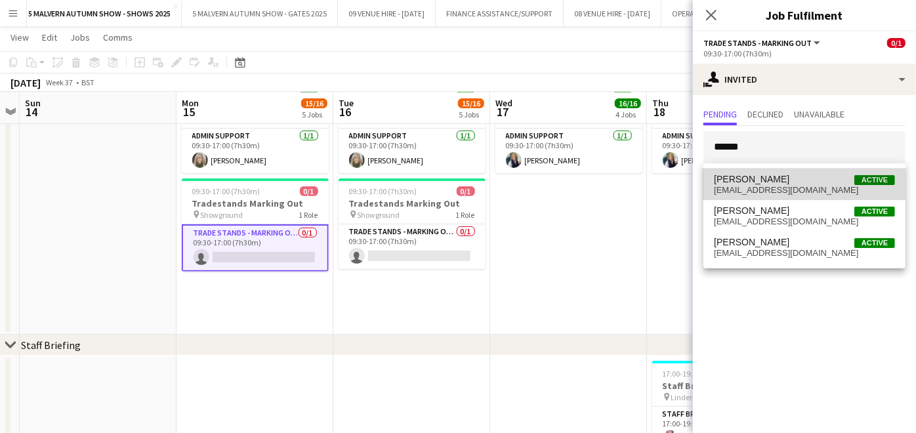
click at [758, 178] on span "[PERSON_NAME]" at bounding box center [751, 179] width 75 height 11
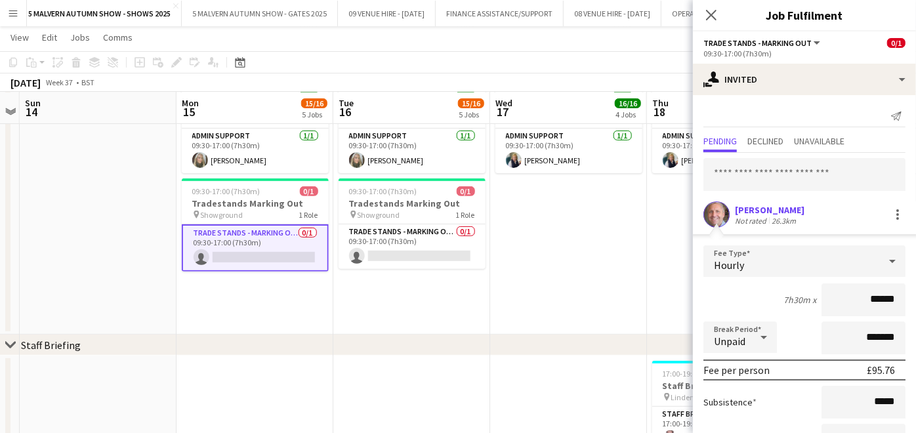
scroll to position [102, 0]
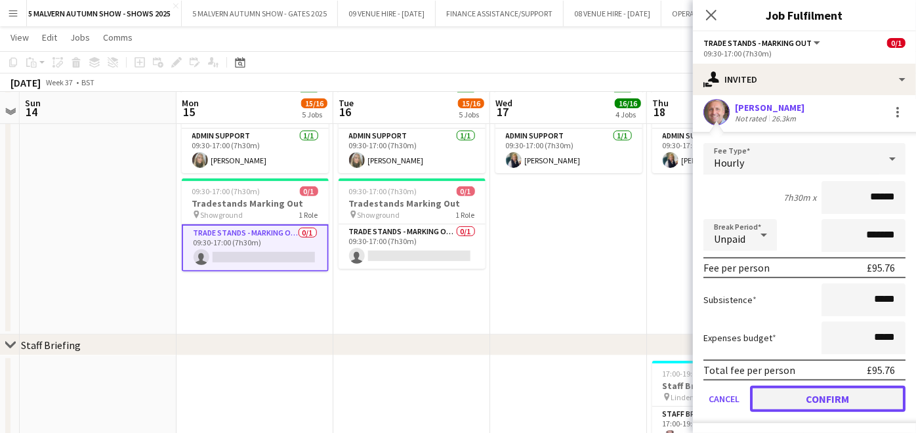
click at [816, 401] on button "Confirm" at bounding box center [828, 399] width 156 height 26
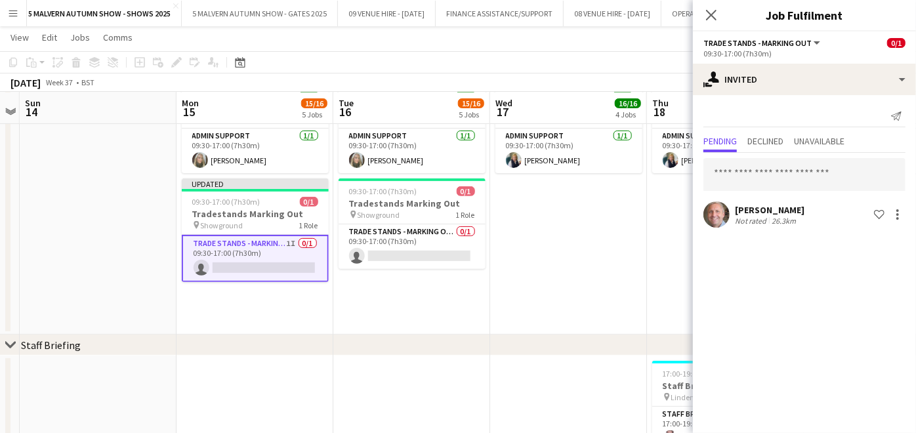
scroll to position [0, 0]
click at [444, 257] on app-card-role "Trade Stands - Marking Out 0/1 09:30-17:00 (7h30m) single-neutral-actions" at bounding box center [412, 246] width 147 height 45
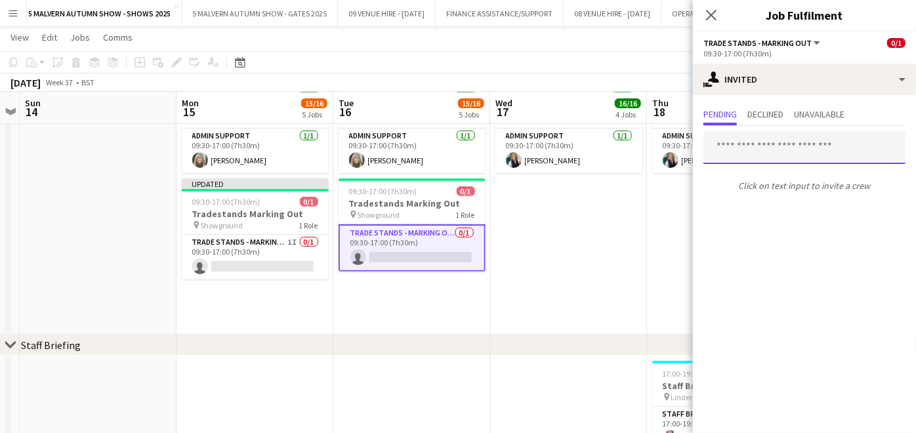
click at [821, 143] on input "text" at bounding box center [805, 147] width 202 height 33
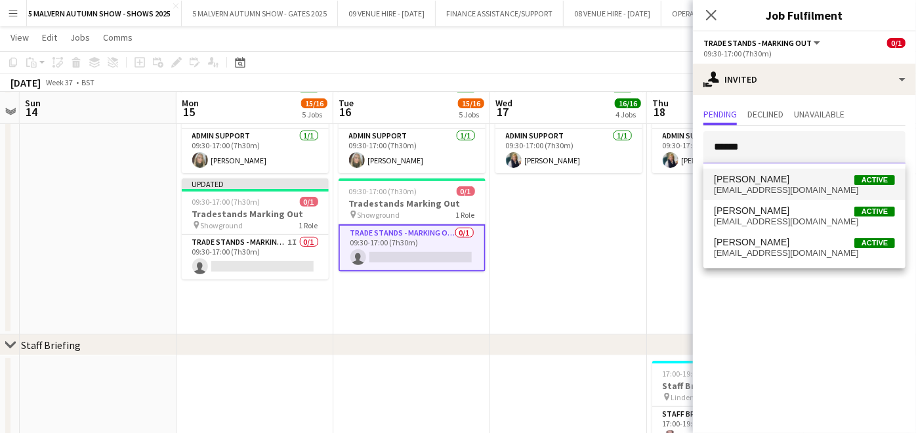
type input "******"
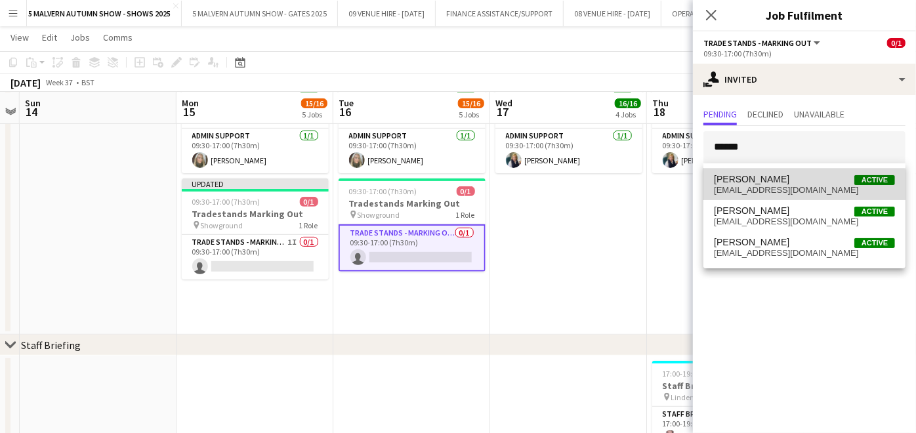
click at [754, 189] on span "[EMAIL_ADDRESS][DOMAIN_NAME]" at bounding box center [804, 190] width 181 height 11
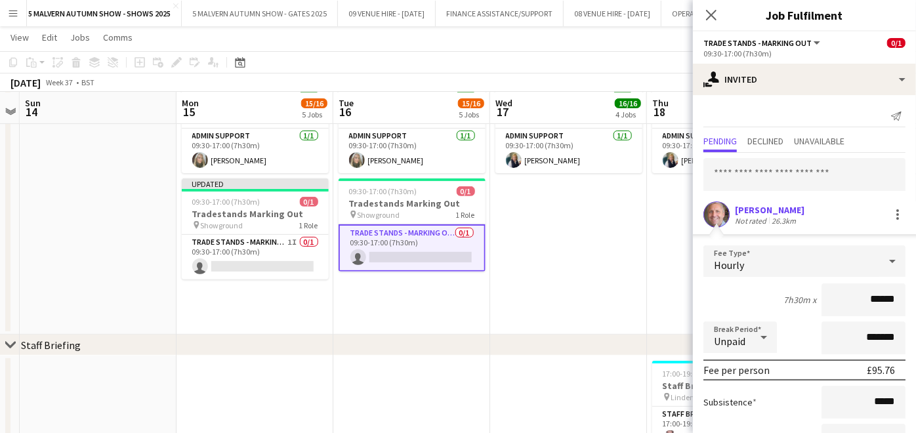
scroll to position [102, 0]
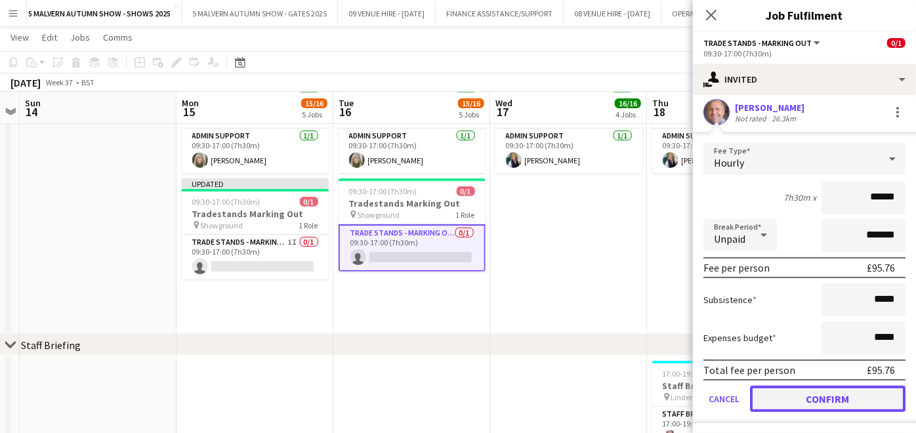
click at [875, 393] on button "Confirm" at bounding box center [828, 399] width 156 height 26
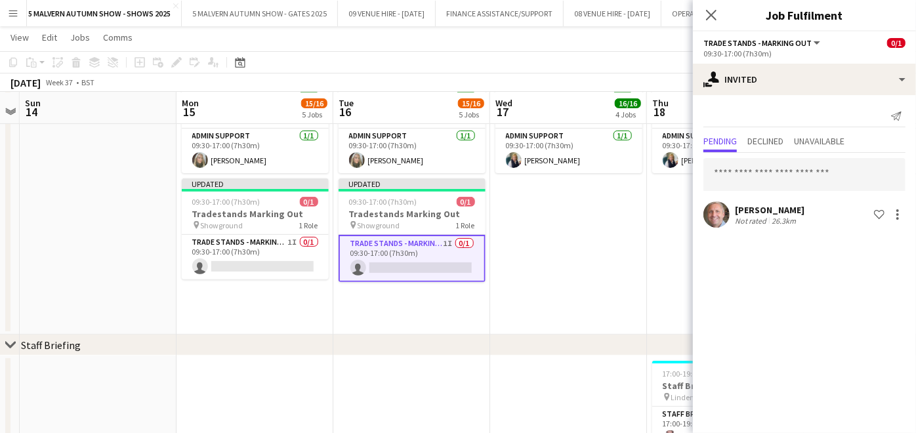
scroll to position [0, 0]
click at [572, 240] on app-date-cell "09:00-17:00 (8h) 1/1 Shows Staff Assistant pin Perry Suite 1 Role Shows Staff A…" at bounding box center [568, 110] width 157 height 449
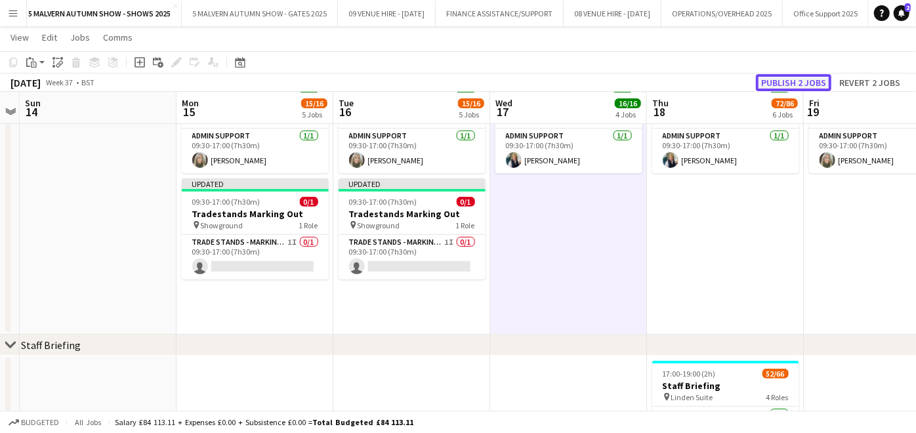
click at [819, 80] on button "Publish 2 jobs" at bounding box center [793, 82] width 75 height 17
